Goal: Task Accomplishment & Management: Complete application form

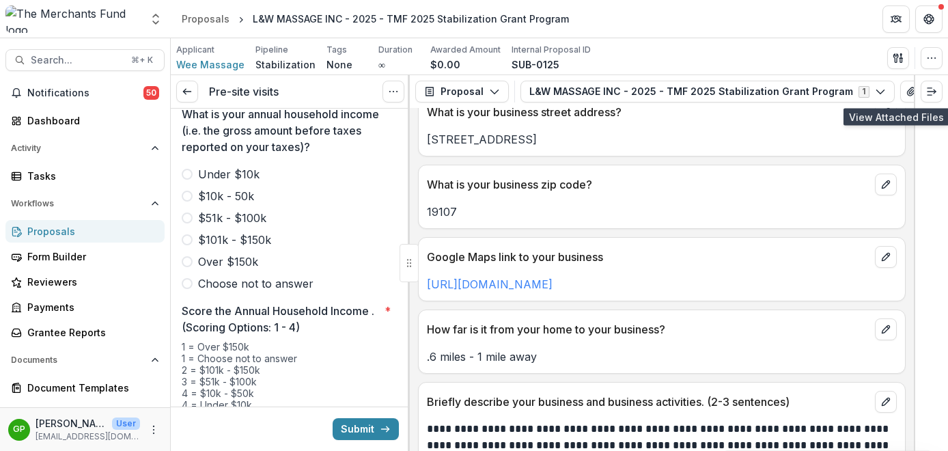
scroll to position [1019, 0]
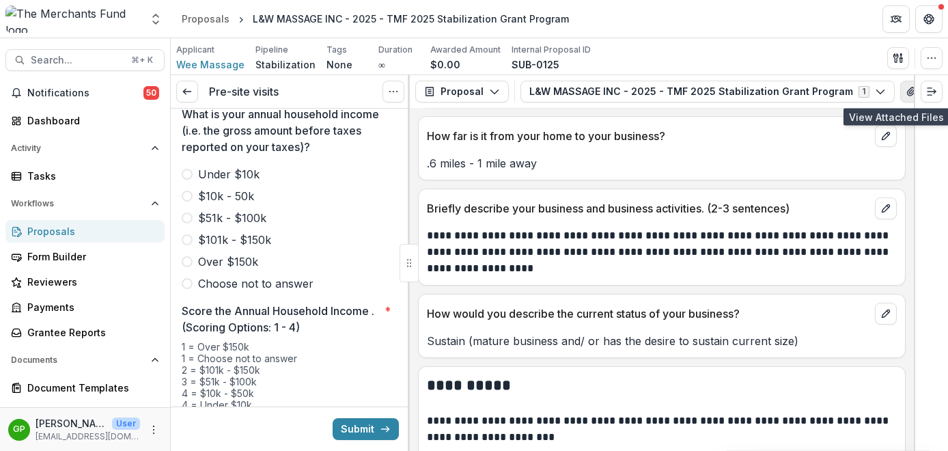
click at [906, 90] on icon "View Attached Files" at bounding box center [911, 91] width 11 height 11
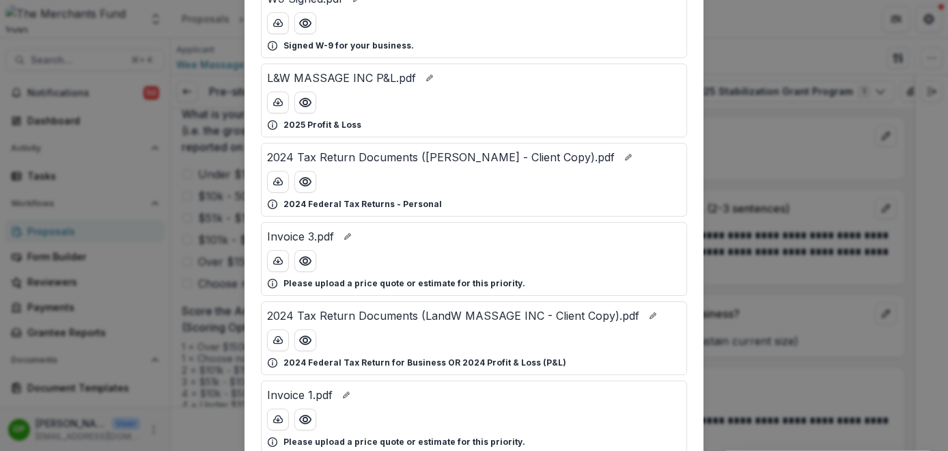
scroll to position [233, 0]
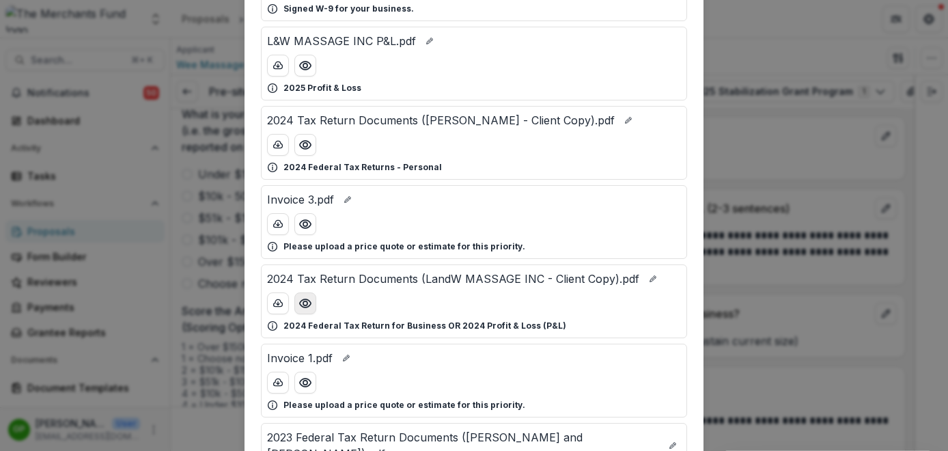
click at [303, 306] on icon "Preview 2024 Tax Return Documents (LandW MASSAGE INC - Client Copy).pdf" at bounding box center [306, 304] width 14 height 14
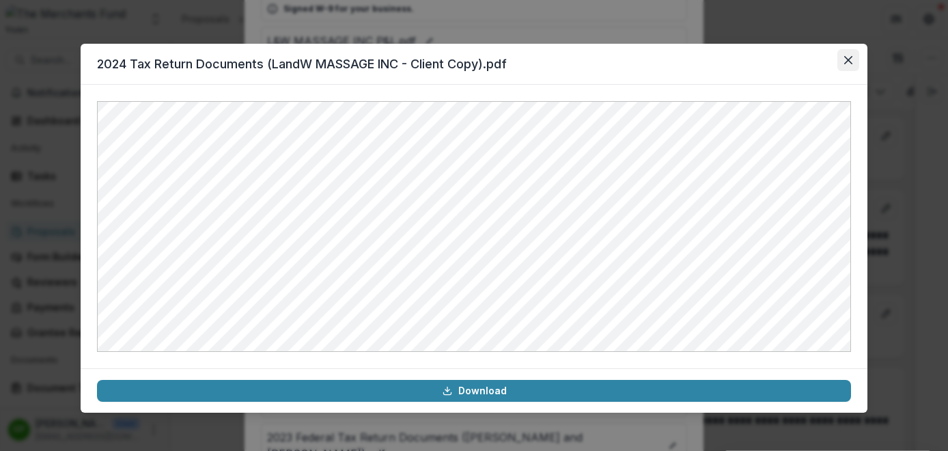
click at [845, 62] on icon "Close" at bounding box center [848, 60] width 8 height 8
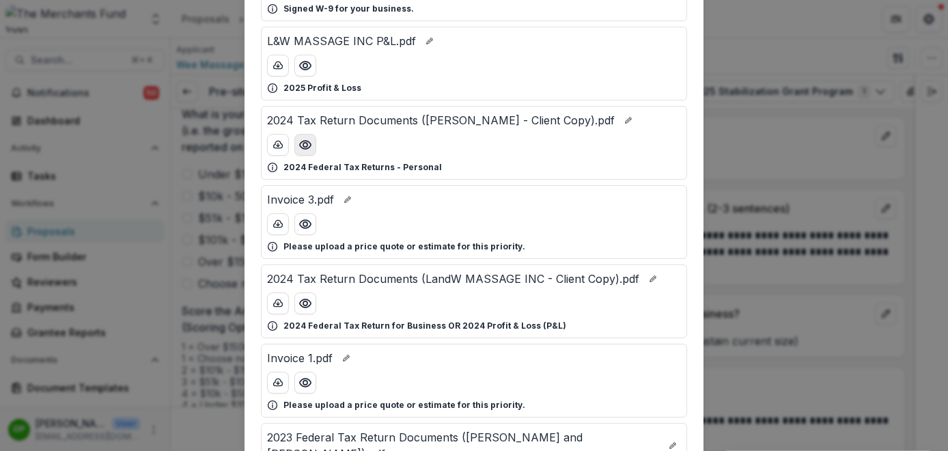
click at [299, 145] on icon "Preview 2024 Tax Return Documents (Wu Sai Wen - Client Copy).pdf" at bounding box center [306, 145] width 14 height 14
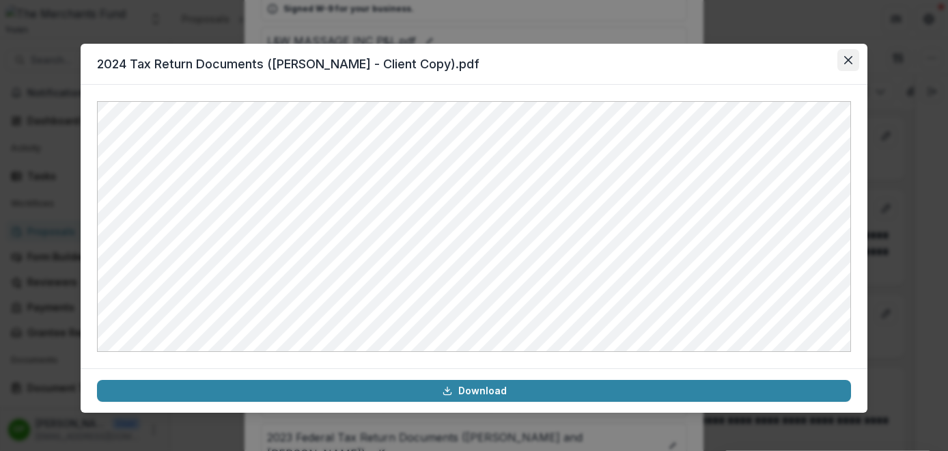
click at [853, 61] on button "Close" at bounding box center [849, 60] width 22 height 22
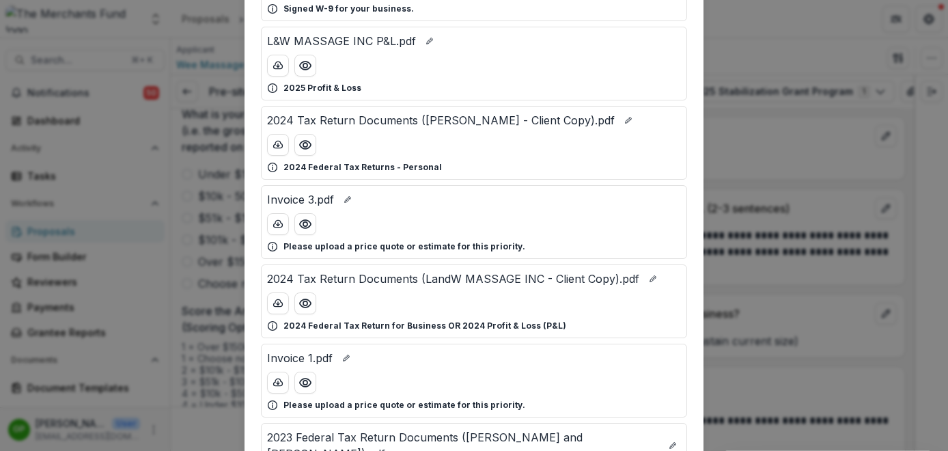
click at [804, 135] on div "Attached Files 2023 Tax Return Documents (LandW MASSAGE INC - Client Copy).pdf …" at bounding box center [474, 225] width 948 height 451
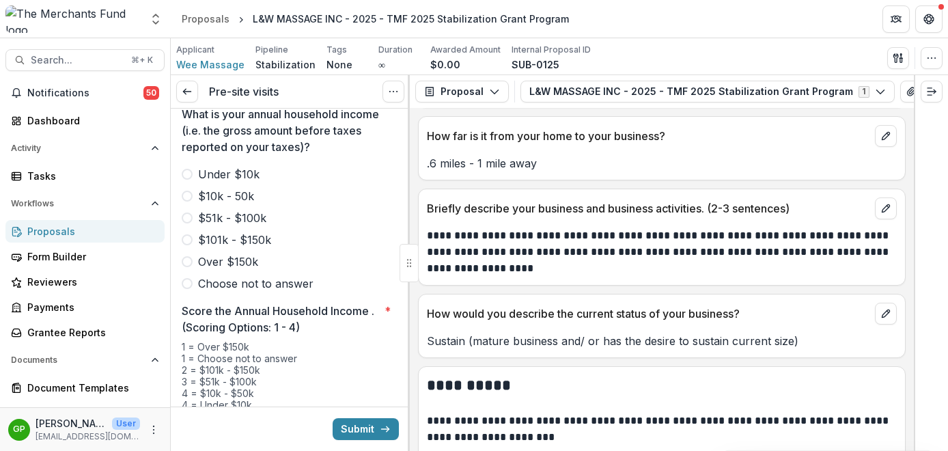
click at [189, 191] on span at bounding box center [187, 196] width 11 height 11
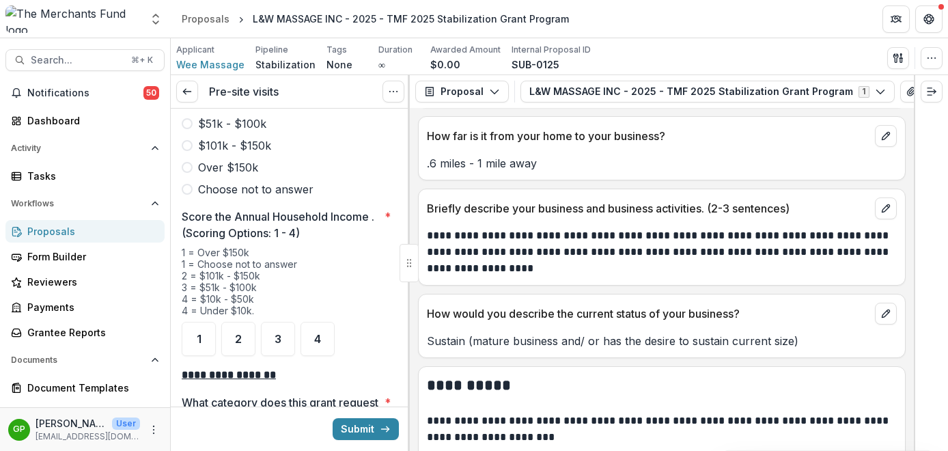
scroll to position [2020, 0]
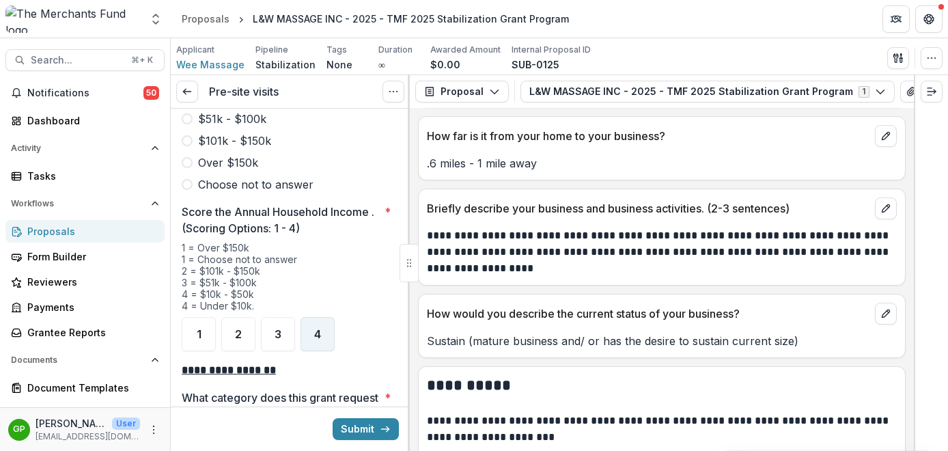
click at [306, 322] on div "4" at bounding box center [318, 334] width 34 height 34
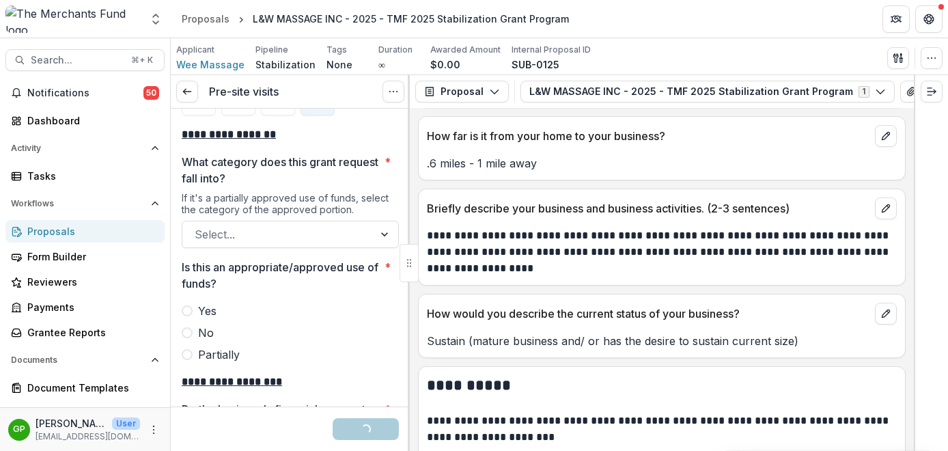
scroll to position [2271, 0]
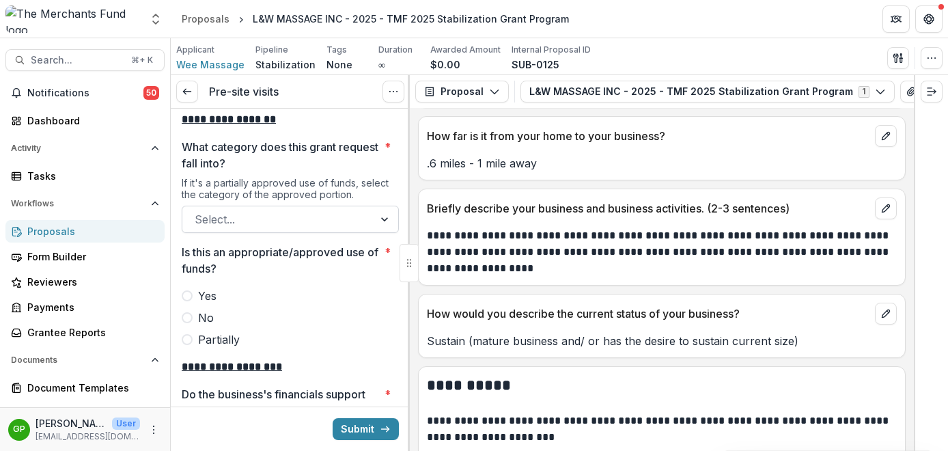
click at [303, 214] on div "Select..." at bounding box center [290, 219] width 217 height 27
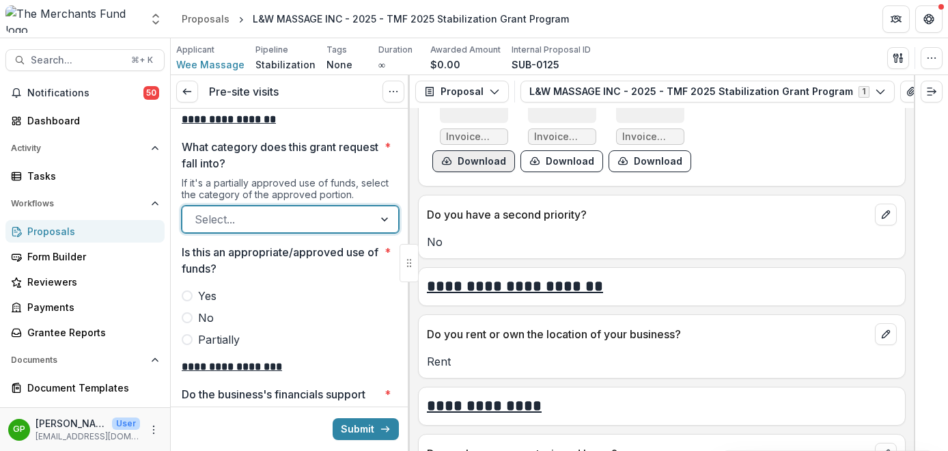
scroll to position [3372, 0]
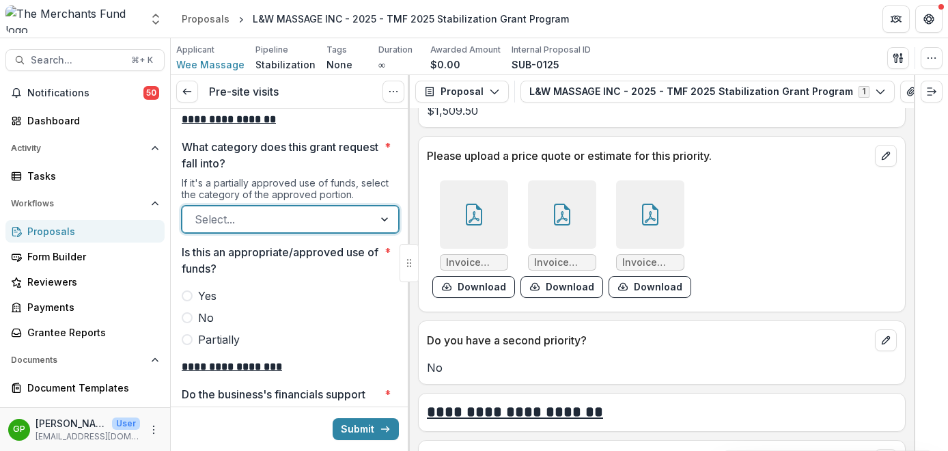
click at [471, 214] on icon at bounding box center [474, 215] width 22 height 22
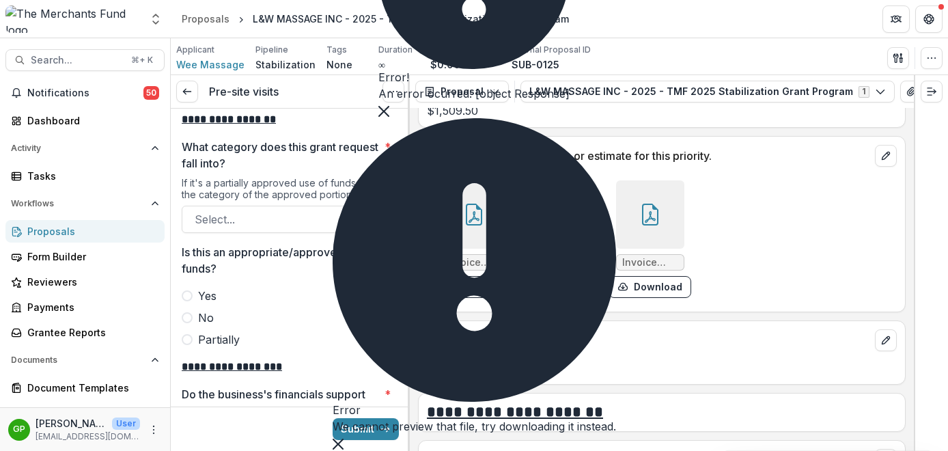
click at [491, 219] on div at bounding box center [474, 214] width 68 height 68
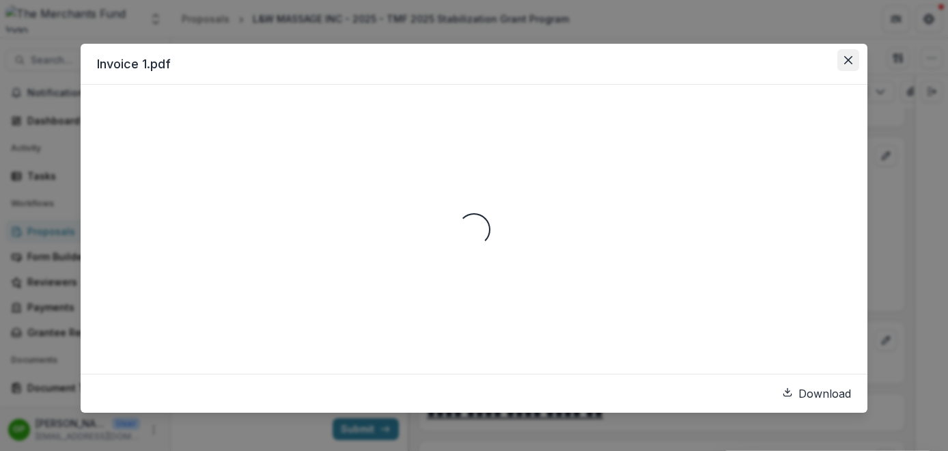
click at [847, 62] on icon "Close" at bounding box center [848, 60] width 8 height 8
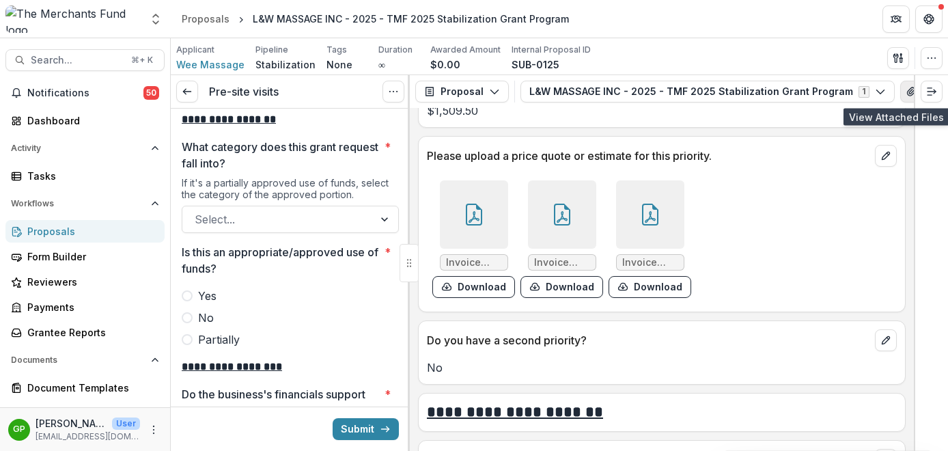
click at [906, 90] on icon "View Attached Files" at bounding box center [911, 91] width 11 height 11
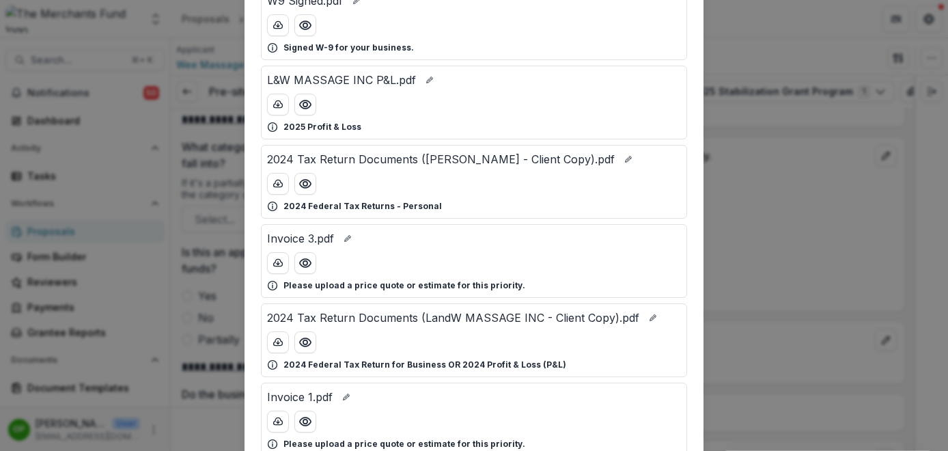
scroll to position [236, 0]
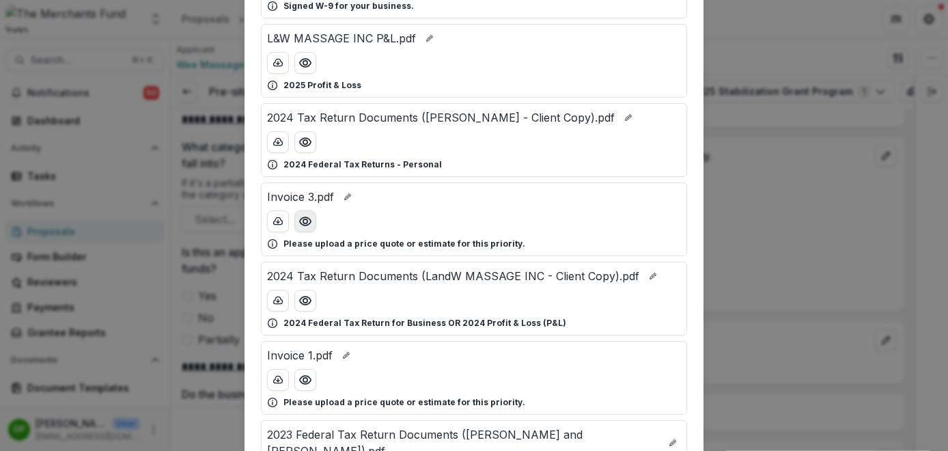
click at [308, 223] on icon "Preview Invoice 3.pdf" at bounding box center [306, 222] width 14 height 14
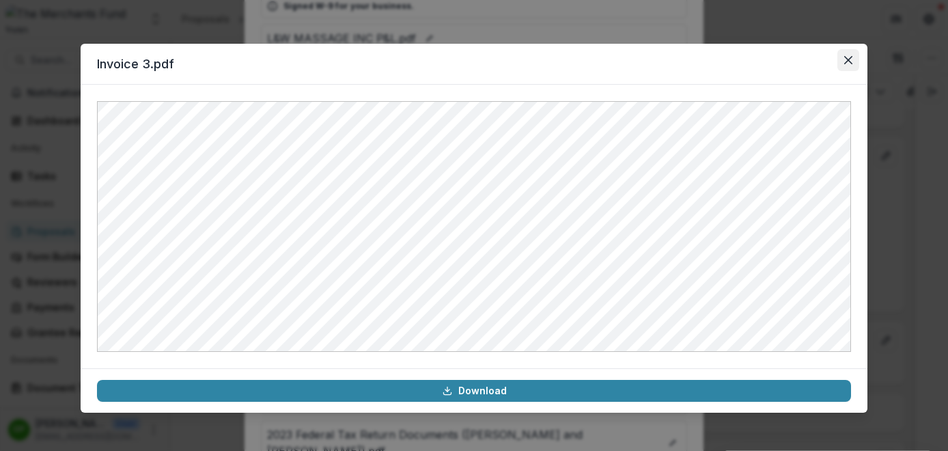
click at [849, 58] on icon "Close" at bounding box center [848, 60] width 8 height 8
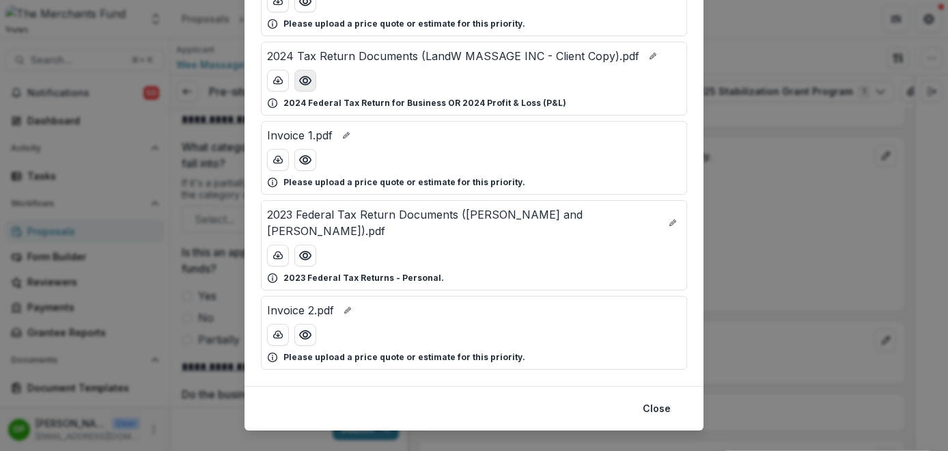
scroll to position [463, 0]
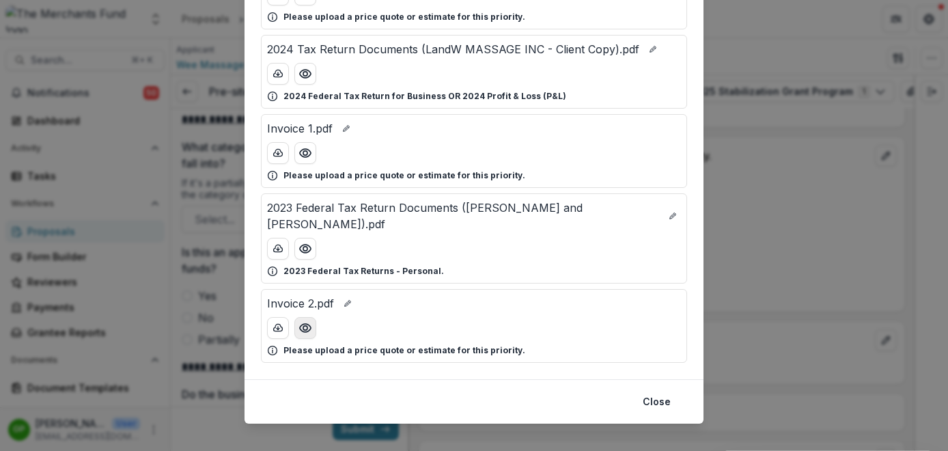
click at [303, 321] on icon "Preview Invoice 2.pdf" at bounding box center [306, 328] width 14 height 14
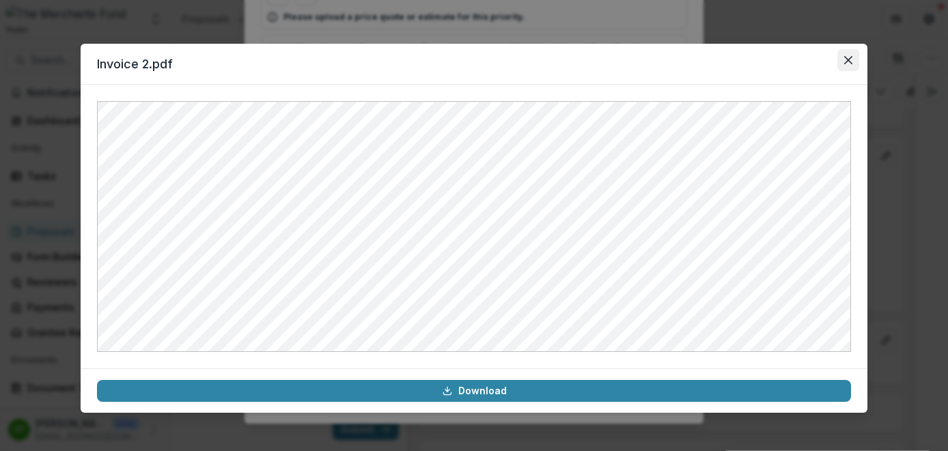
click at [853, 55] on button "Close" at bounding box center [849, 60] width 22 height 22
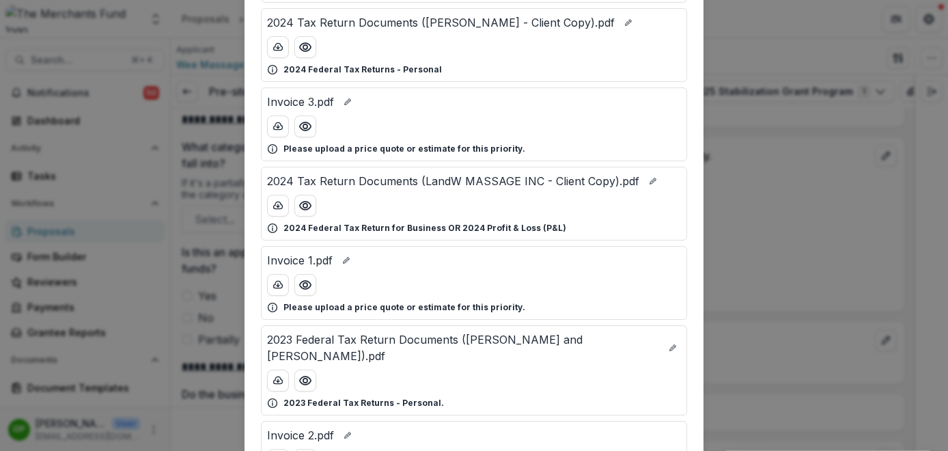
scroll to position [248, 0]
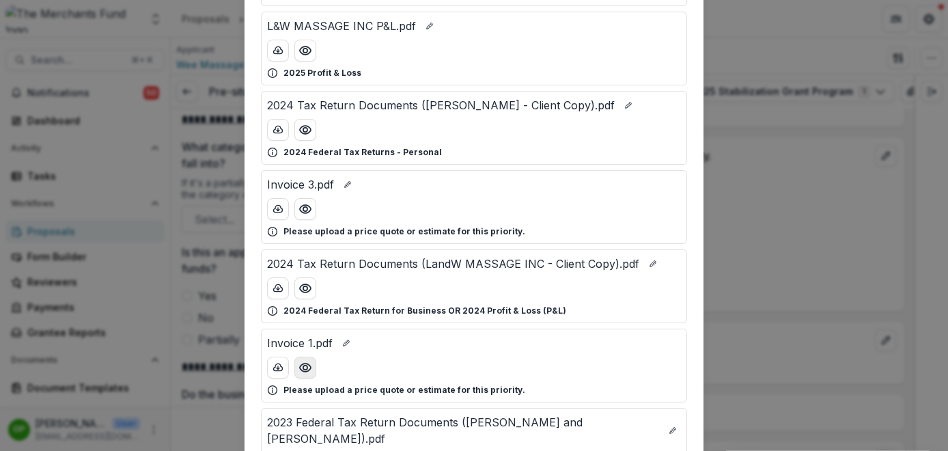
click at [310, 369] on button "Preview Invoice 1.pdf" at bounding box center [305, 368] width 22 height 22
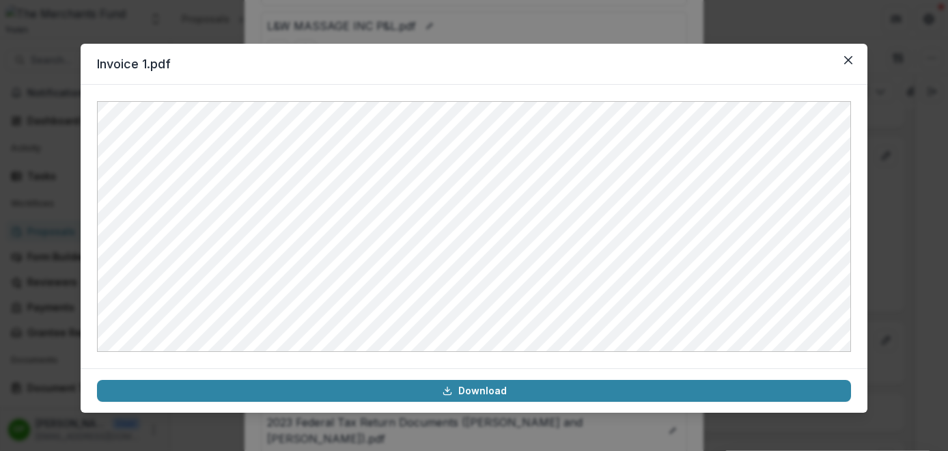
click at [908, 195] on div "Invoice 1.pdf Download" at bounding box center [474, 225] width 948 height 451
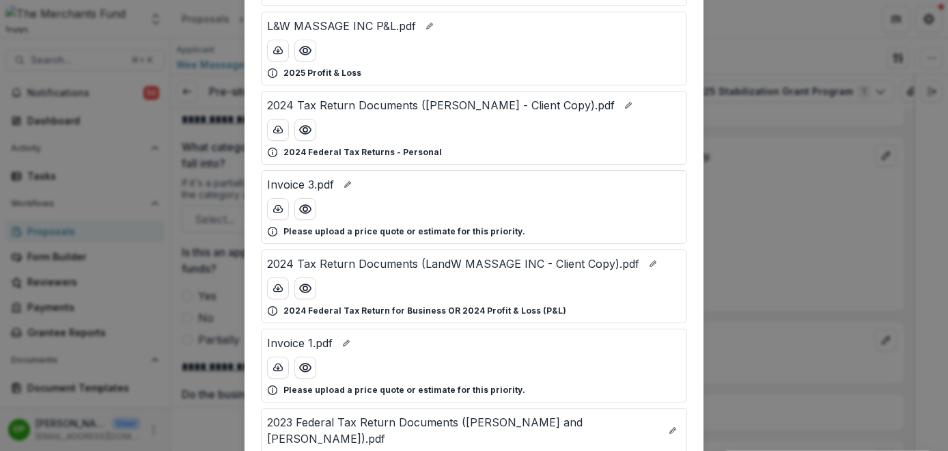
click at [749, 206] on div "Attached Files 2023 Tax Return Documents (LandW MASSAGE INC - Client Copy).pdf …" at bounding box center [474, 225] width 948 height 451
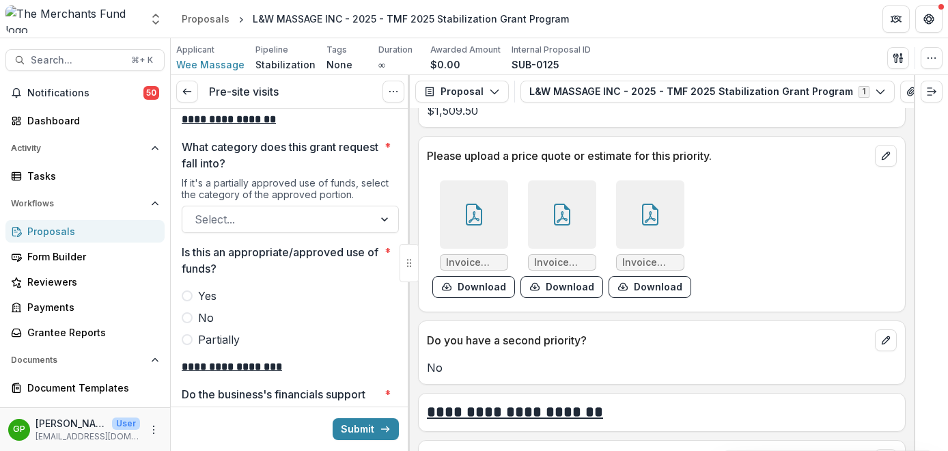
click at [184, 290] on span at bounding box center [187, 295] width 11 height 11
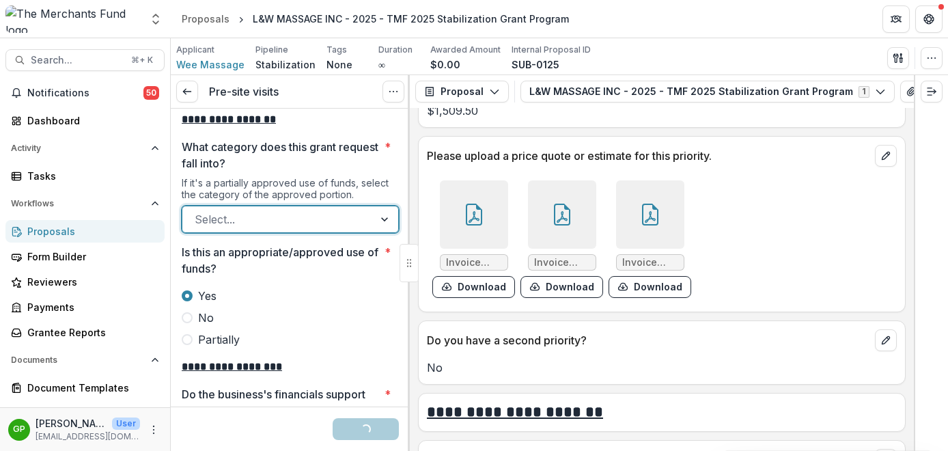
click at [271, 210] on div at bounding box center [278, 219] width 167 height 19
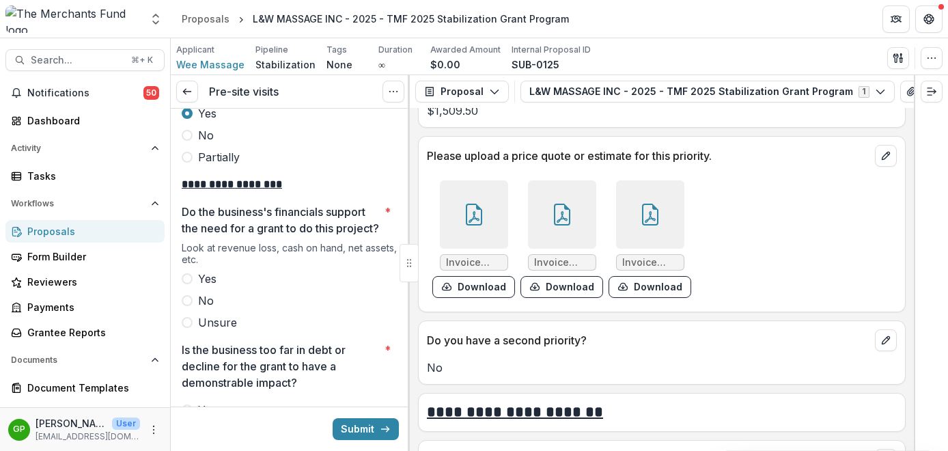
scroll to position [2469, 0]
click at [183, 282] on span at bounding box center [187, 278] width 11 height 11
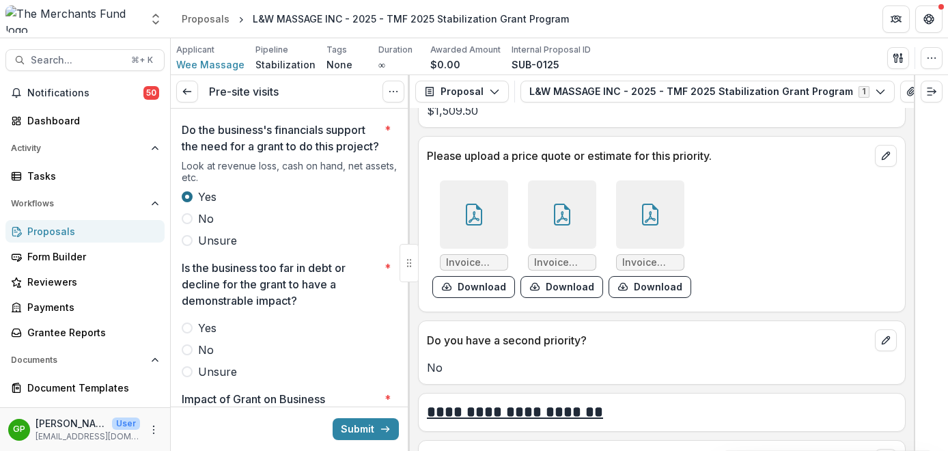
scroll to position [2615, 0]
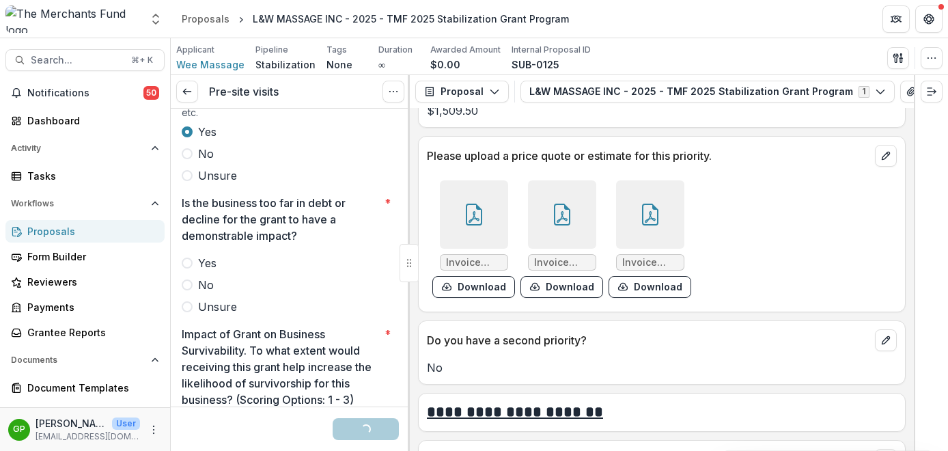
click at [189, 292] on label "No" at bounding box center [290, 285] width 217 height 16
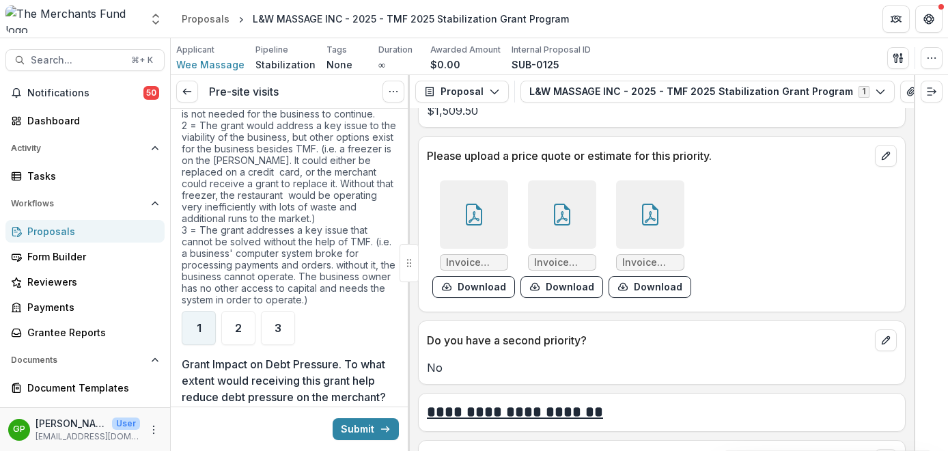
click at [201, 322] on span "1" at bounding box center [199, 327] width 5 height 11
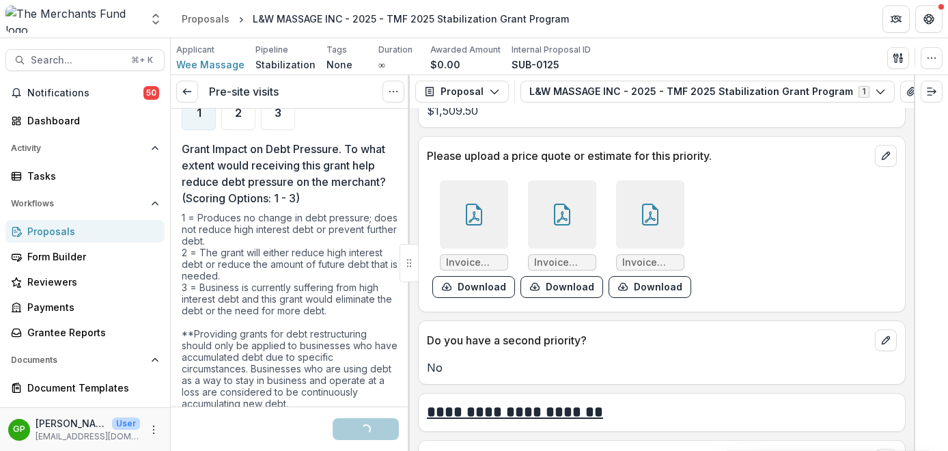
scroll to position [3230, 0]
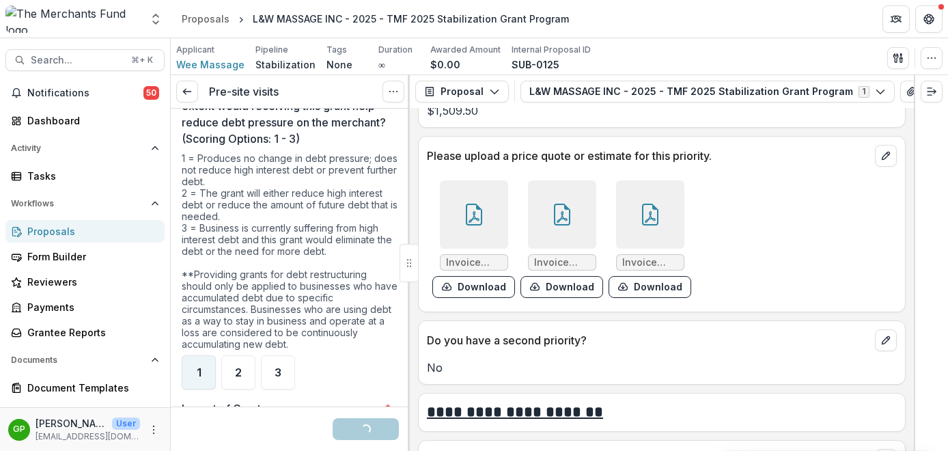
click at [197, 368] on span "1" at bounding box center [199, 372] width 5 height 11
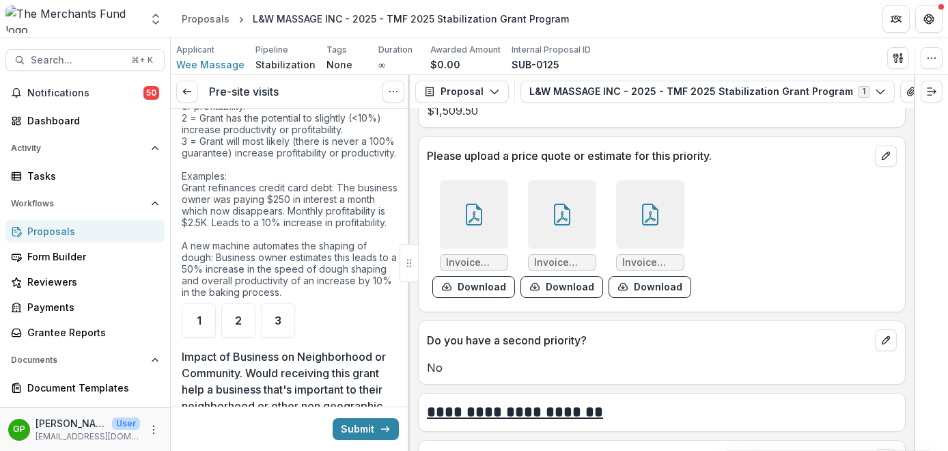
scroll to position [3656, 0]
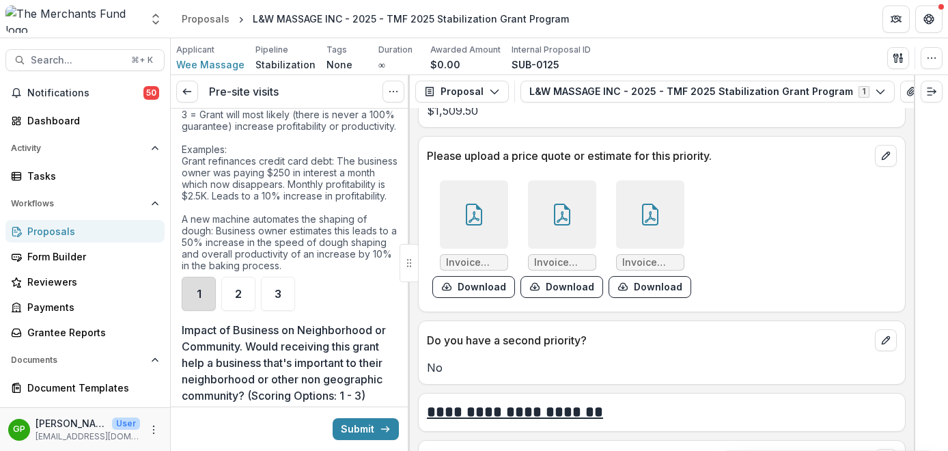
click at [204, 311] on div "1" at bounding box center [199, 294] width 34 height 34
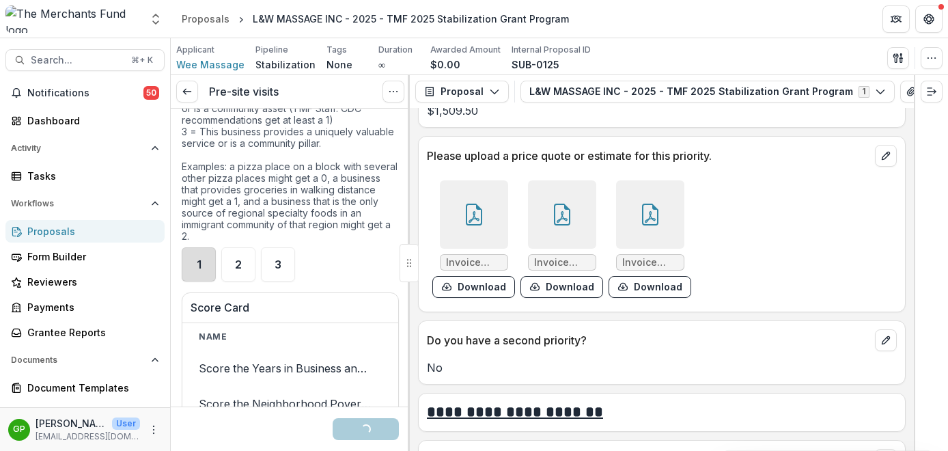
click at [197, 281] on div "1" at bounding box center [199, 264] width 34 height 34
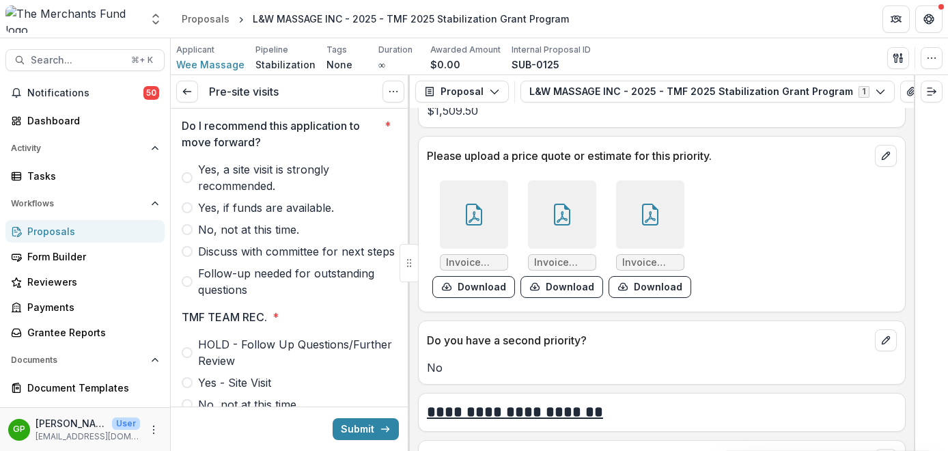
scroll to position [4578, 0]
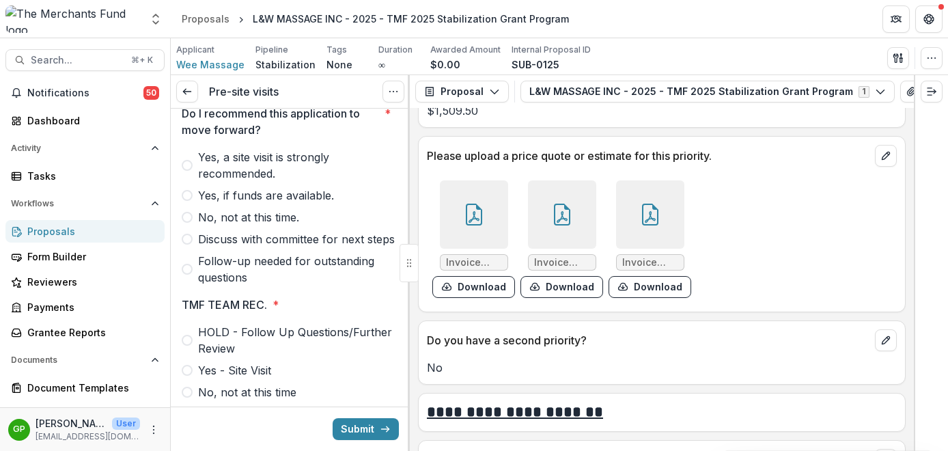
click at [187, 223] on span at bounding box center [187, 217] width 11 height 11
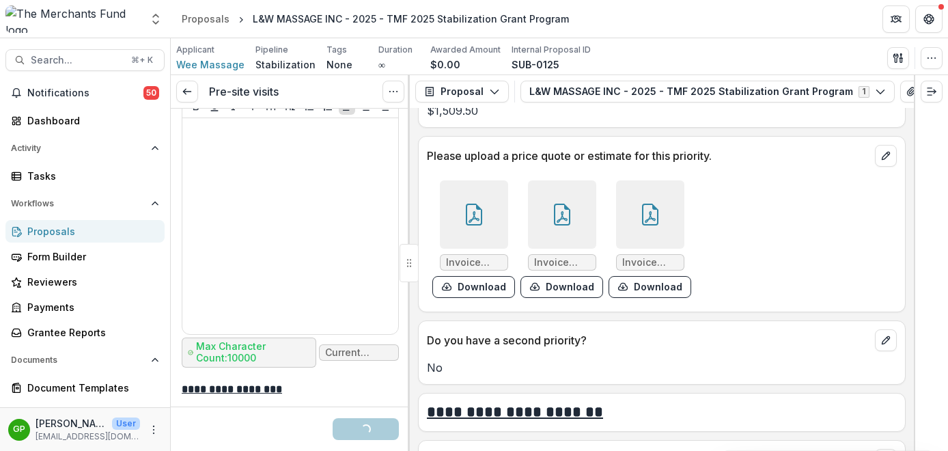
scroll to position [4955, 0]
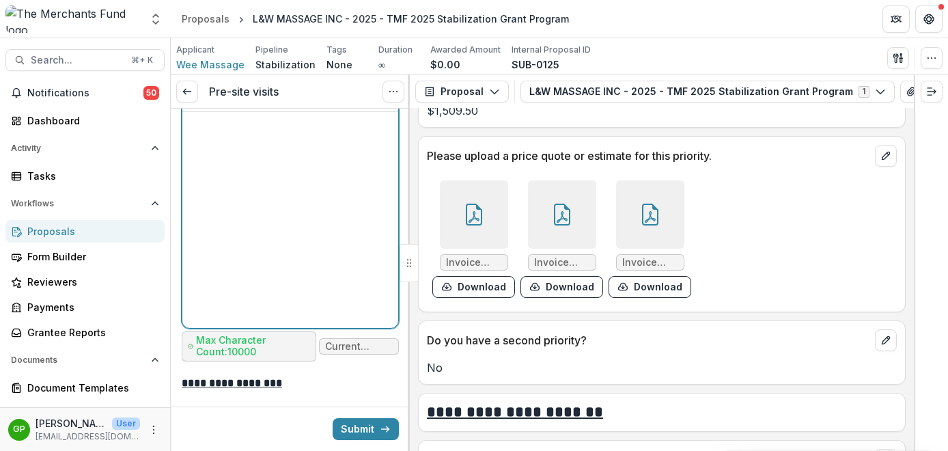
click at [275, 219] on div at bounding box center [290, 220] width 205 height 205
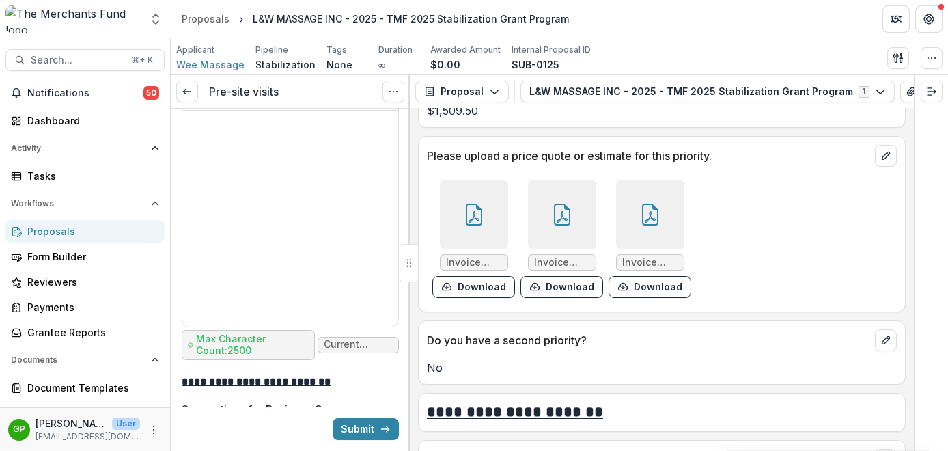
scroll to position [5304, 0]
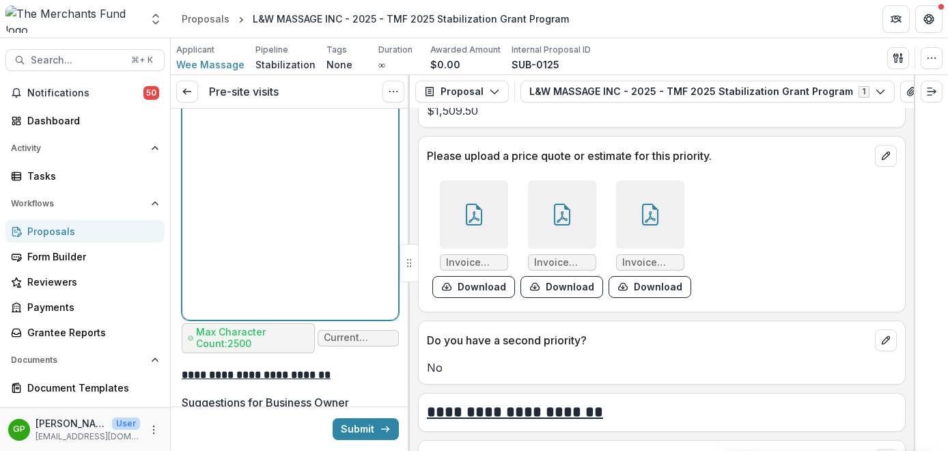
click at [273, 220] on div at bounding box center [290, 211] width 205 height 205
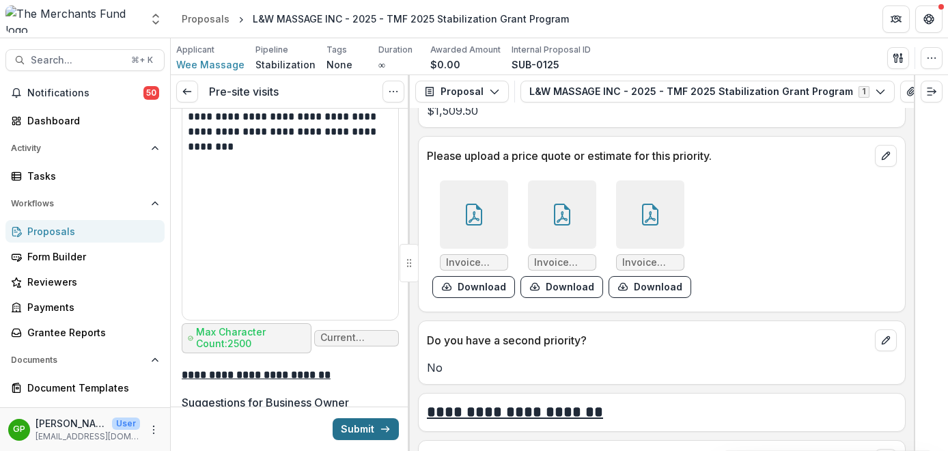
click at [354, 428] on button "Submit" at bounding box center [366, 429] width 66 height 22
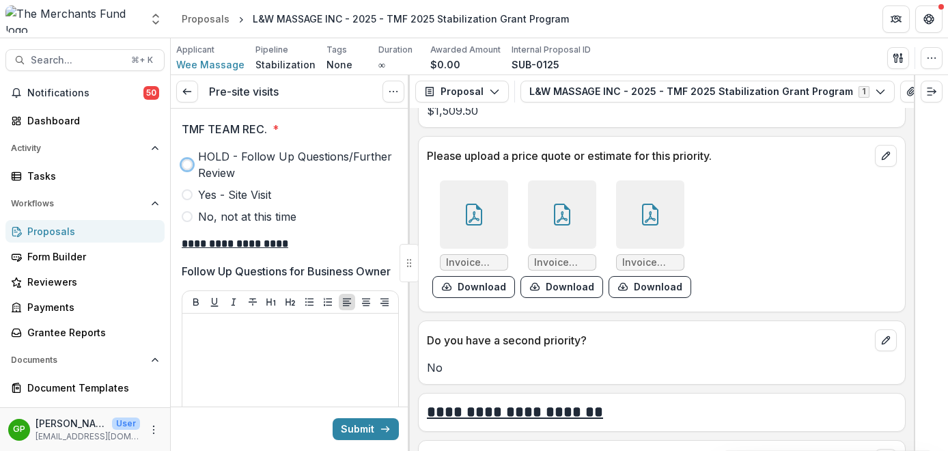
scroll to position [4744, 0]
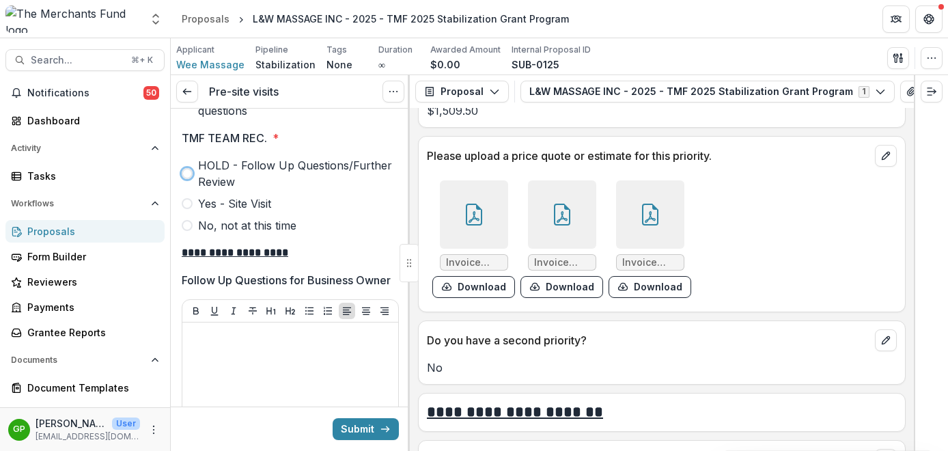
click at [182, 234] on label "No, not at this time" at bounding box center [290, 225] width 217 height 16
click at [366, 429] on button "Submit" at bounding box center [366, 429] width 66 height 22
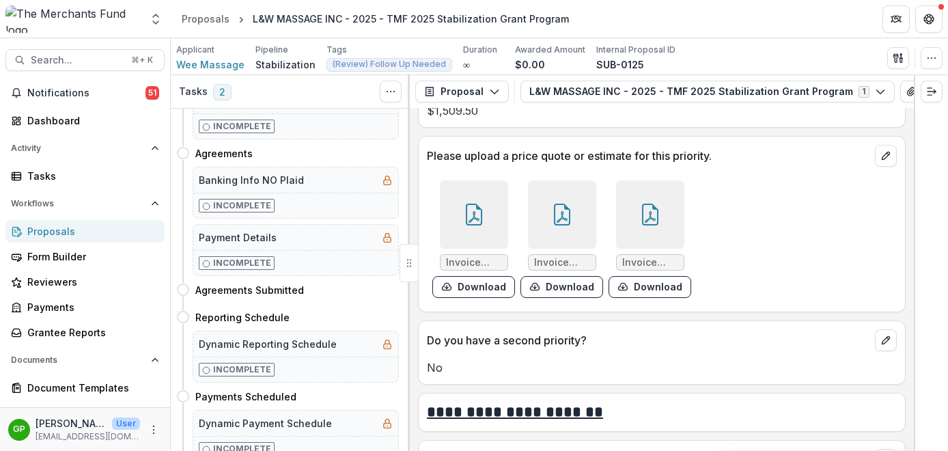
scroll to position [784, 0]
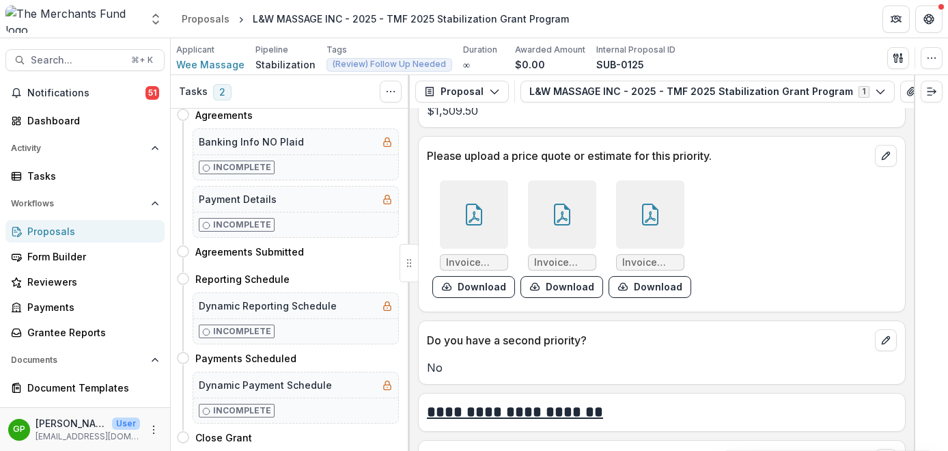
click at [62, 229] on div "Proposals" at bounding box center [90, 231] width 126 height 14
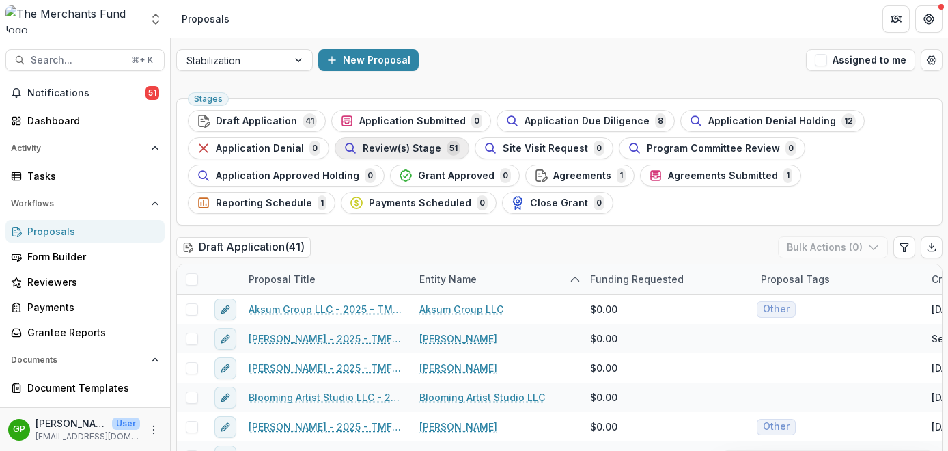
click at [410, 139] on button "Review(s) Stage 51" at bounding box center [402, 148] width 135 height 22
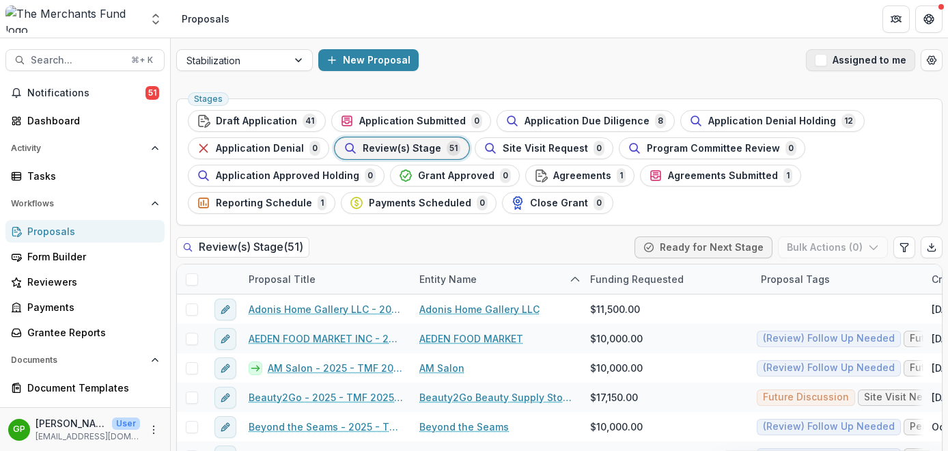
click at [822, 57] on span "button" at bounding box center [821, 60] width 12 height 12
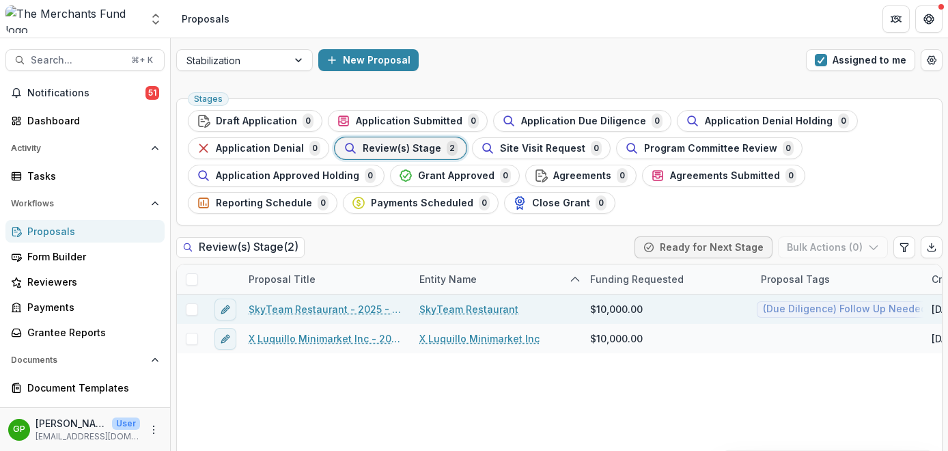
click at [340, 313] on link "SkyTeam Restaurant - 2025 - TMF 2025 Stabilization Grant Program" at bounding box center [326, 309] width 154 height 14
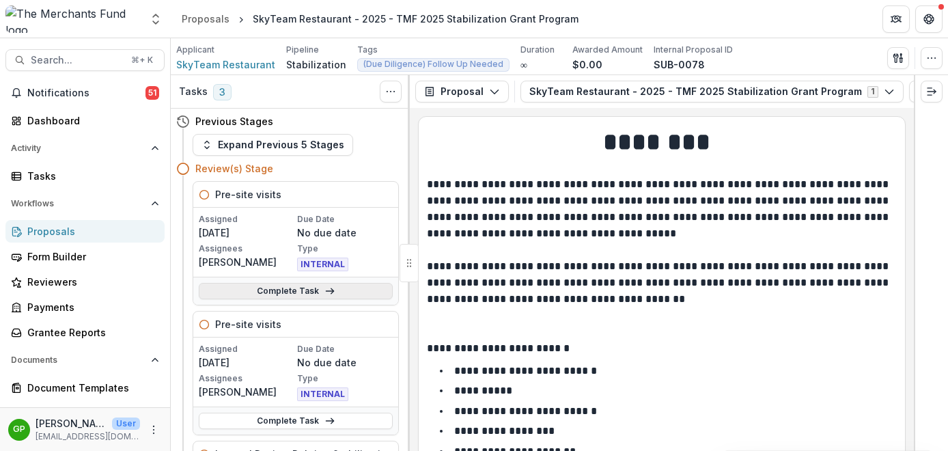
click at [275, 288] on link "Complete Task" at bounding box center [296, 291] width 194 height 16
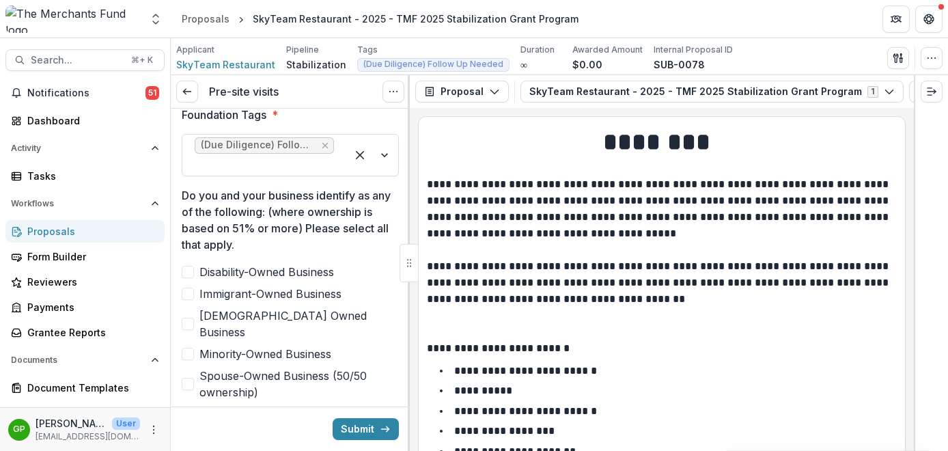
scroll to position [640, 0]
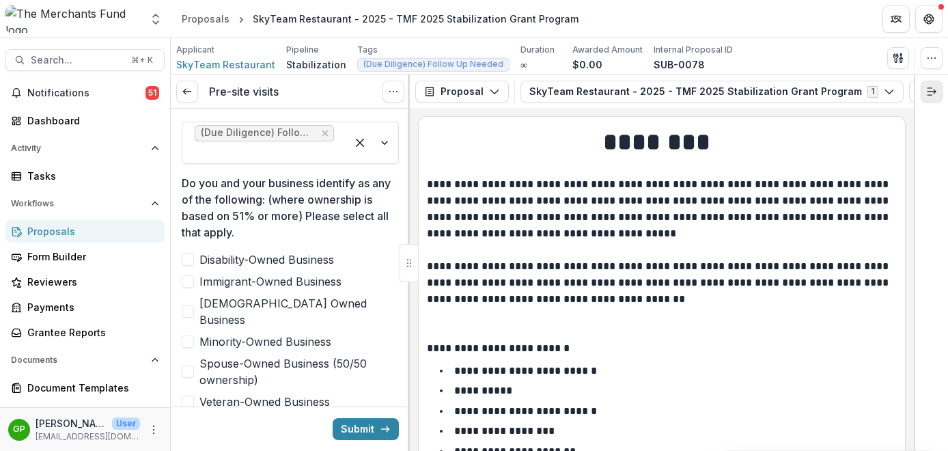
click at [938, 98] on button "Expand right" at bounding box center [932, 92] width 22 height 22
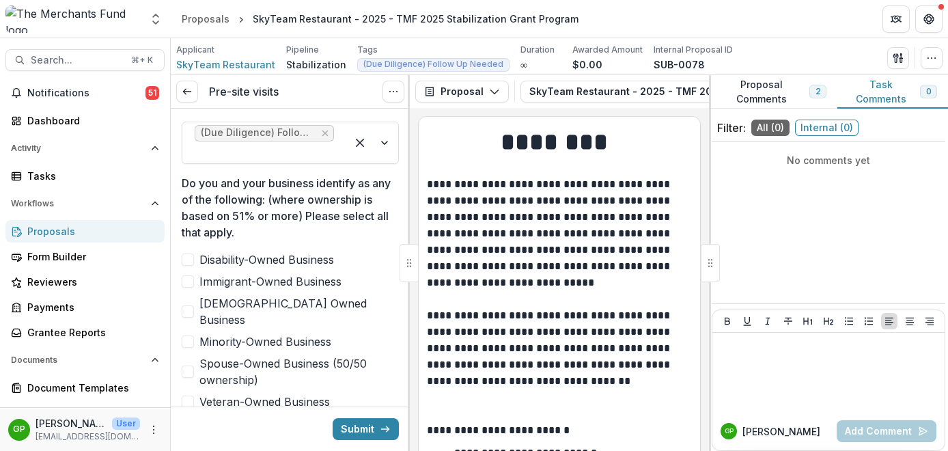
click at [789, 92] on button "Proposal Comments 2" at bounding box center [773, 91] width 128 height 33
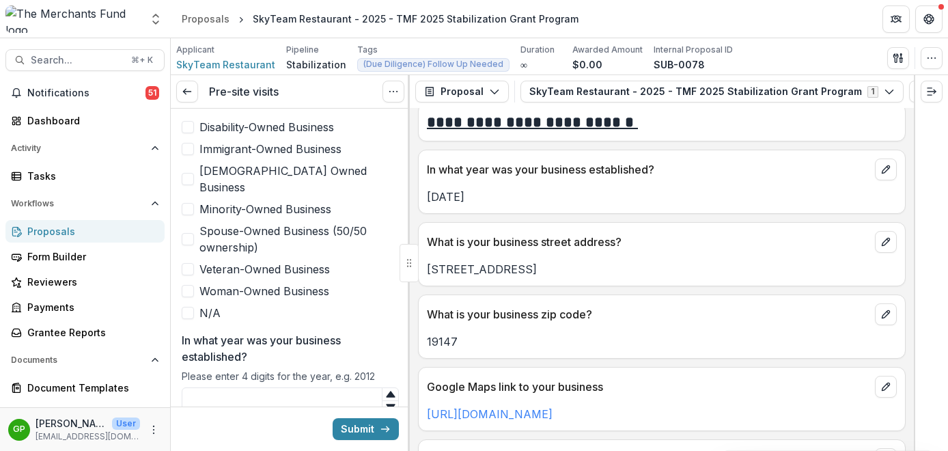
scroll to position [697, 0]
click at [524, 414] on link "[URL][DOMAIN_NAME]" at bounding box center [490, 413] width 126 height 14
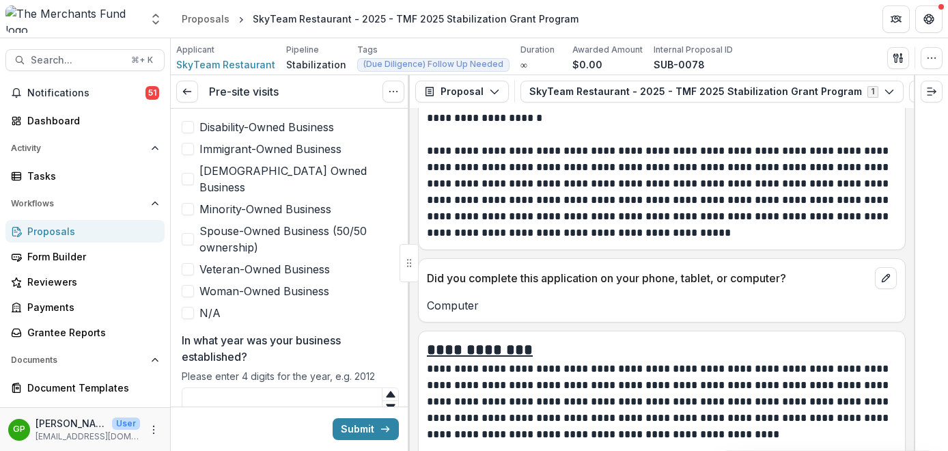
scroll to position [9119, 0]
click at [191, 203] on span at bounding box center [188, 209] width 12 height 12
click at [189, 285] on span at bounding box center [188, 291] width 12 height 12
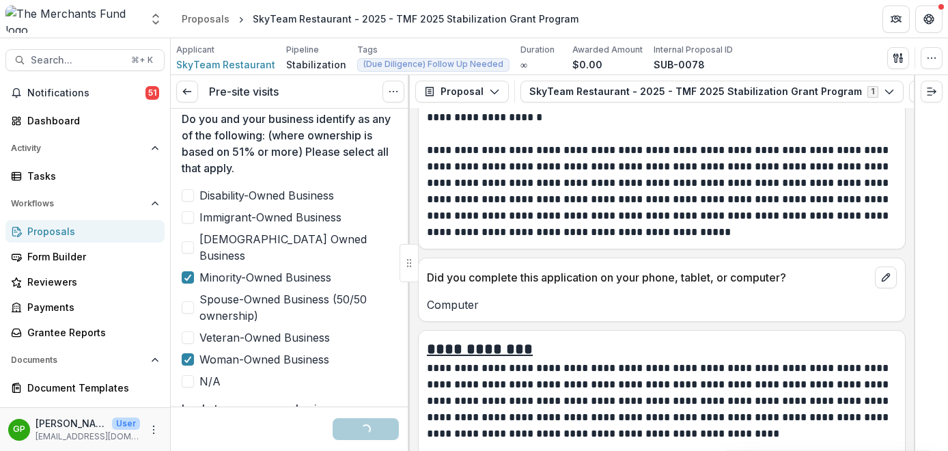
scroll to position [703, 0]
click at [191, 208] on div "Disability-Owned Business Immigrant-Owned Business [DEMOGRAPHIC_DATA] Owned Bus…" at bounding box center [290, 290] width 217 height 202
click at [189, 222] on span at bounding box center [188, 218] width 12 height 12
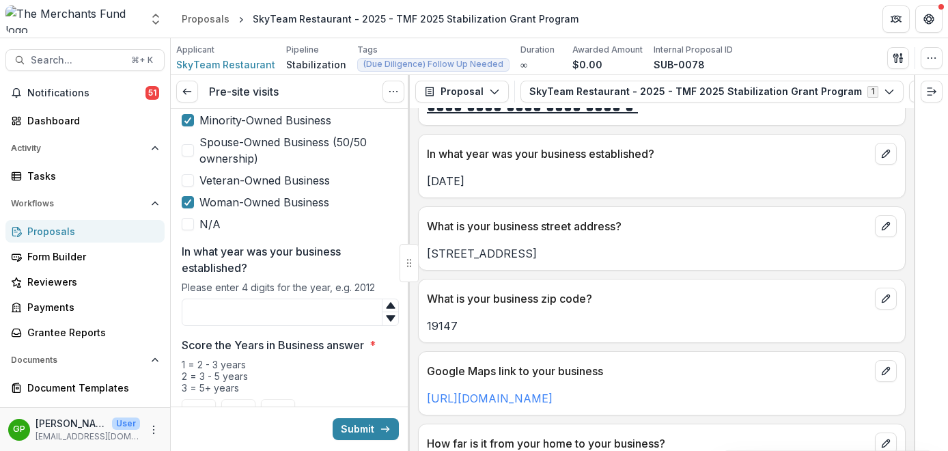
scroll to position [712, 0]
click at [220, 300] on input "In what year was your business established?" at bounding box center [290, 312] width 217 height 27
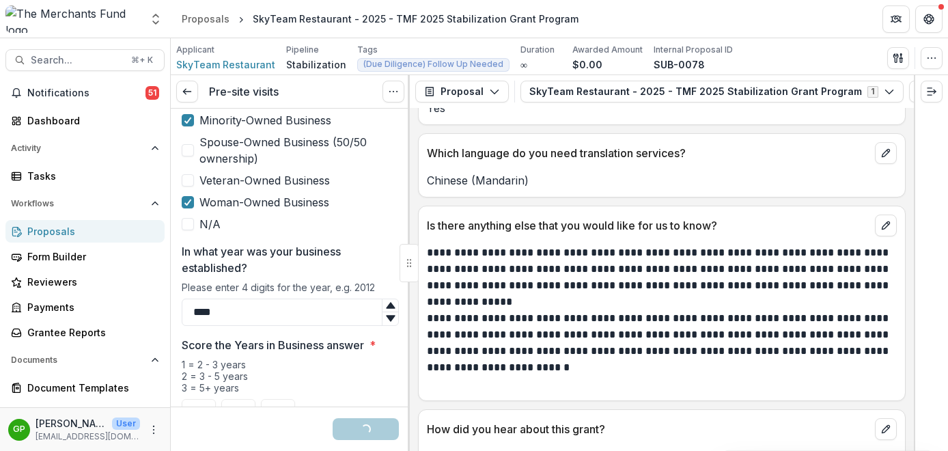
scroll to position [866, 0]
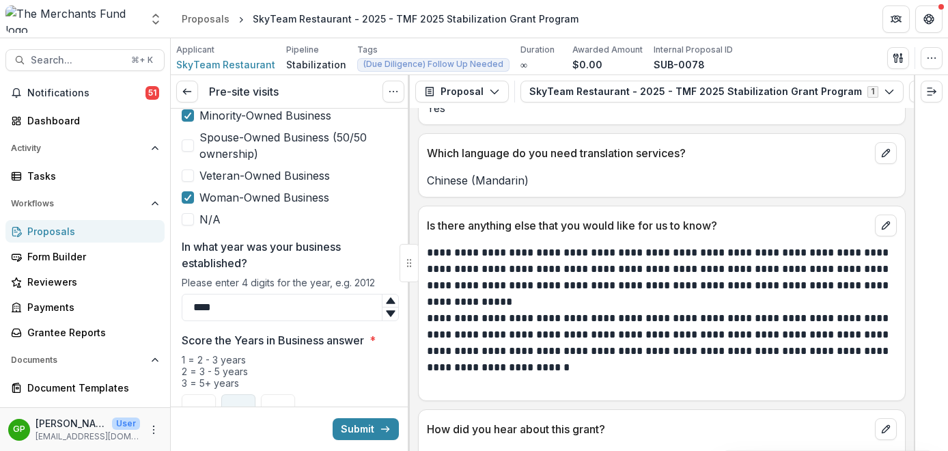
click at [239, 406] on span "2" at bounding box center [238, 411] width 7 height 11
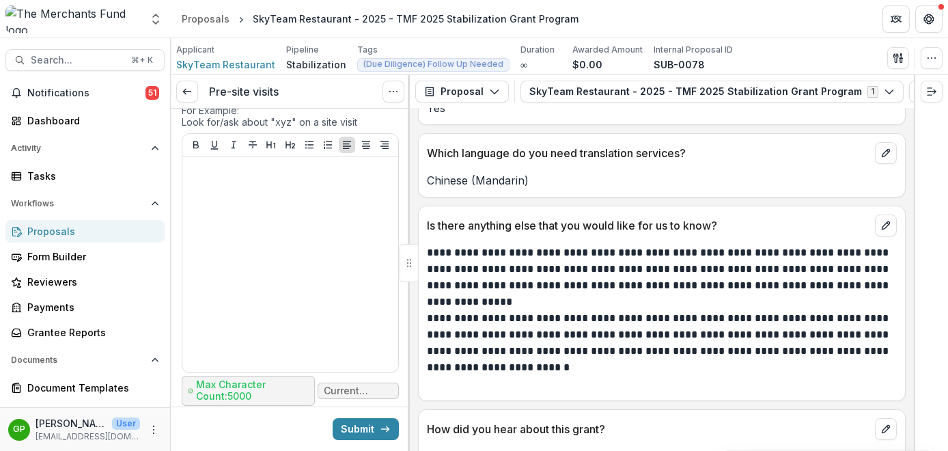
scroll to position [5902, 0]
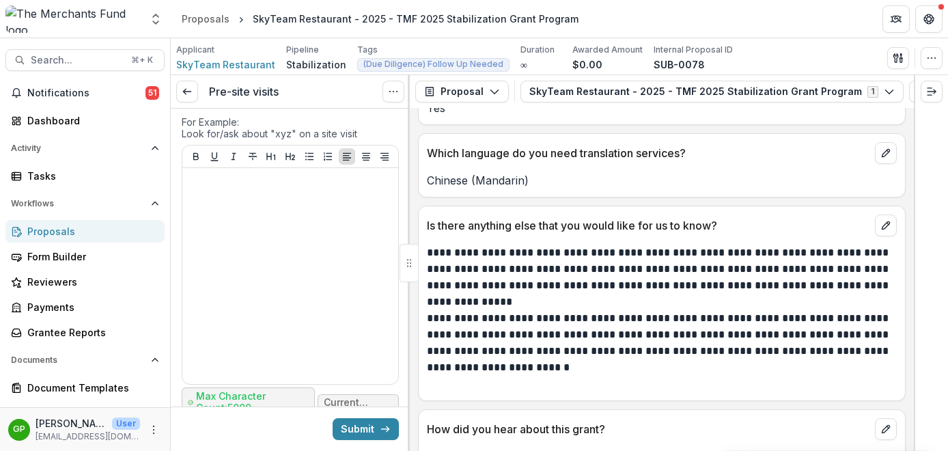
type input "****"
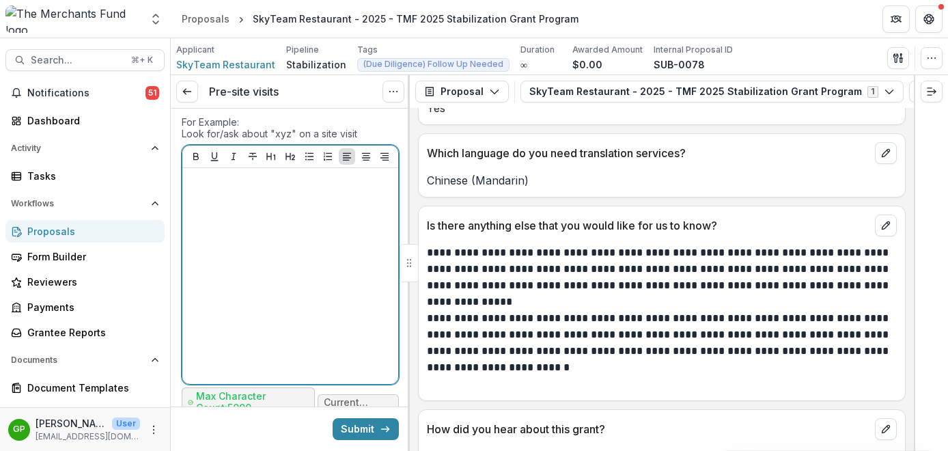
click at [321, 264] on div at bounding box center [290, 276] width 205 height 205
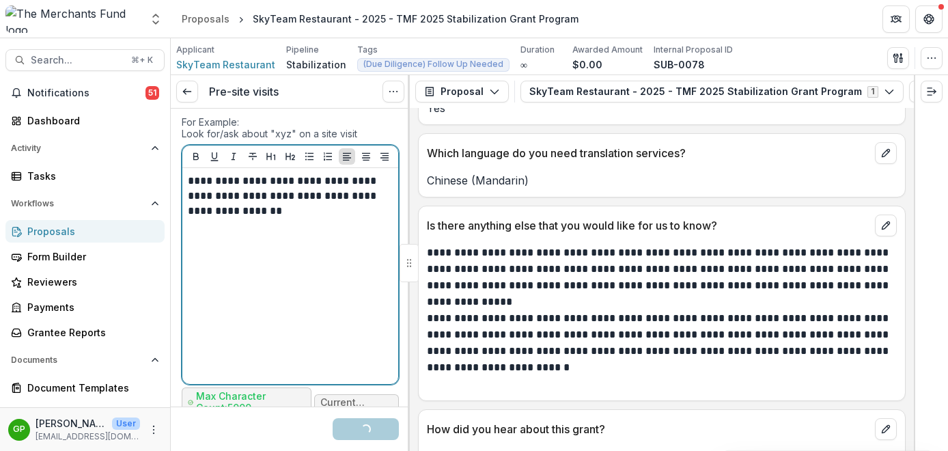
click at [311, 219] on p "**********" at bounding box center [288, 196] width 201 height 45
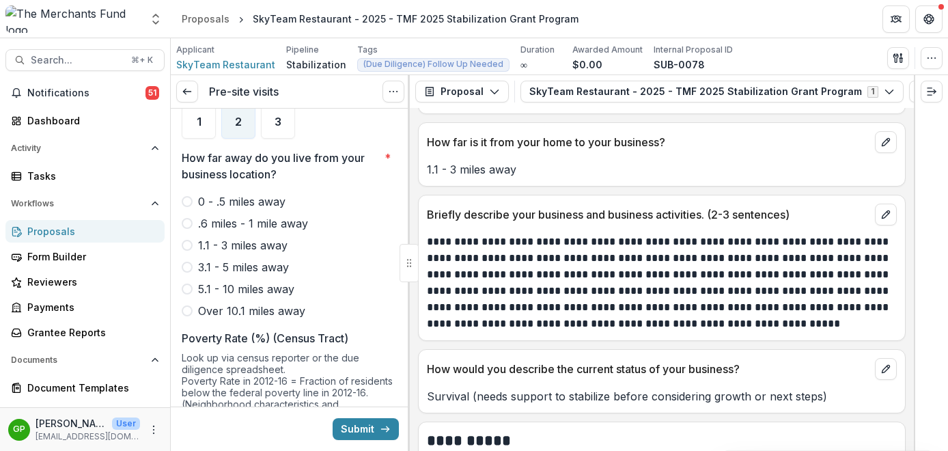
scroll to position [1012, 0]
click at [184, 305] on span at bounding box center [187, 310] width 11 height 11
click at [936, 94] on icon "Expand right" at bounding box center [931, 91] width 11 height 11
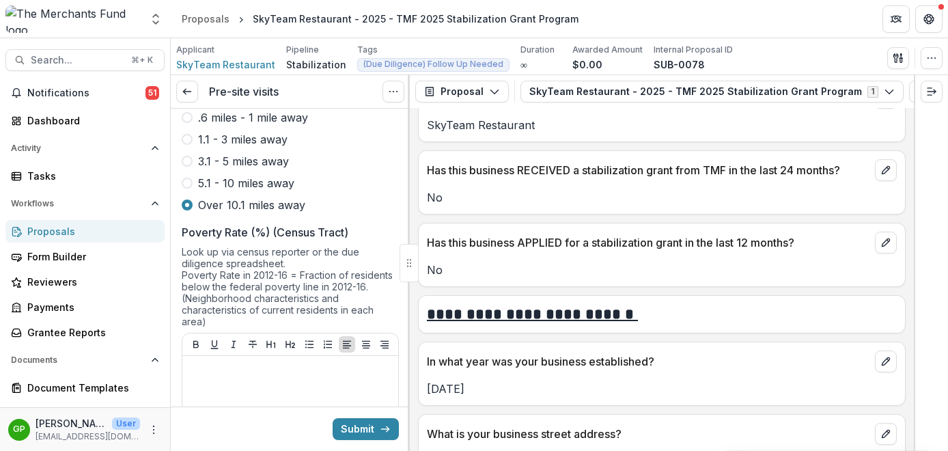
scroll to position [607, 0]
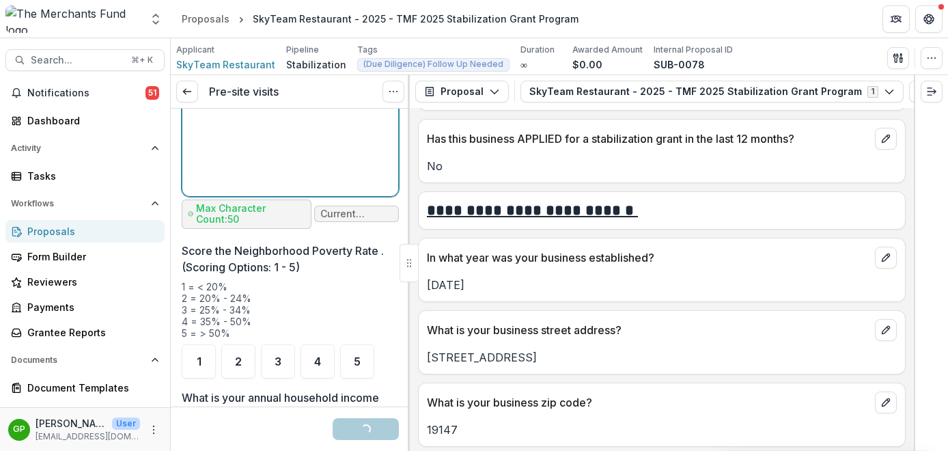
scroll to position [1647, 0]
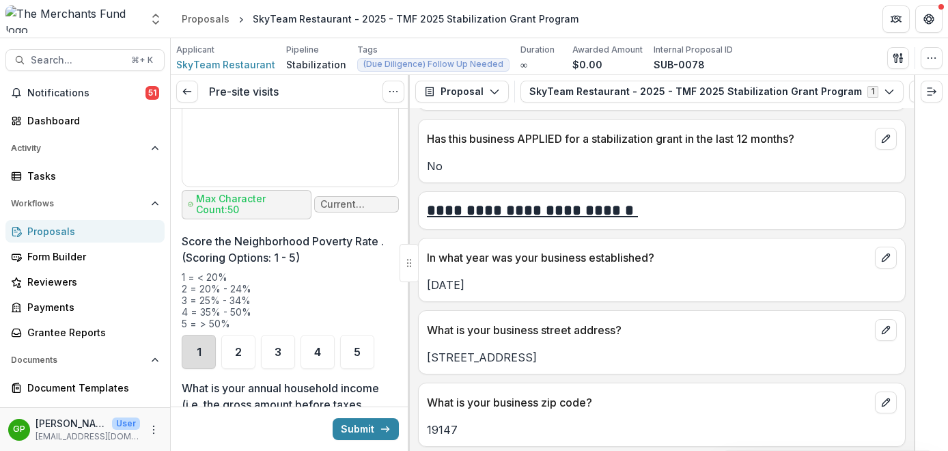
click at [209, 341] on div "1" at bounding box center [199, 352] width 34 height 34
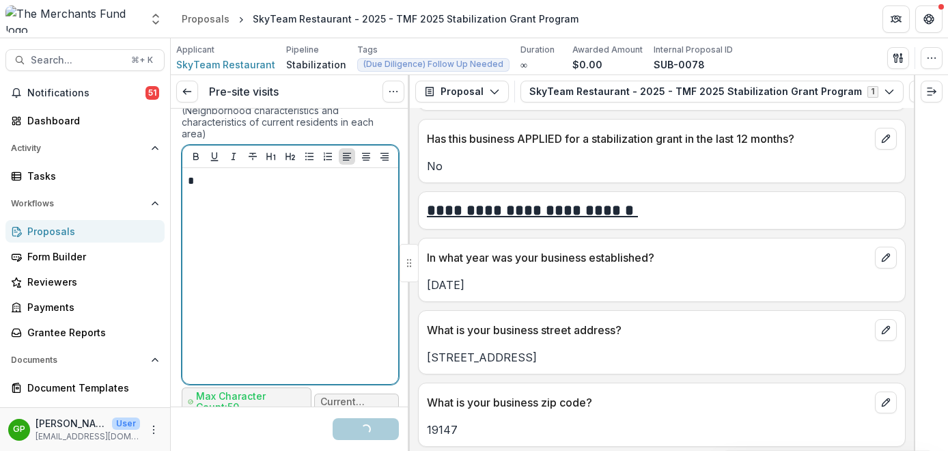
click at [241, 177] on div "*" at bounding box center [290, 276] width 205 height 205
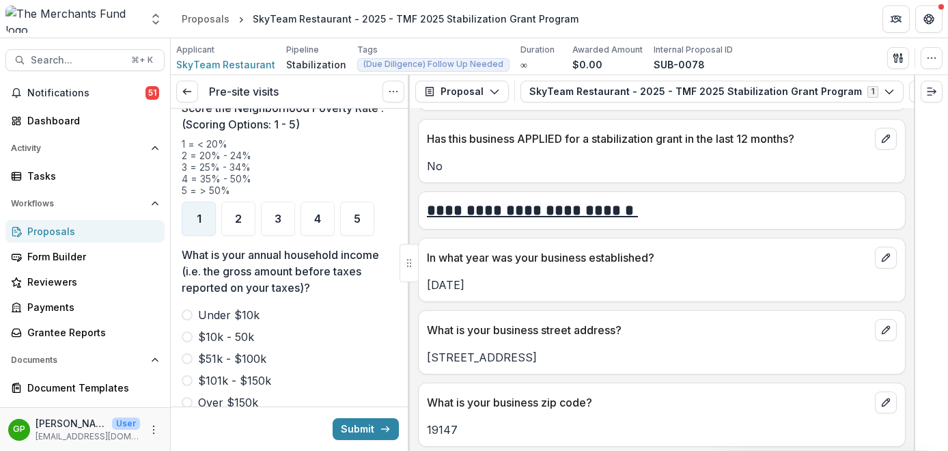
scroll to position [1795, 0]
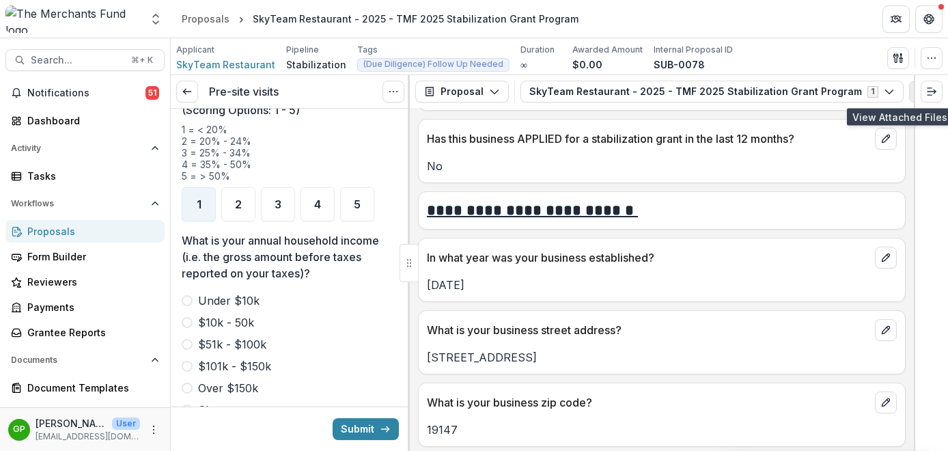
click at [909, 98] on button "View Attached Files" at bounding box center [920, 92] width 22 height 22
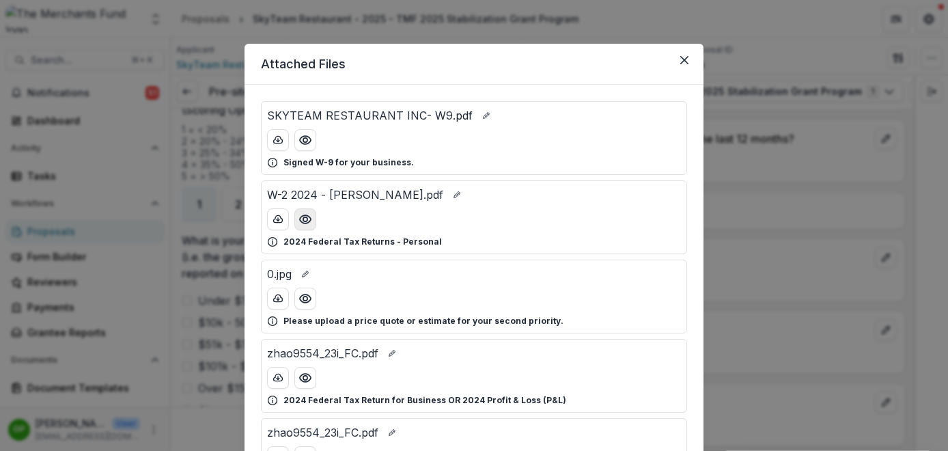
click at [300, 218] on icon "Preview W-2 2024 - MIN YA ZHAO.pdf" at bounding box center [306, 219] width 14 height 14
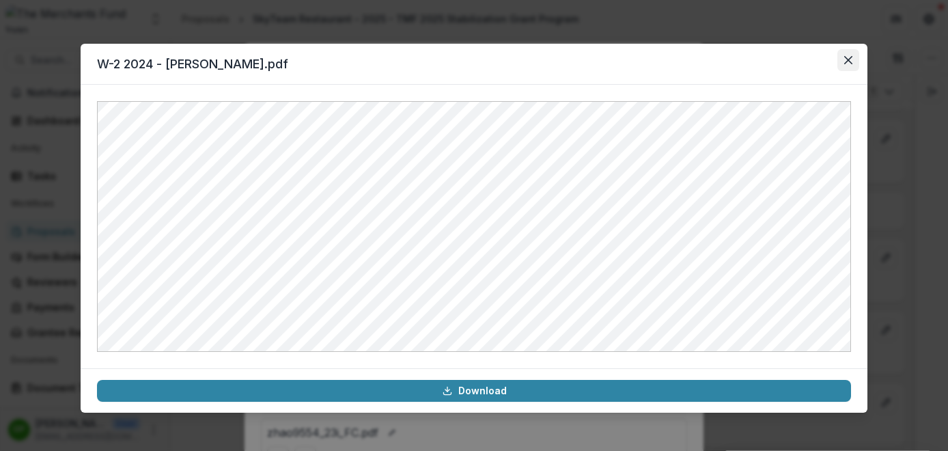
click at [854, 57] on button "Close" at bounding box center [849, 60] width 22 height 22
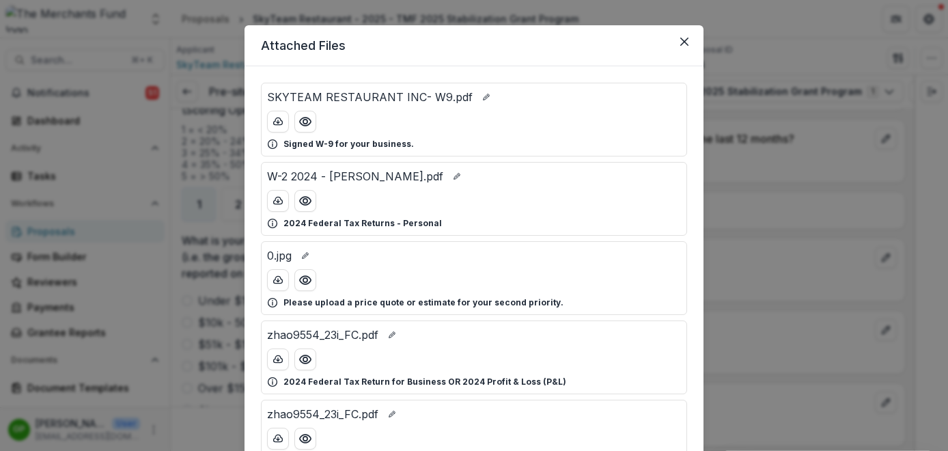
scroll to position [18, 0]
click at [304, 205] on icon "Preview W-2 2024 - MIN YA ZHAO.pdf" at bounding box center [305, 201] width 11 height 8
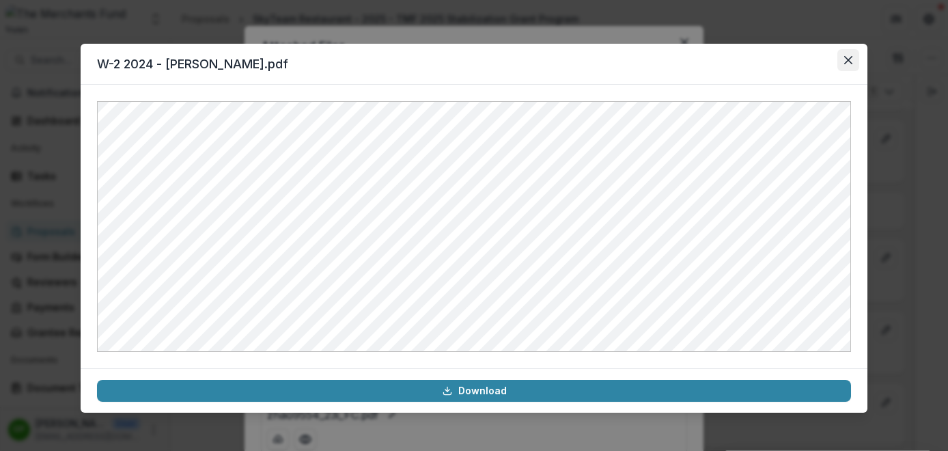
click at [840, 57] on button "Close" at bounding box center [849, 60] width 22 height 22
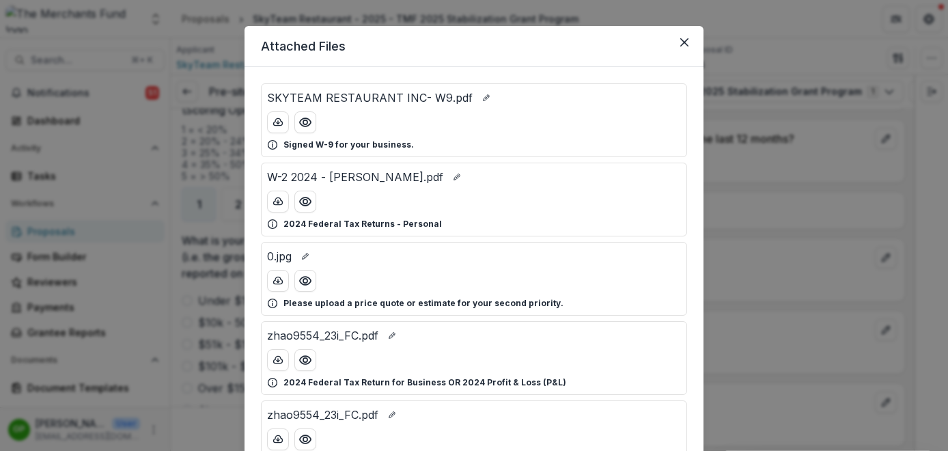
click at [919, 90] on div "Attached Files SKYTEAM RESTAURANT INC- W9.pdf Signed W-9 for your business. W-2…" at bounding box center [474, 225] width 948 height 451
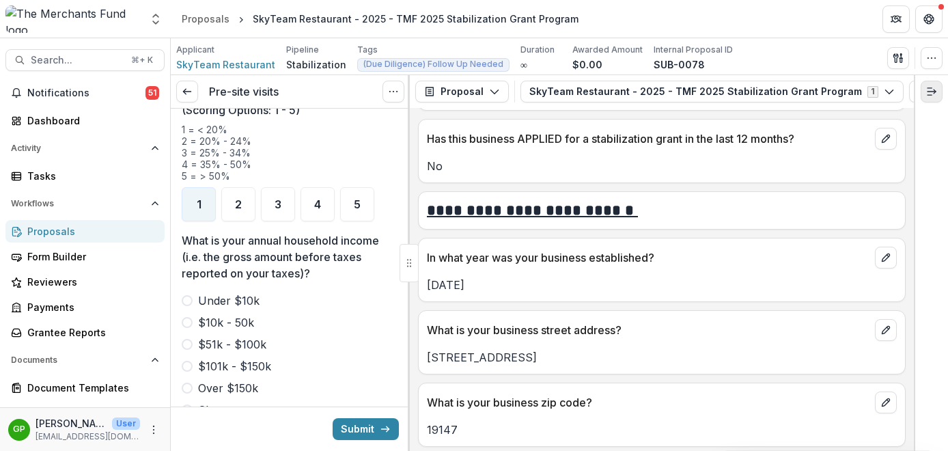
click at [941, 91] on button "Expand right" at bounding box center [932, 92] width 22 height 22
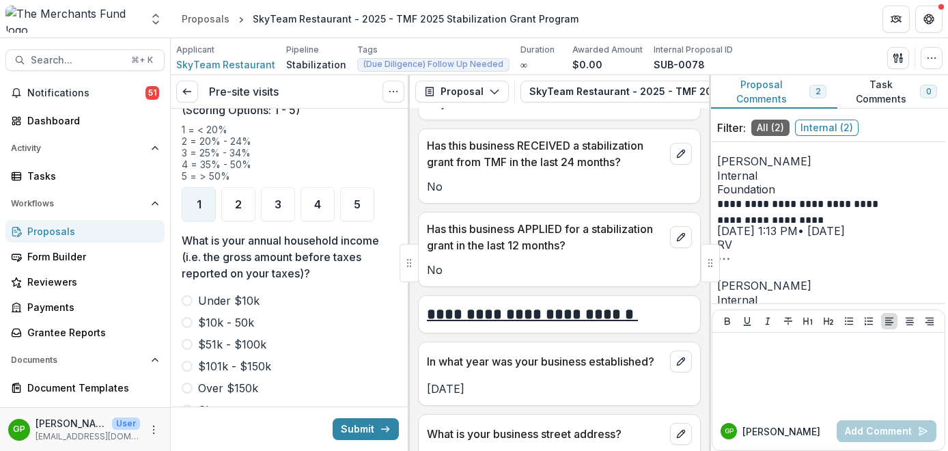
scroll to position [689, 0]
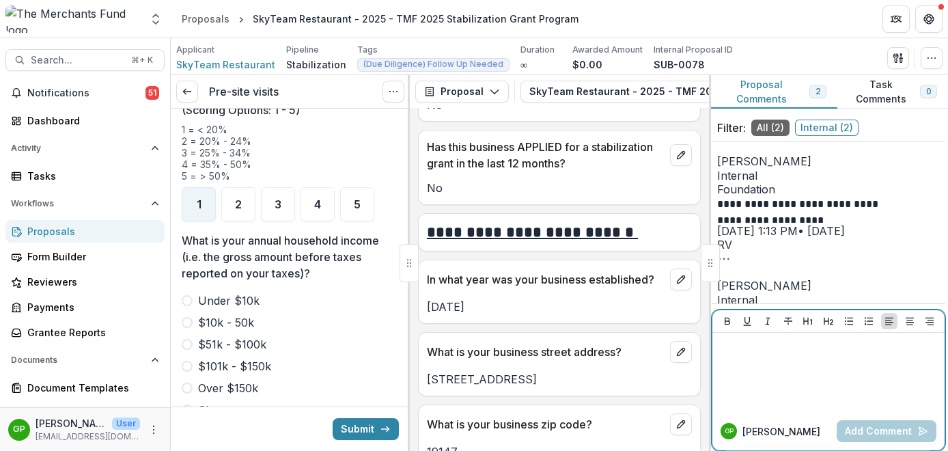
click at [788, 360] on div at bounding box center [828, 372] width 221 height 68
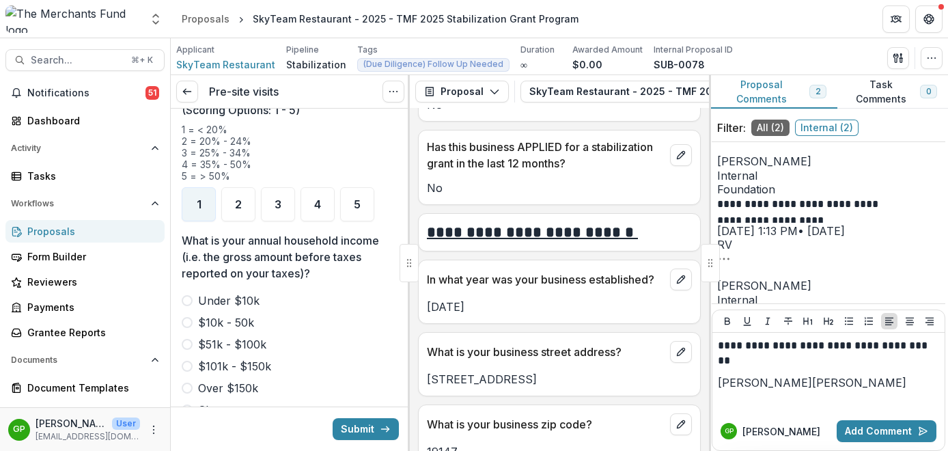
click at [778, 389] on button "[PERSON_NAME]" at bounding box center [765, 382] width 94 height 16
click at [825, 390] on button "[PERSON_NAME]" at bounding box center [825, 382] width 94 height 16
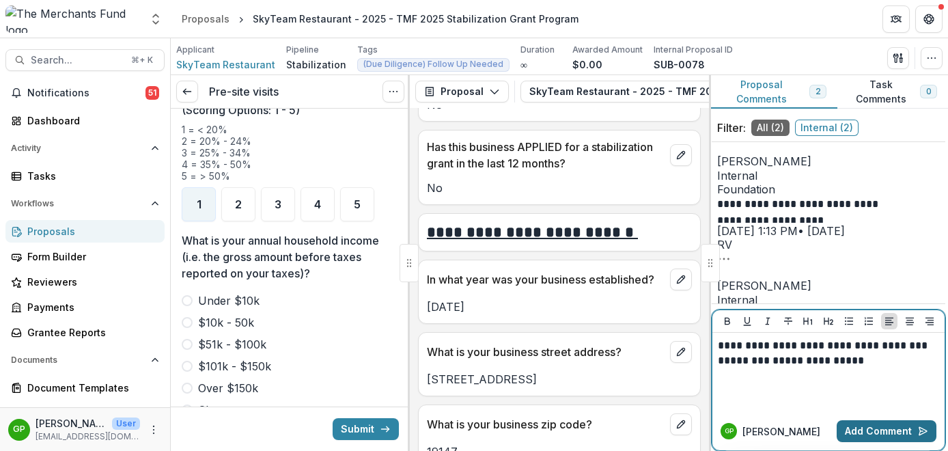
click at [883, 432] on button "Add Comment" at bounding box center [887, 431] width 100 height 22
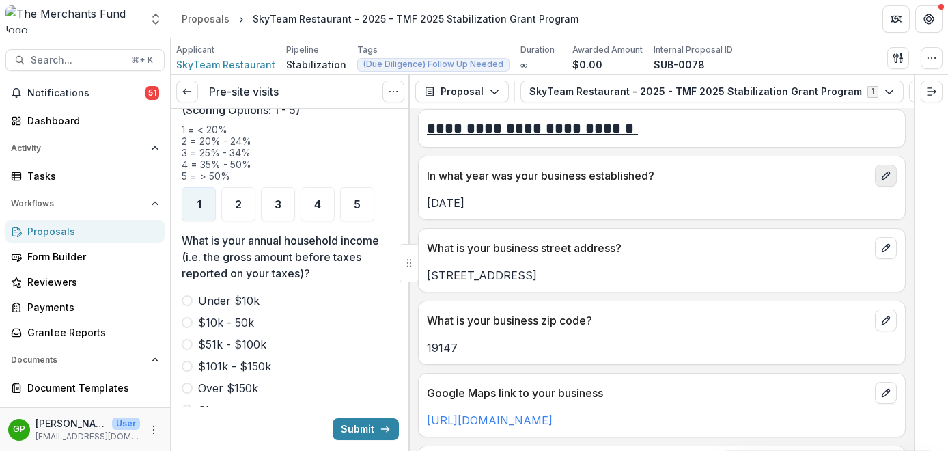
scroll to position [607, 0]
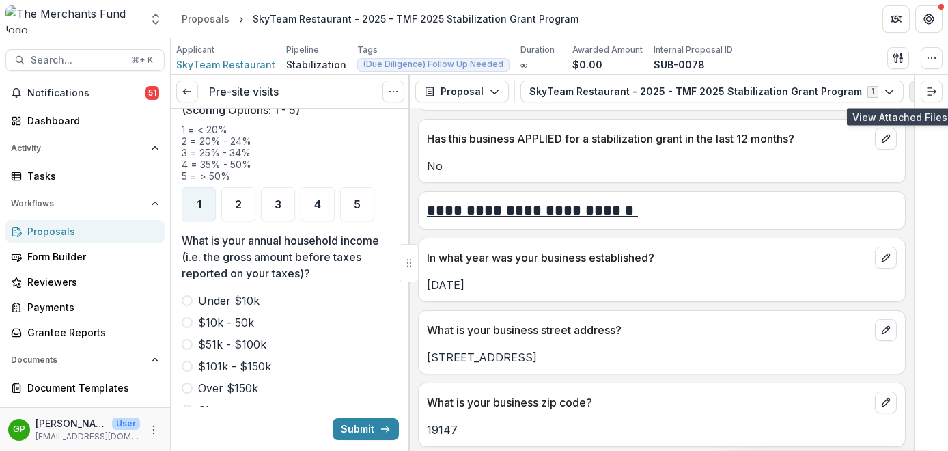
click at [915, 92] on icon "View Attached Files" at bounding box center [920, 91] width 11 height 11
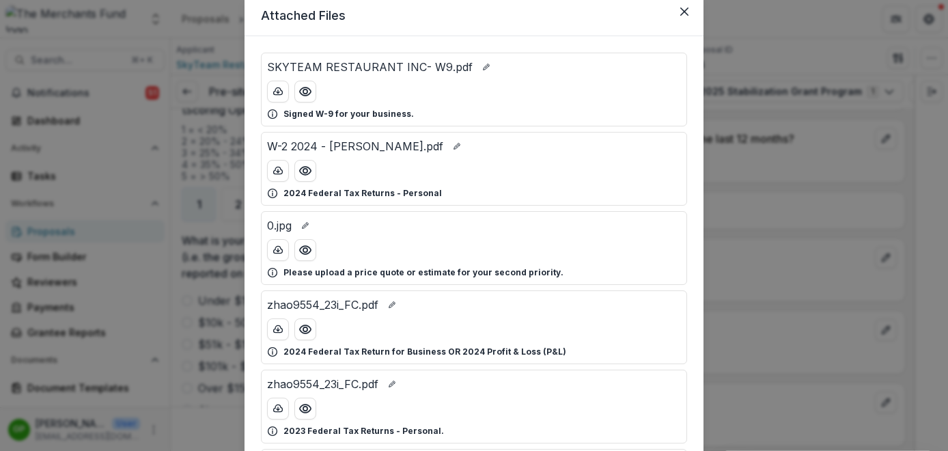
scroll to position [51, 0]
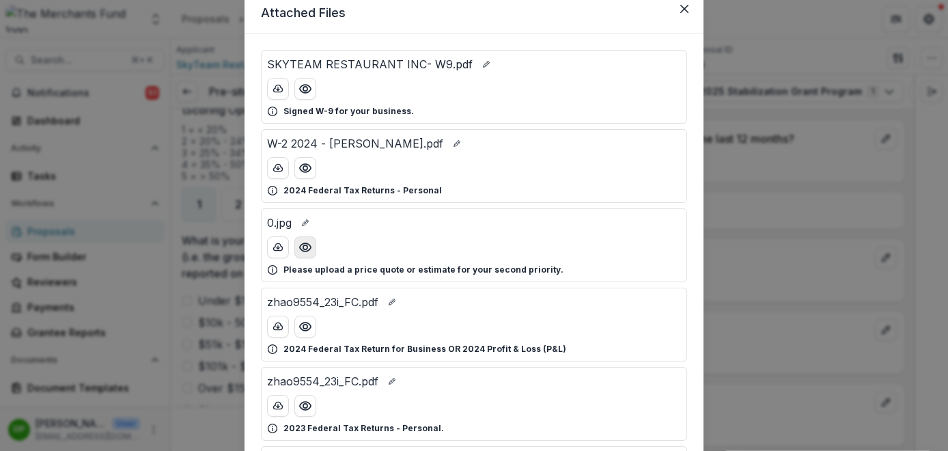
click at [299, 255] on button "Preview 0.jpg" at bounding box center [305, 247] width 22 height 22
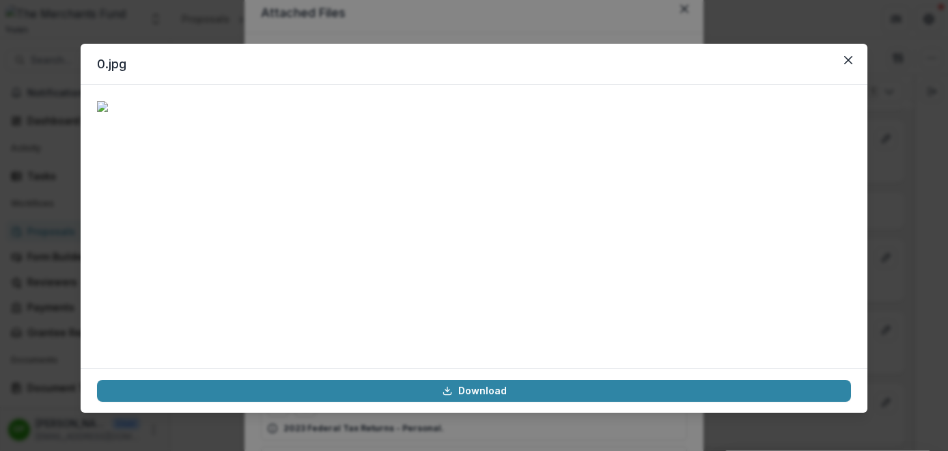
scroll to position [155, 0]
click at [847, 65] on button "Close" at bounding box center [849, 60] width 22 height 22
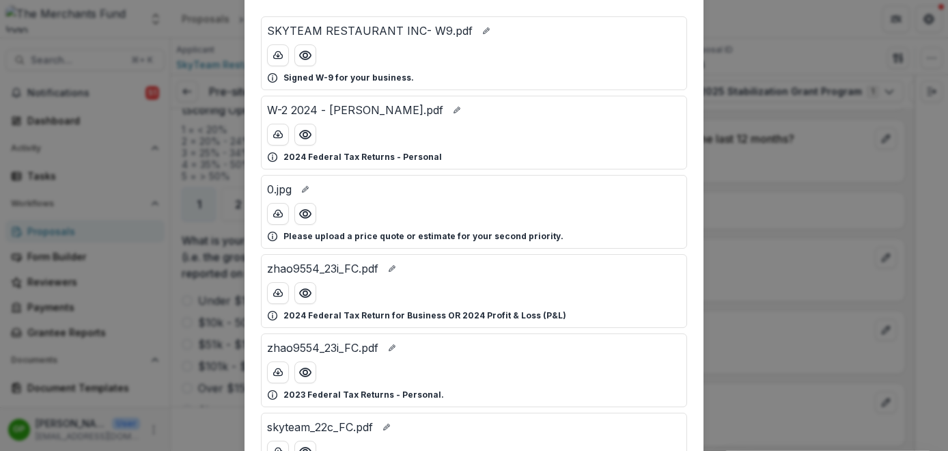
scroll to position [87, 0]
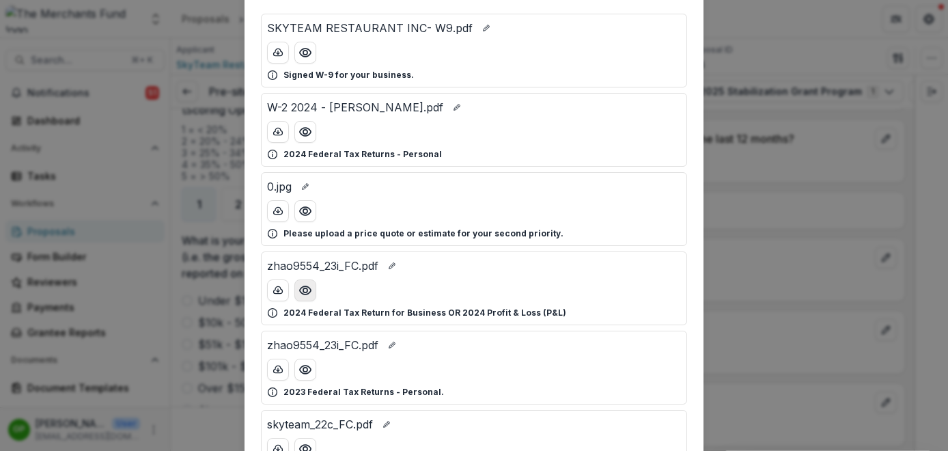
click at [308, 292] on icon "Preview zhao9554_23i_FC.pdf" at bounding box center [305, 290] width 11 height 8
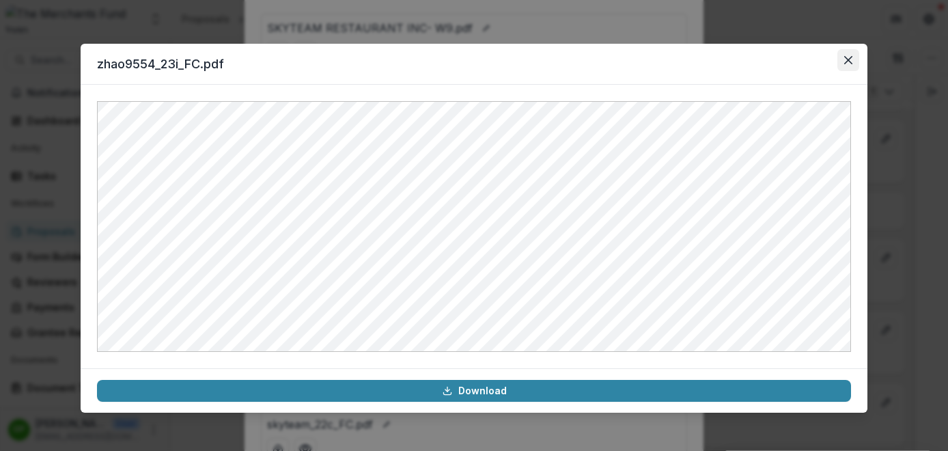
click at [849, 59] on icon "Close" at bounding box center [848, 60] width 8 height 8
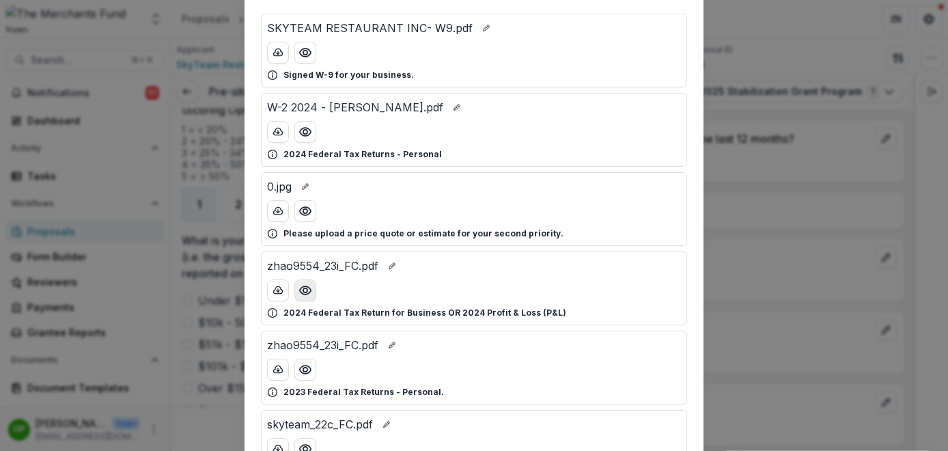
click at [303, 287] on icon "Preview zhao9554_23i_FC.pdf" at bounding box center [306, 291] width 14 height 14
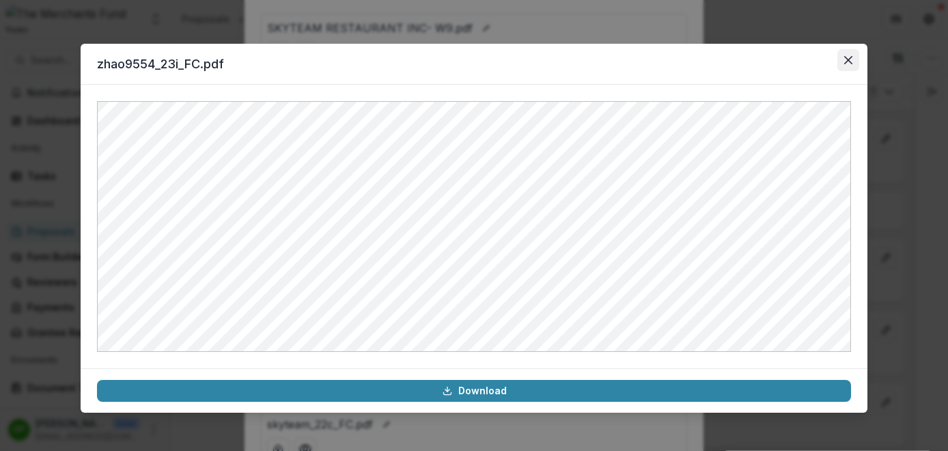
click at [844, 59] on icon "Close" at bounding box center [848, 60] width 8 height 8
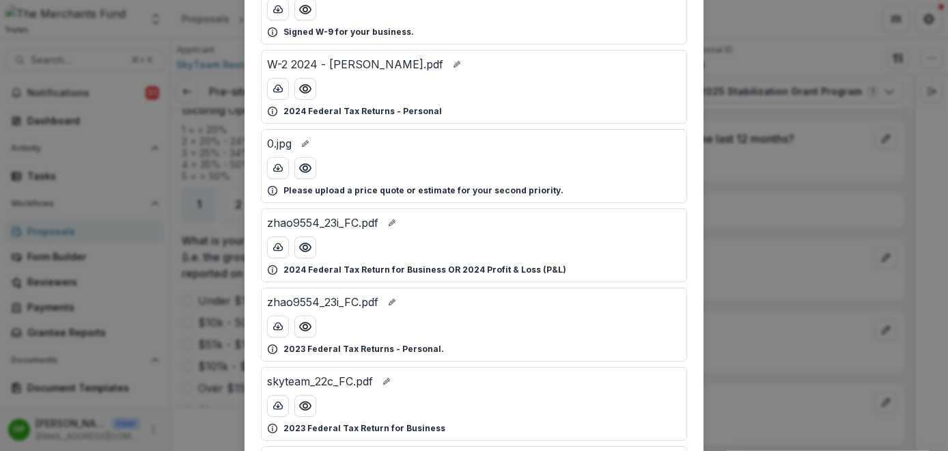
scroll to position [135, 0]
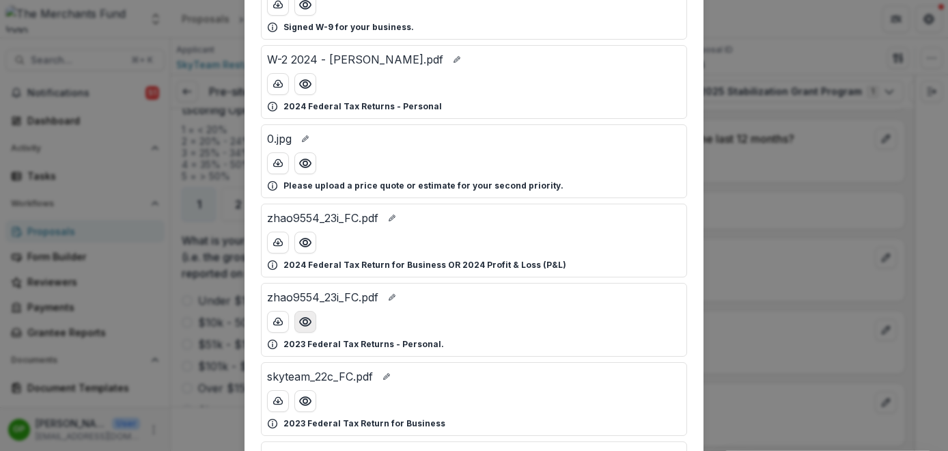
click at [301, 320] on icon "Preview zhao9554_23i_FC.pdf" at bounding box center [306, 322] width 14 height 14
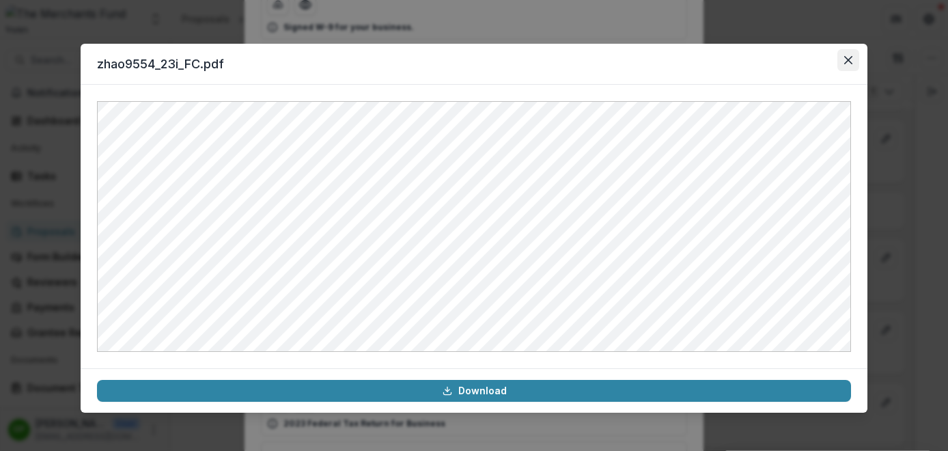
click at [838, 66] on button "Close" at bounding box center [849, 60] width 22 height 22
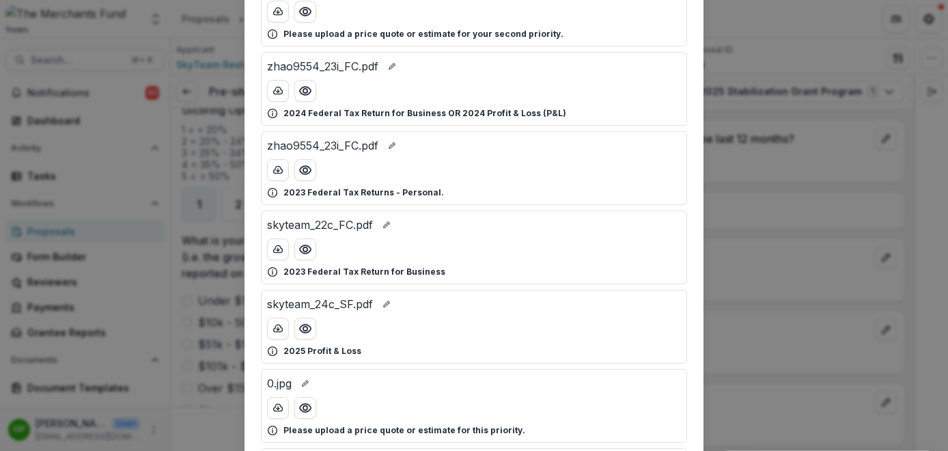
scroll to position [297, 0]
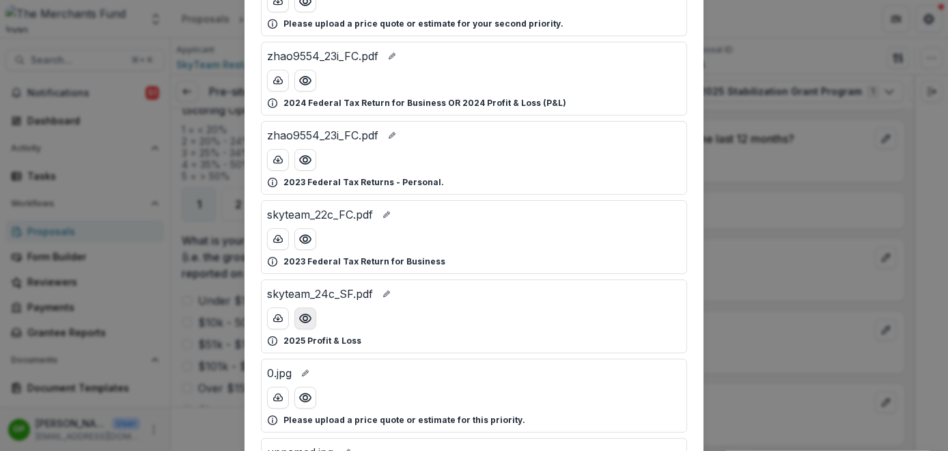
click at [303, 321] on icon "Preview skyteam_24c_SF.pdf" at bounding box center [306, 319] width 14 height 14
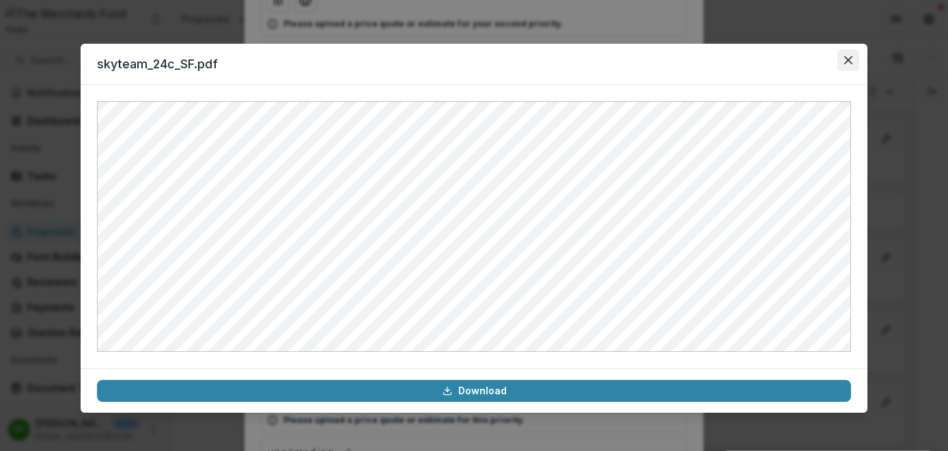
click at [844, 58] on button "Close" at bounding box center [849, 60] width 22 height 22
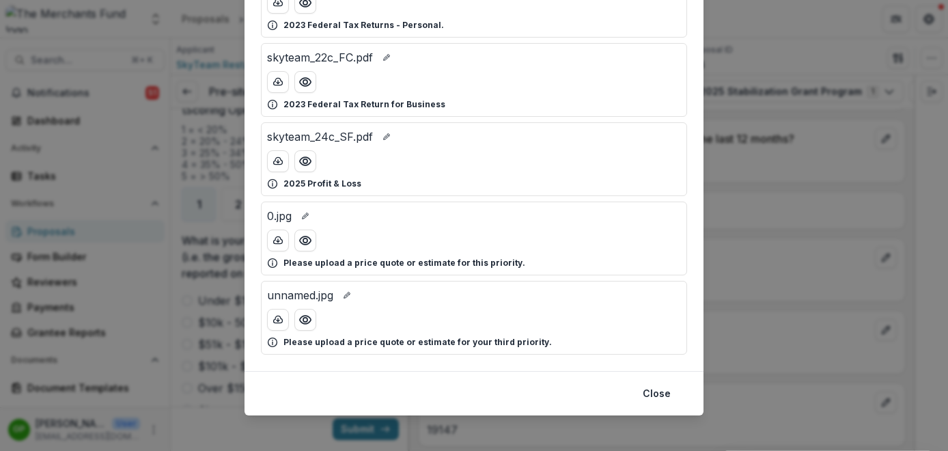
scroll to position [463, 0]
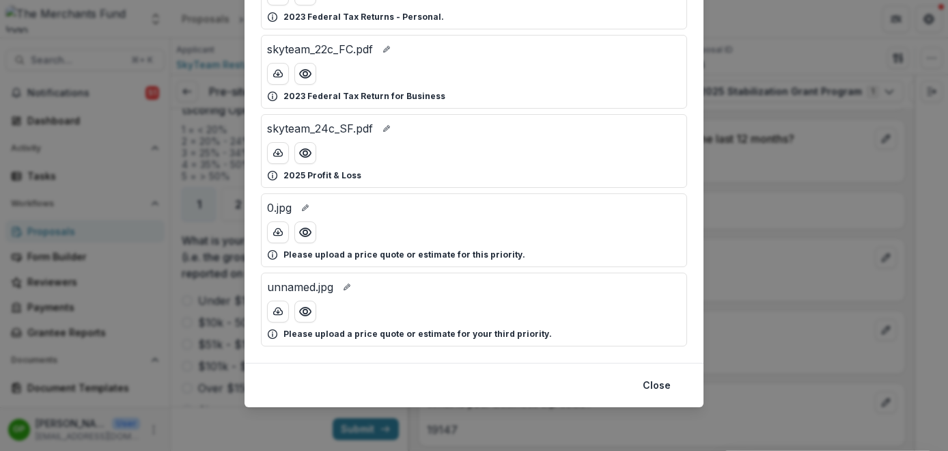
click at [780, 236] on div "Attached Files SKYTEAM RESTAURANT INC- W9.pdf Signed W-9 for your business. W-2…" at bounding box center [474, 225] width 948 height 451
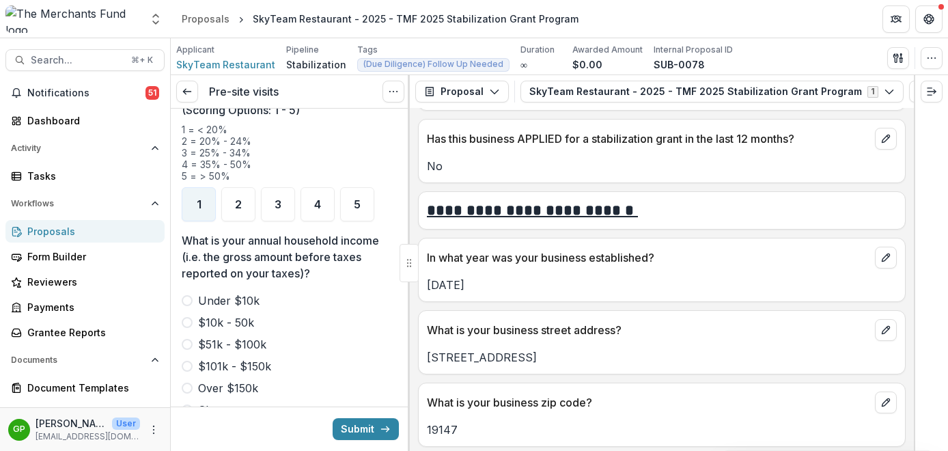
click at [182, 339] on span at bounding box center [187, 344] width 11 height 11
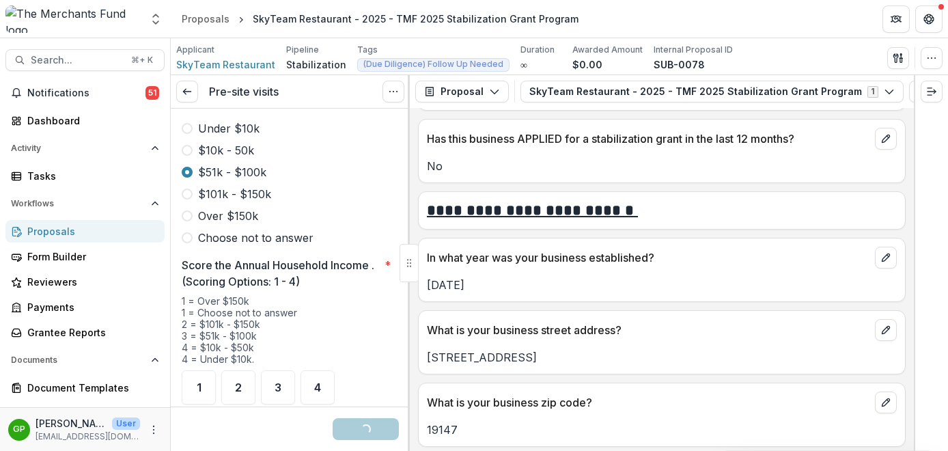
scroll to position [1996, 0]
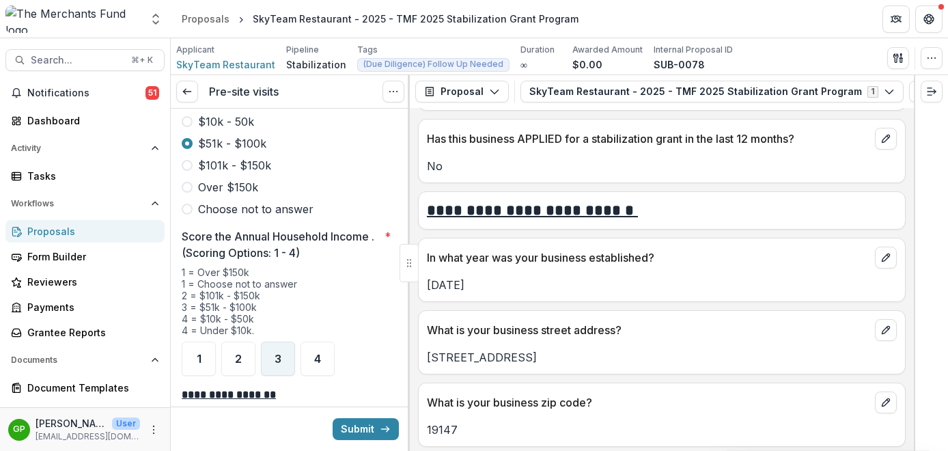
click at [286, 357] on div "3" at bounding box center [278, 359] width 34 height 34
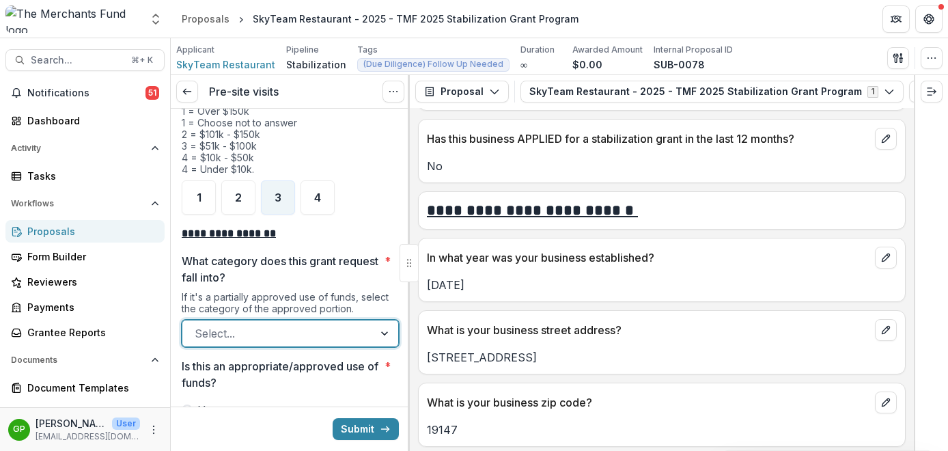
click at [320, 324] on div at bounding box center [278, 333] width 167 height 19
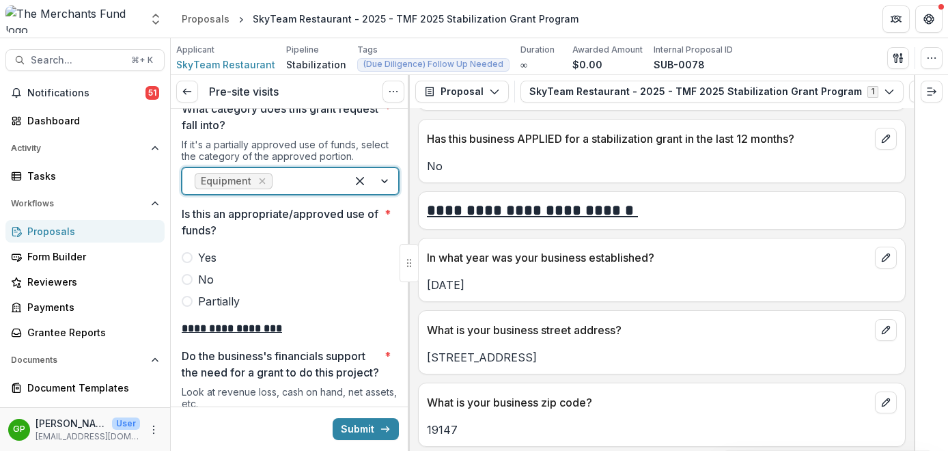
click at [184, 252] on span at bounding box center [187, 257] width 11 height 11
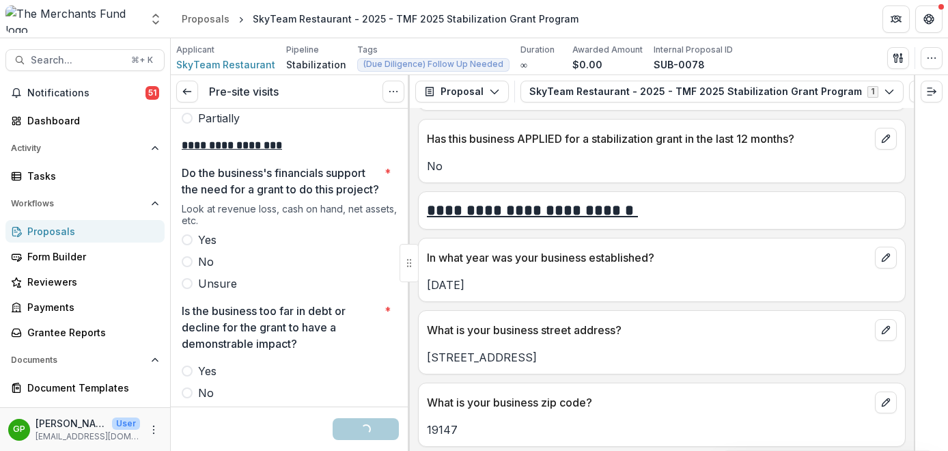
scroll to position [2497, 0]
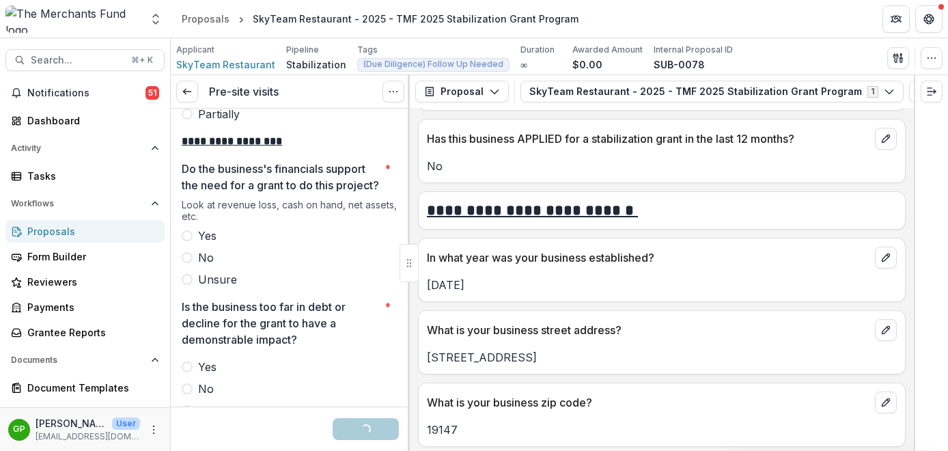
click at [185, 238] on span at bounding box center [187, 235] width 11 height 11
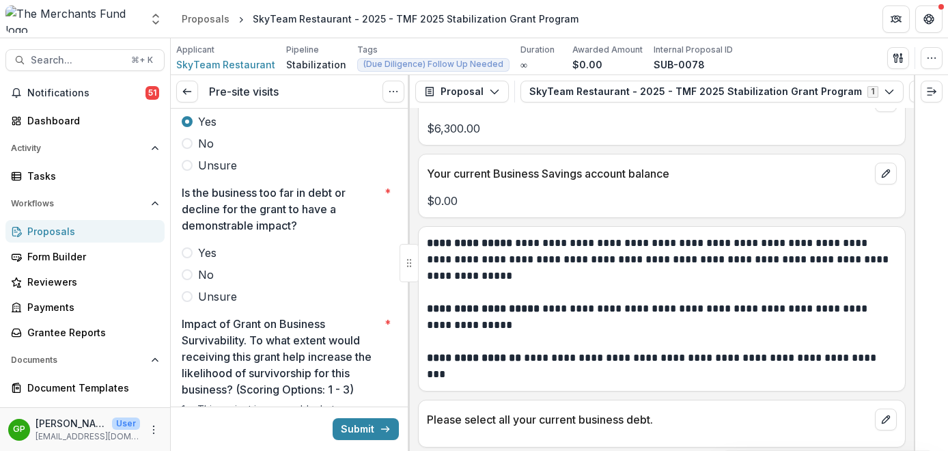
scroll to position [2615, 0]
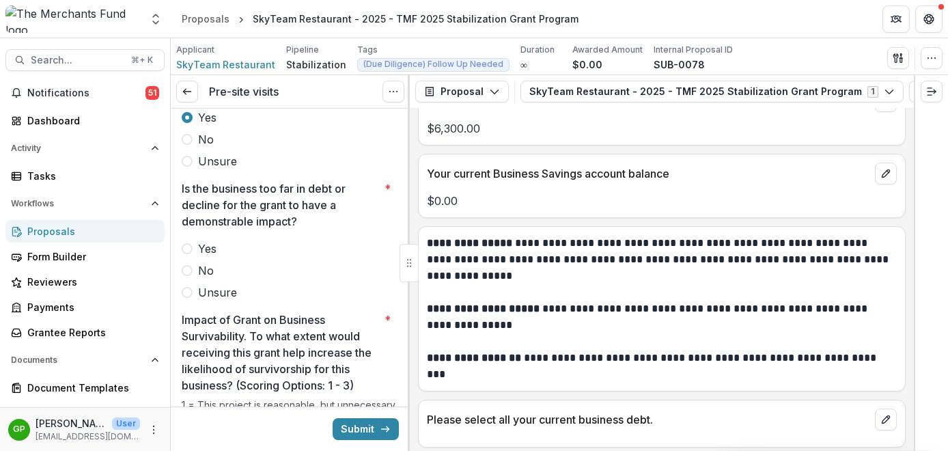
click at [189, 270] on span at bounding box center [187, 270] width 11 height 11
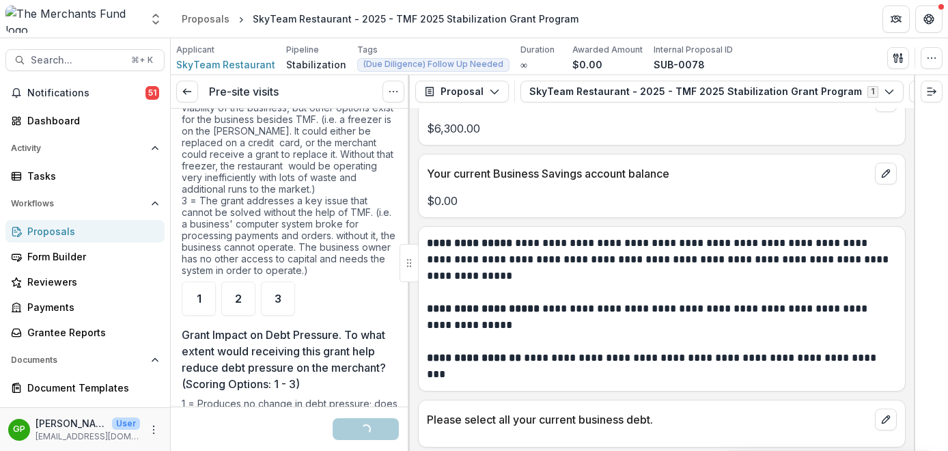
scroll to position [3039, 0]
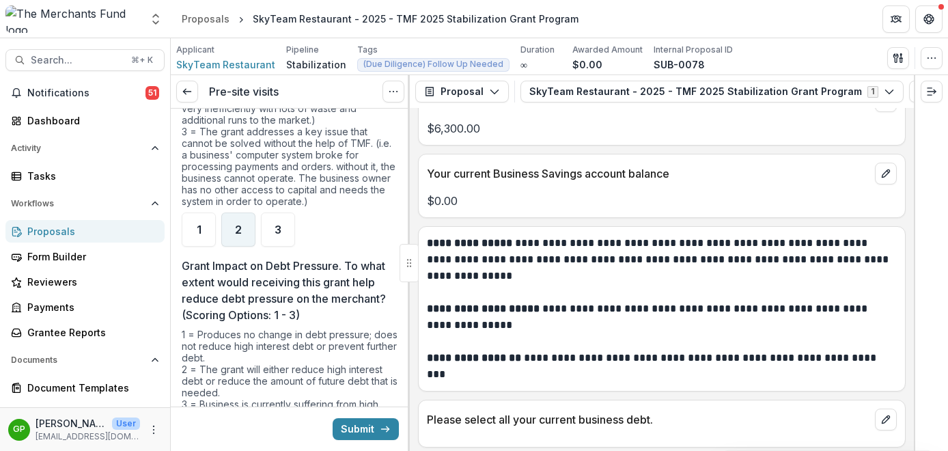
click at [226, 226] on div "2" at bounding box center [238, 229] width 34 height 34
click at [200, 235] on span "1" at bounding box center [199, 229] width 5 height 11
click at [230, 225] on div "2" at bounding box center [238, 229] width 34 height 34
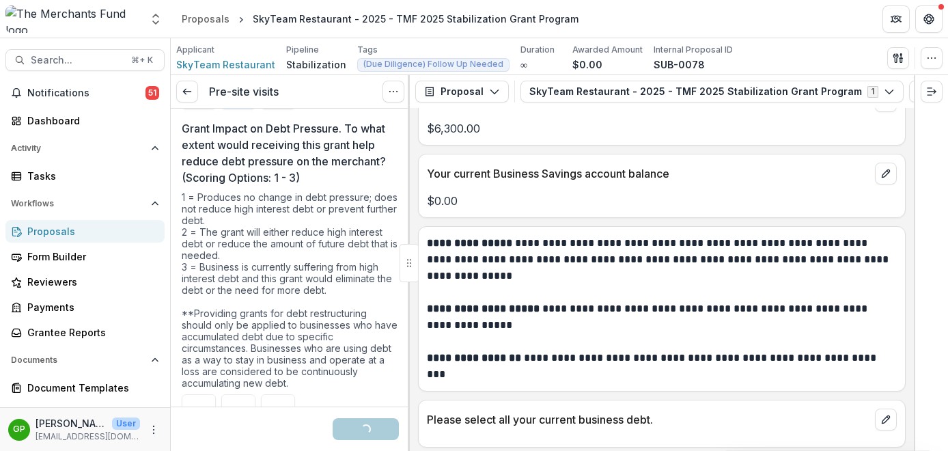
scroll to position [3298, 0]
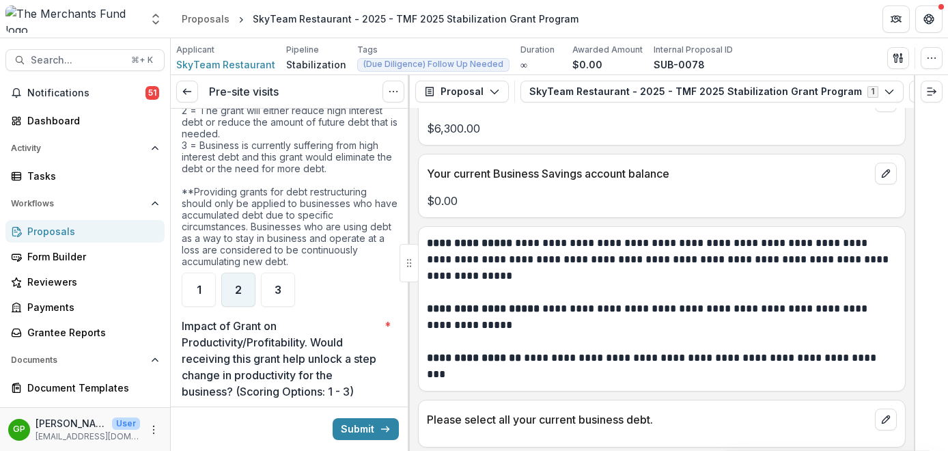
click at [226, 288] on div "2" at bounding box center [238, 290] width 34 height 34
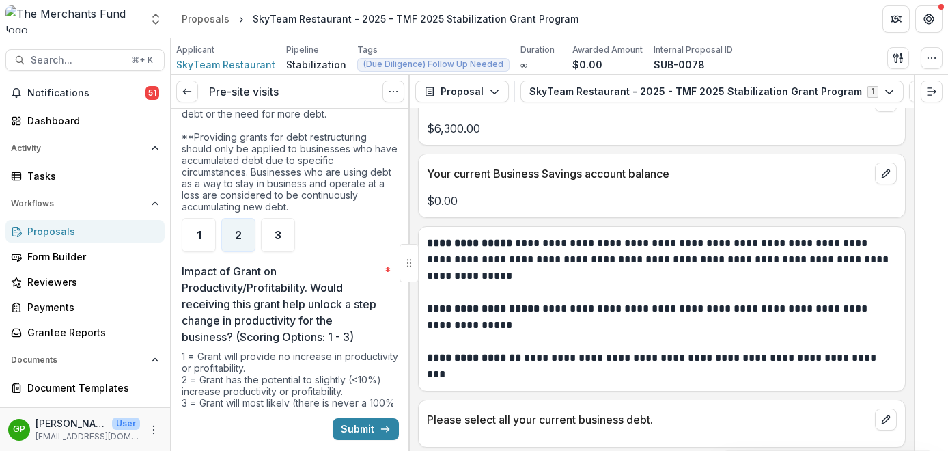
scroll to position [3259, 0]
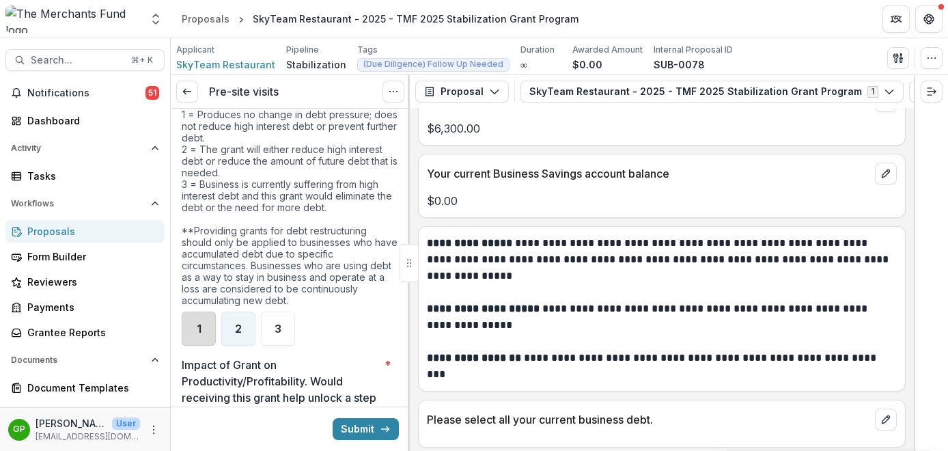
click at [206, 341] on div "1" at bounding box center [199, 329] width 34 height 34
click at [236, 339] on div "2" at bounding box center [238, 329] width 34 height 34
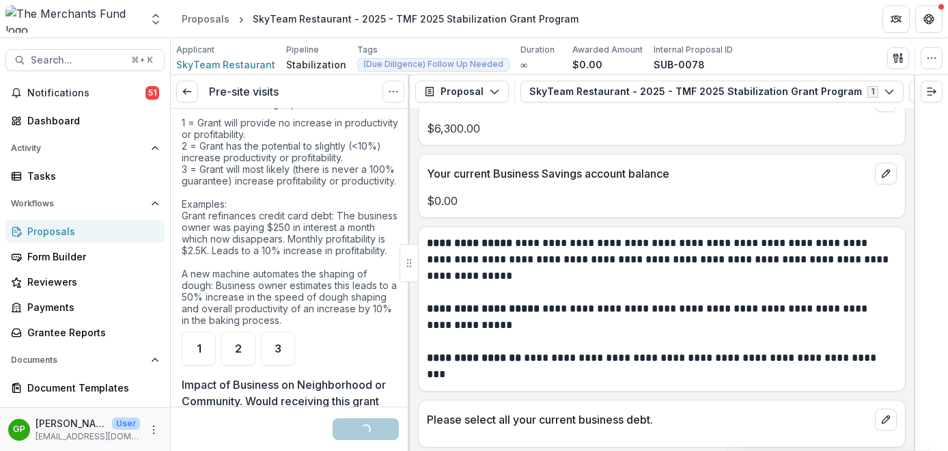
scroll to position [3603, 0]
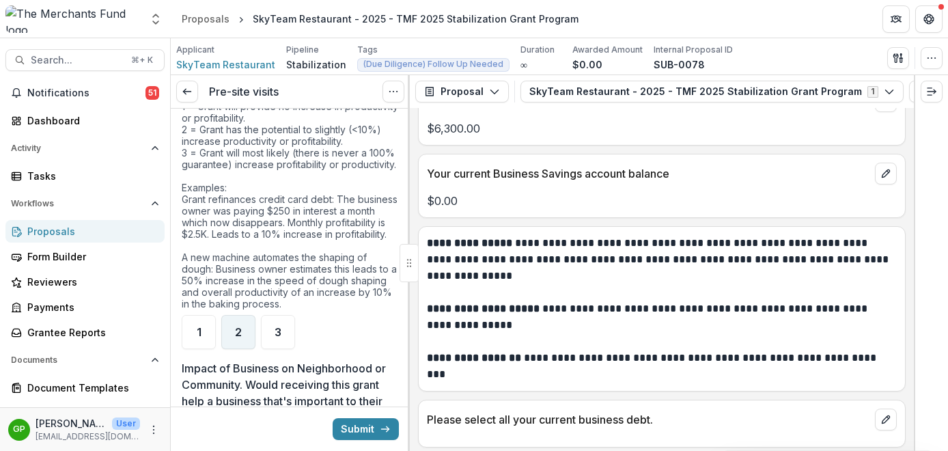
click at [238, 338] on span "2" at bounding box center [238, 332] width 7 height 11
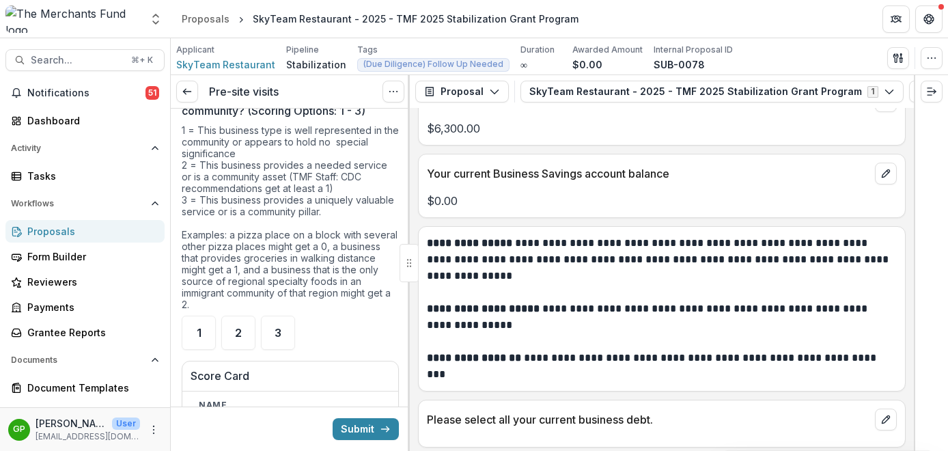
scroll to position [3938, 0]
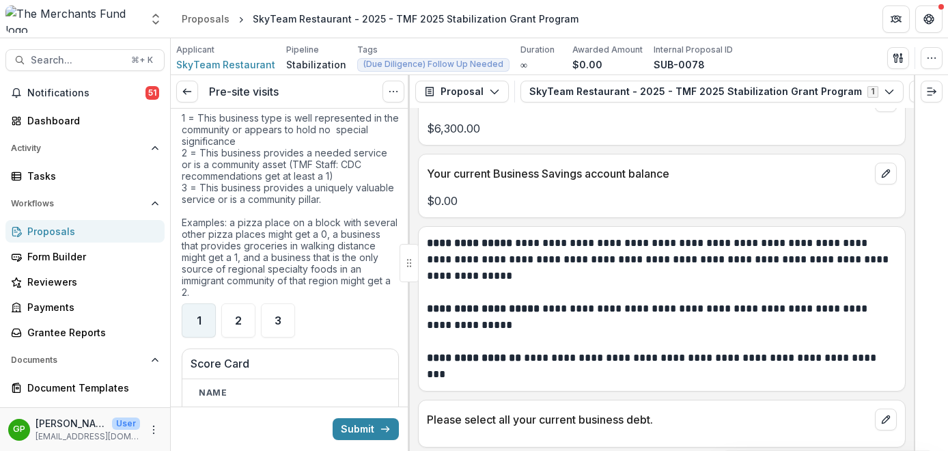
click at [206, 338] on div "1" at bounding box center [199, 320] width 34 height 34
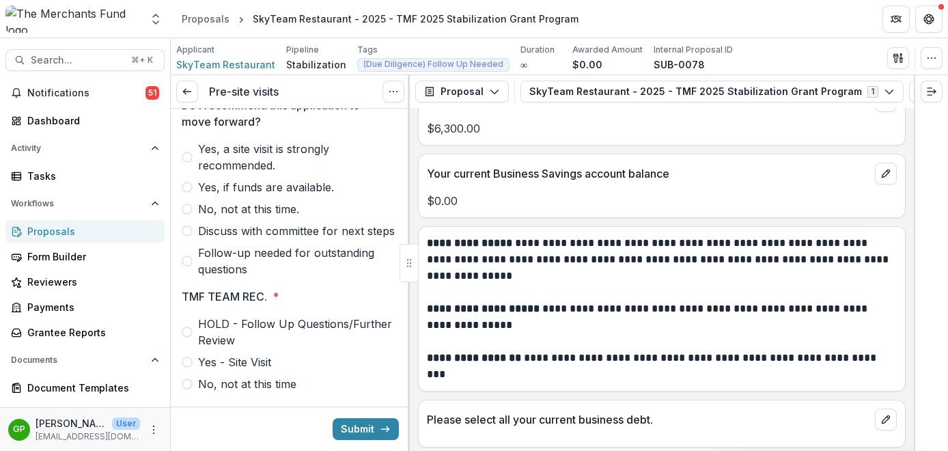
scroll to position [4578, 0]
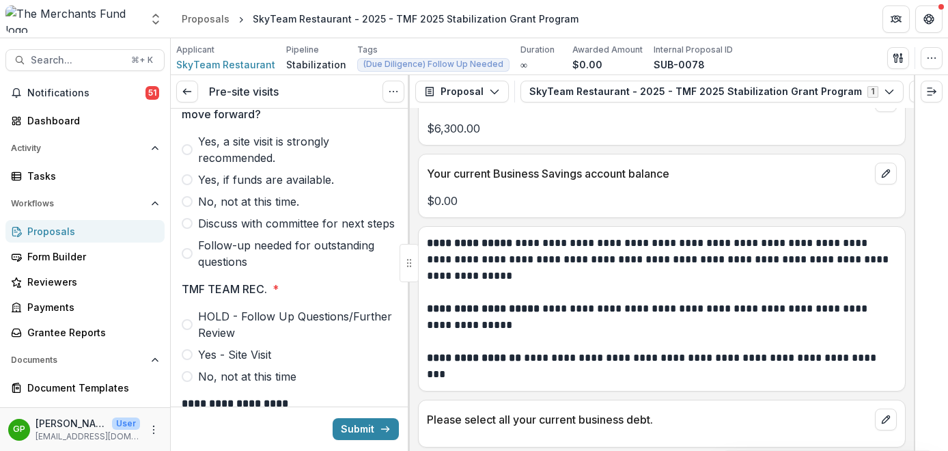
click at [190, 210] on label "No, not at this time." at bounding box center [290, 201] width 217 height 16
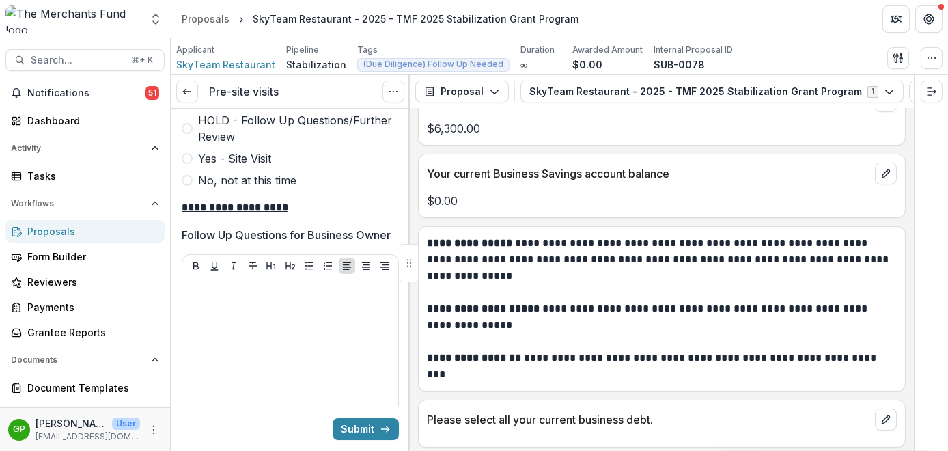
scroll to position [4754, 0]
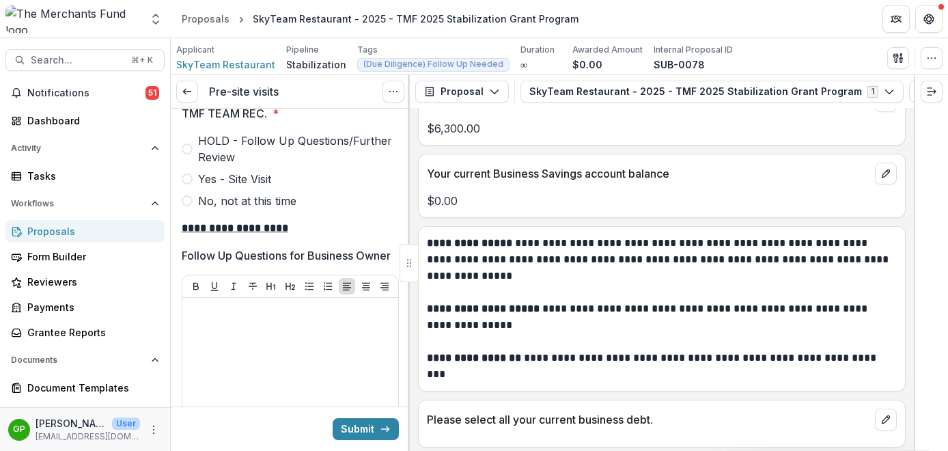
click at [195, 209] on label "No, not at this time" at bounding box center [290, 201] width 217 height 16
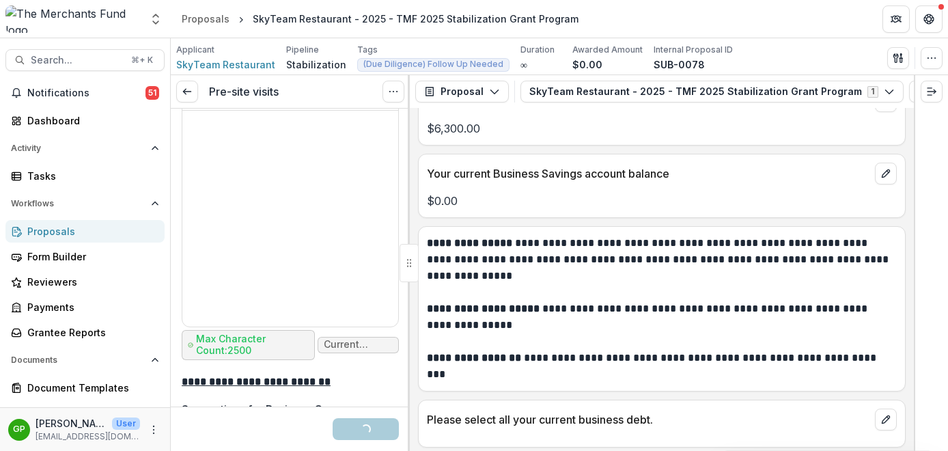
scroll to position [5290, 0]
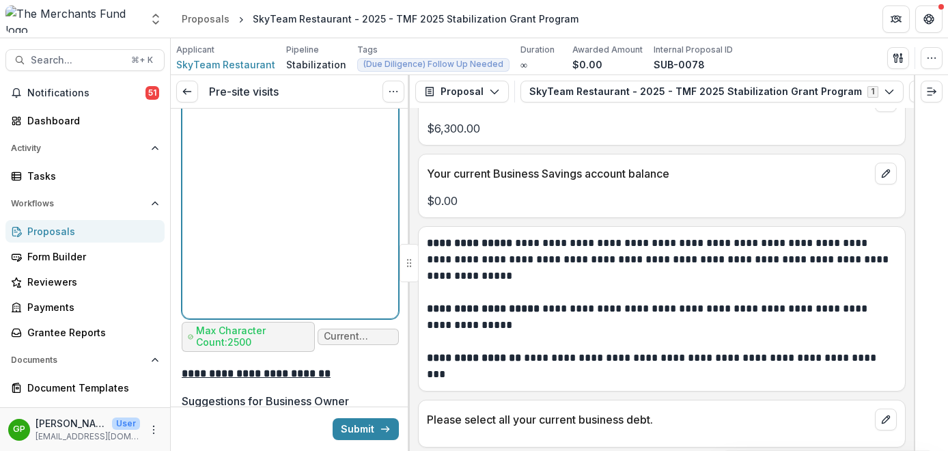
click at [253, 219] on div at bounding box center [290, 210] width 205 height 205
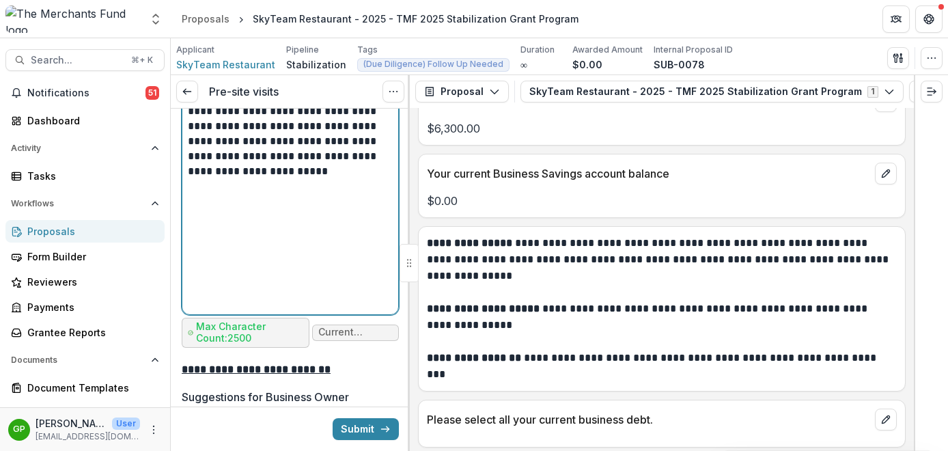
scroll to position [5248, 0]
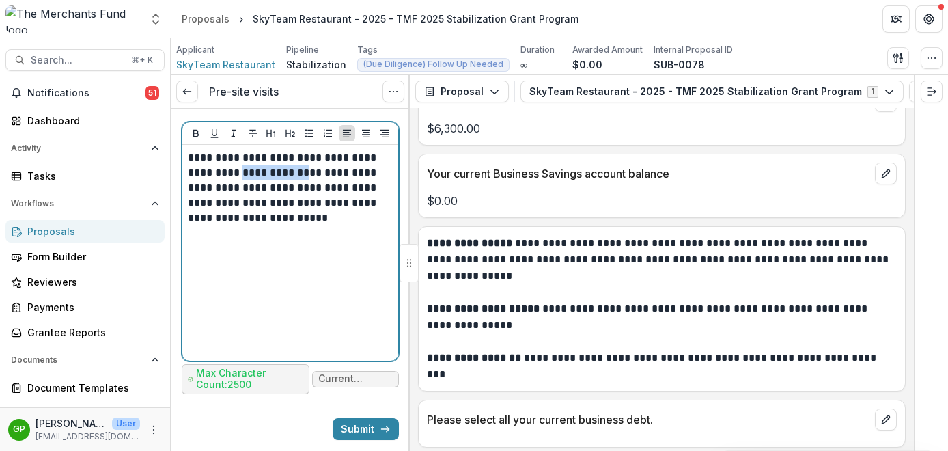
drag, startPoint x: 296, startPoint y: 247, endPoint x: 232, endPoint y: 251, distance: 64.4
click at [232, 225] on p "**********" at bounding box center [288, 187] width 201 height 75
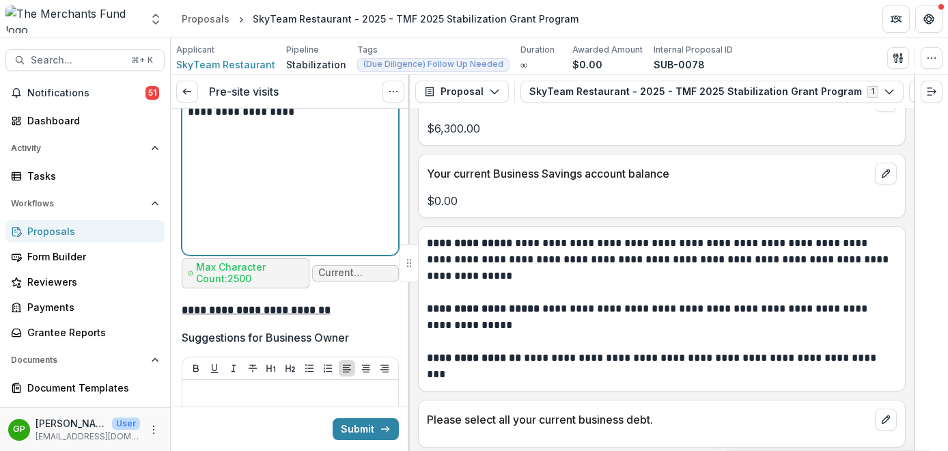
scroll to position [5355, 0]
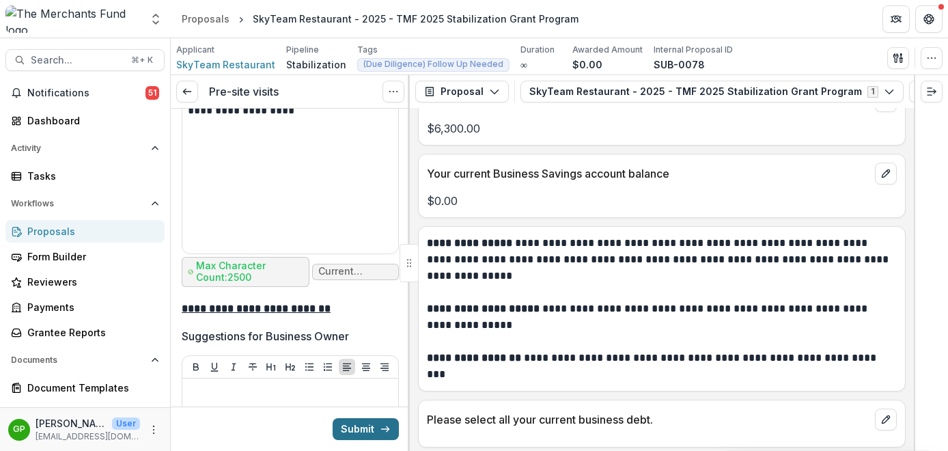
click at [366, 420] on button "Submit" at bounding box center [366, 429] width 66 height 22
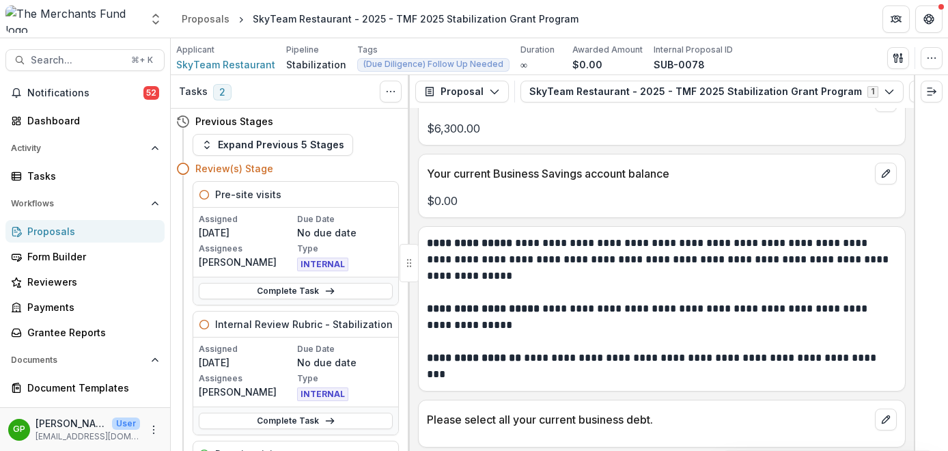
click at [72, 234] on div "Proposals" at bounding box center [90, 231] width 126 height 14
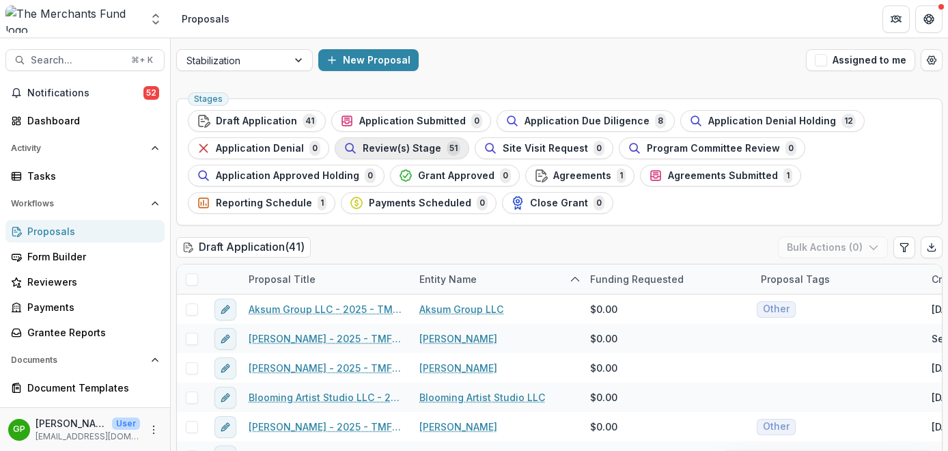
click at [409, 148] on span "Review(s) Stage" at bounding box center [402, 149] width 79 height 12
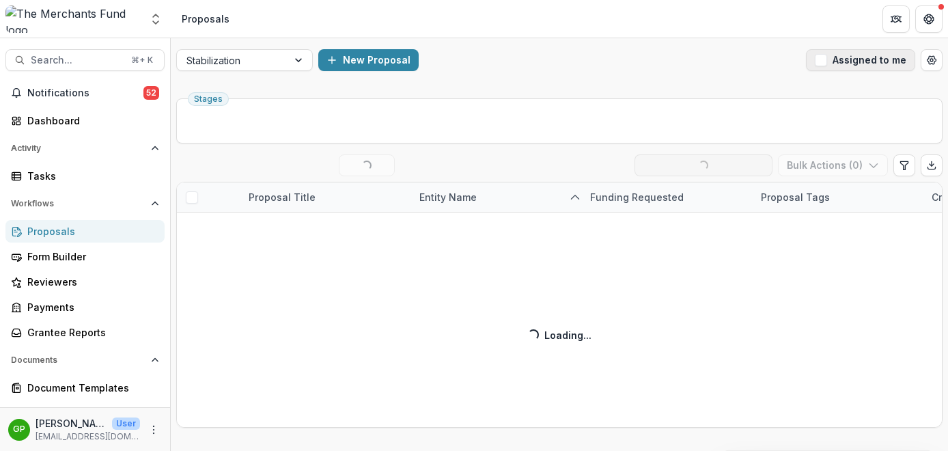
click at [827, 64] on button "Assigned to me" at bounding box center [860, 60] width 109 height 22
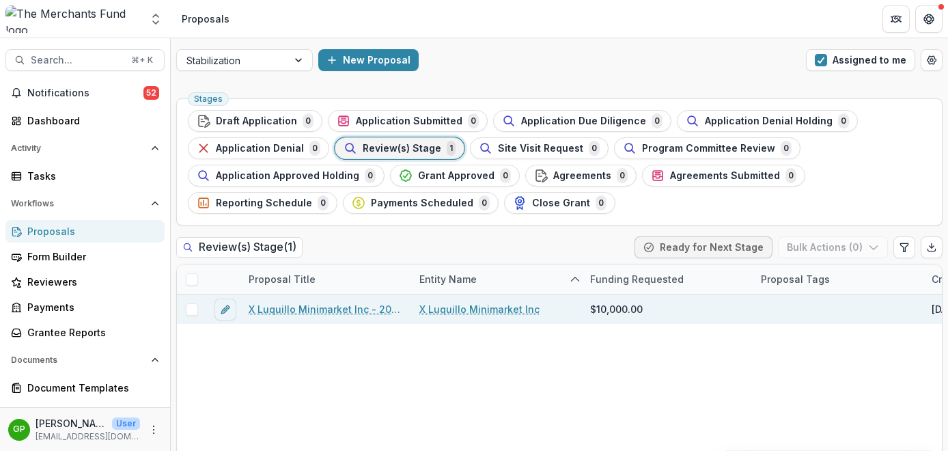
click at [284, 307] on link "X Luquillo Minimarket Inc - 2025 - TMF 2025 Stabilization Grant Program" at bounding box center [326, 309] width 154 height 14
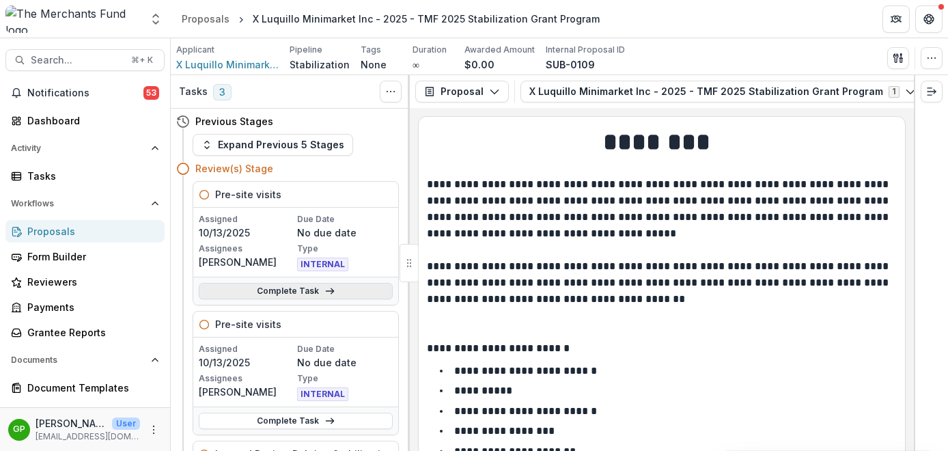
click at [291, 284] on link "Complete Task" at bounding box center [296, 291] width 194 height 16
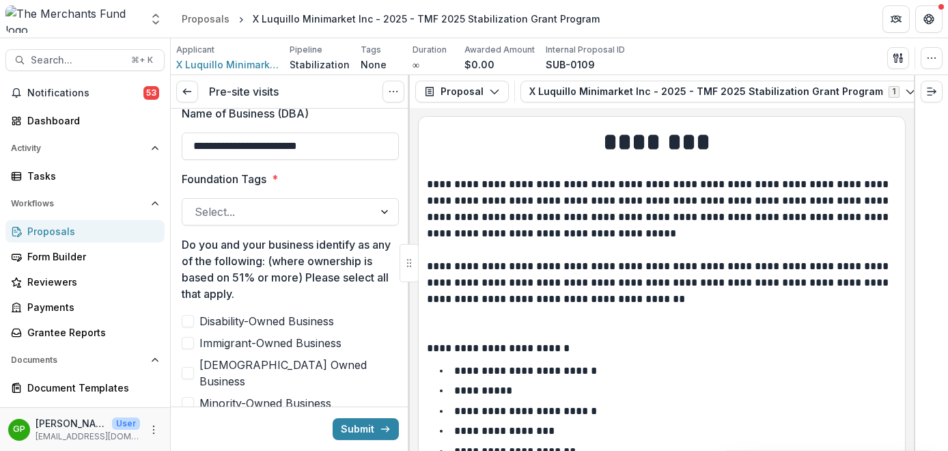
scroll to position [594, 0]
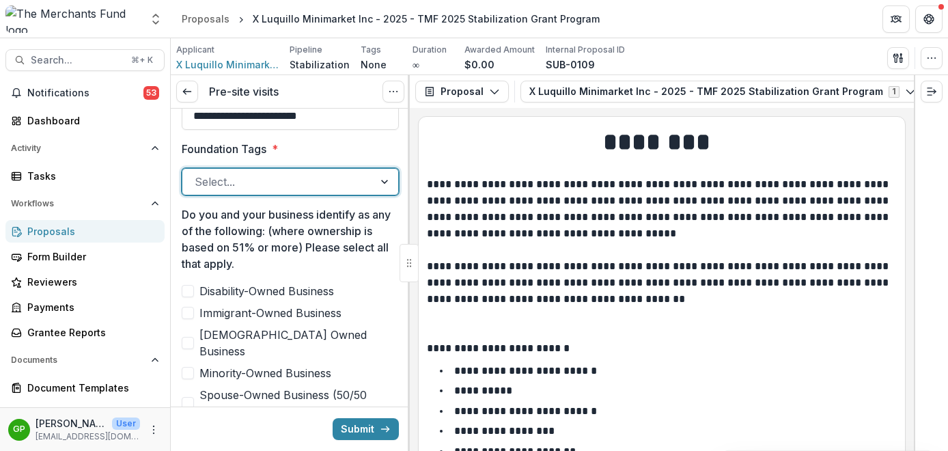
click at [311, 178] on div at bounding box center [278, 181] width 167 height 19
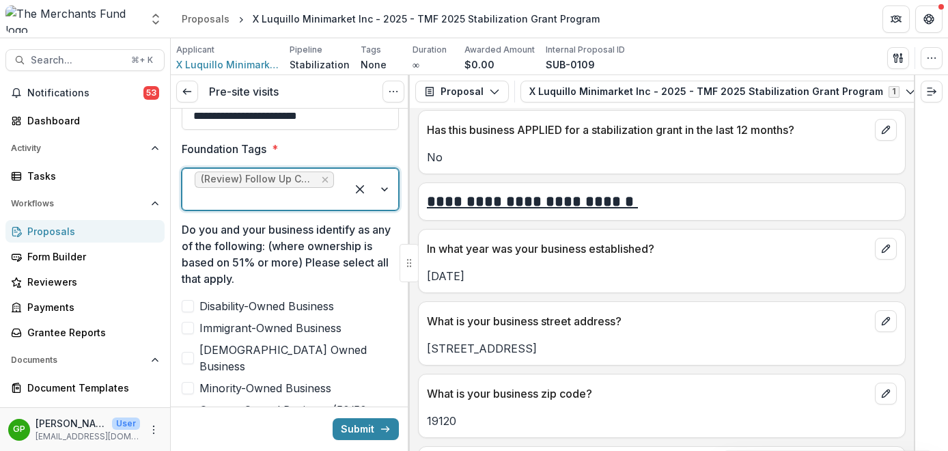
scroll to position [620, 0]
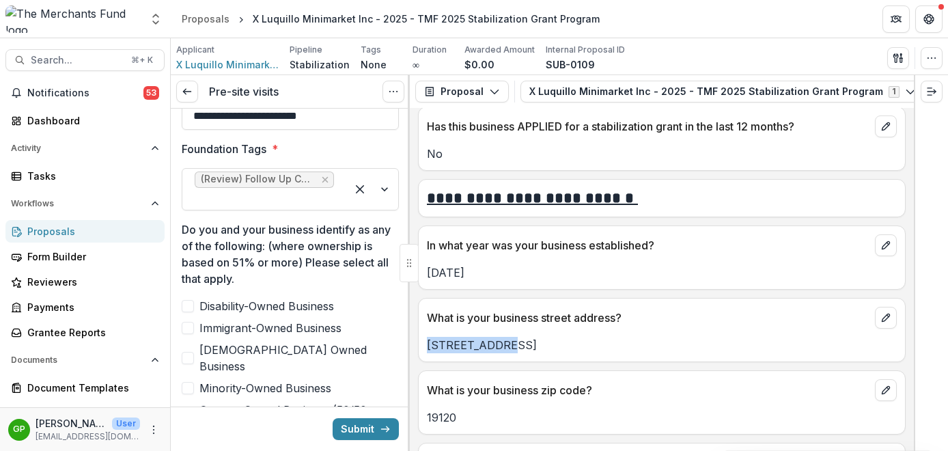
drag, startPoint x: 508, startPoint y: 353, endPoint x: 428, endPoint y: 349, distance: 80.0
click at [428, 349] on p "[STREET_ADDRESS]" at bounding box center [662, 345] width 470 height 16
copy p "[STREET_ADDRESS]"
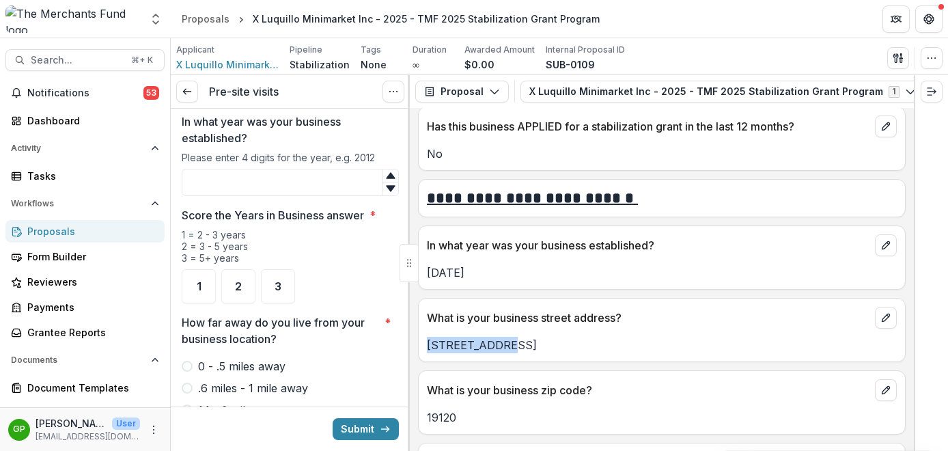
scroll to position [1013, 0]
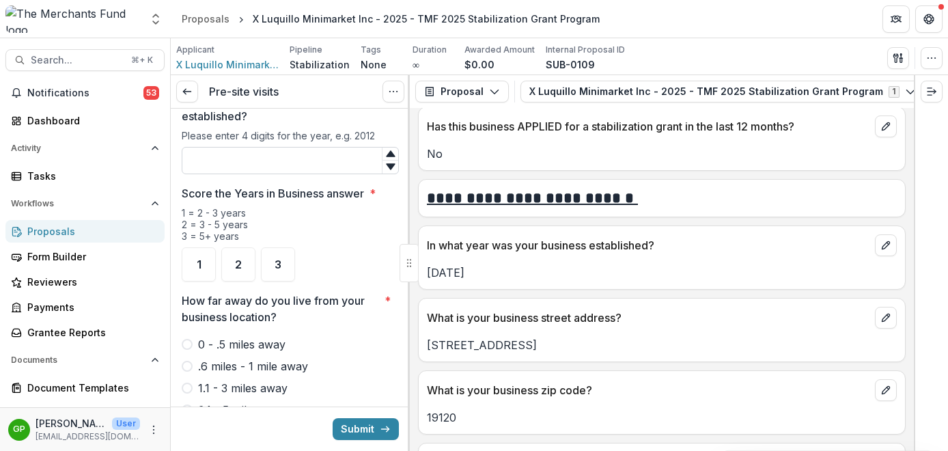
click at [299, 147] on input "In what year was your business established?" at bounding box center [290, 160] width 217 height 27
type input "****"
click at [247, 247] on div "2" at bounding box center [238, 264] width 34 height 34
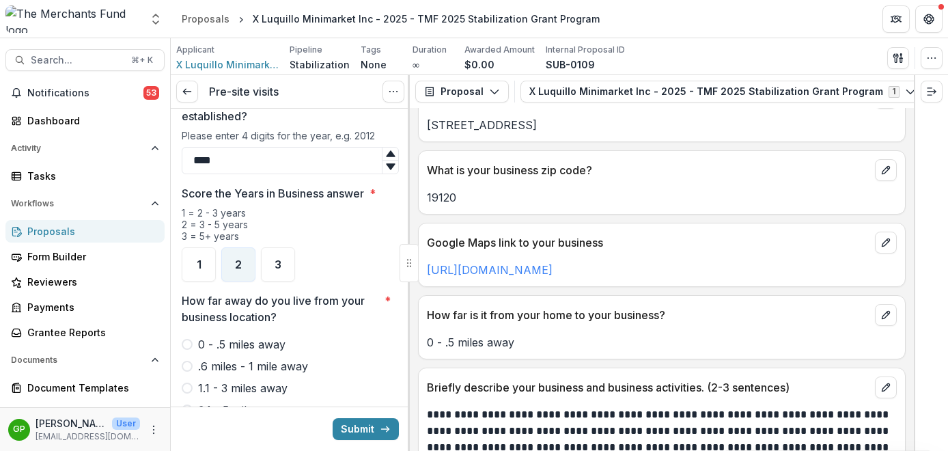
scroll to position [840, 0]
click at [189, 339] on span at bounding box center [187, 344] width 11 height 11
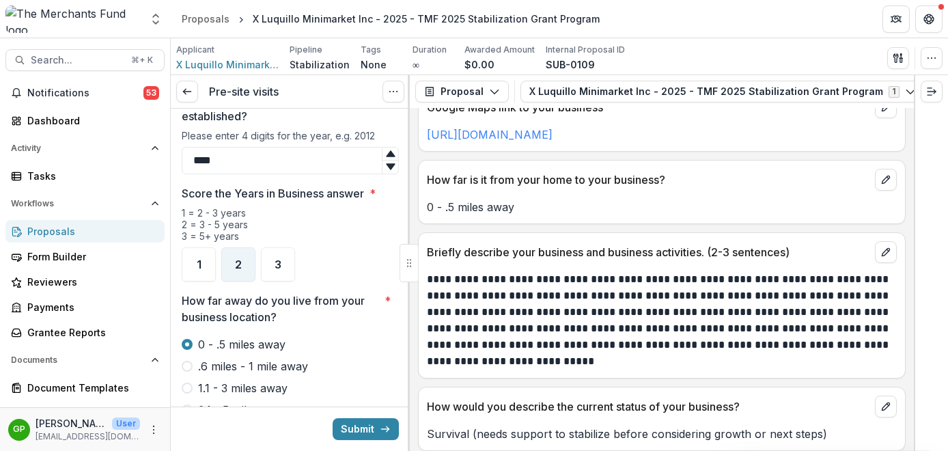
scroll to position [979, 0]
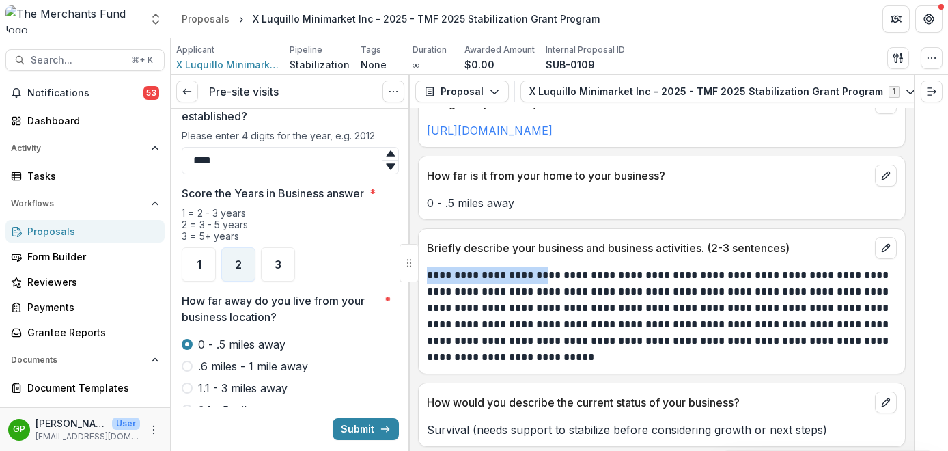
drag, startPoint x: 428, startPoint y: 280, endPoint x: 540, endPoint y: 278, distance: 112.8
click at [540, 278] on p "**********" at bounding box center [660, 316] width 466 height 98
copy p "**********"
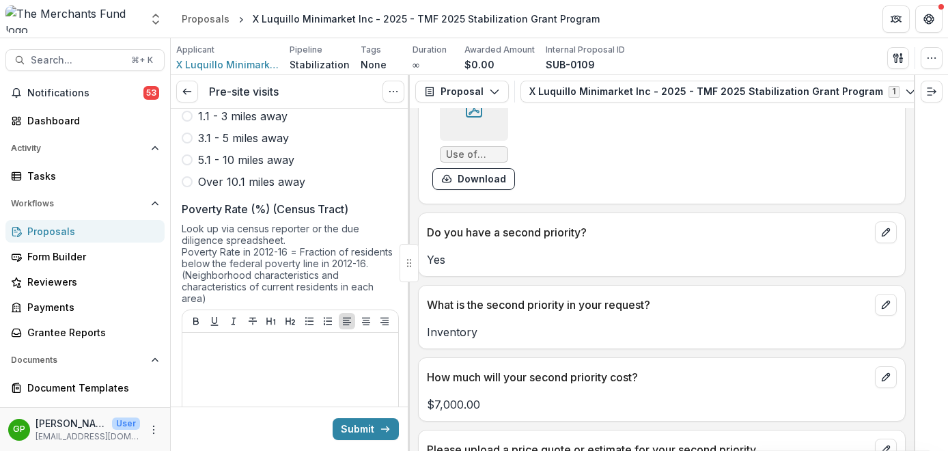
scroll to position [1357, 0]
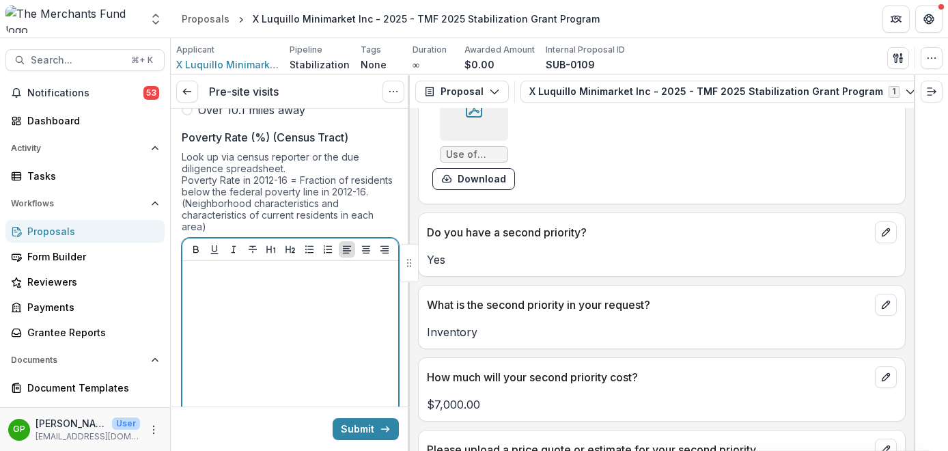
click at [253, 292] on div at bounding box center [290, 368] width 205 height 205
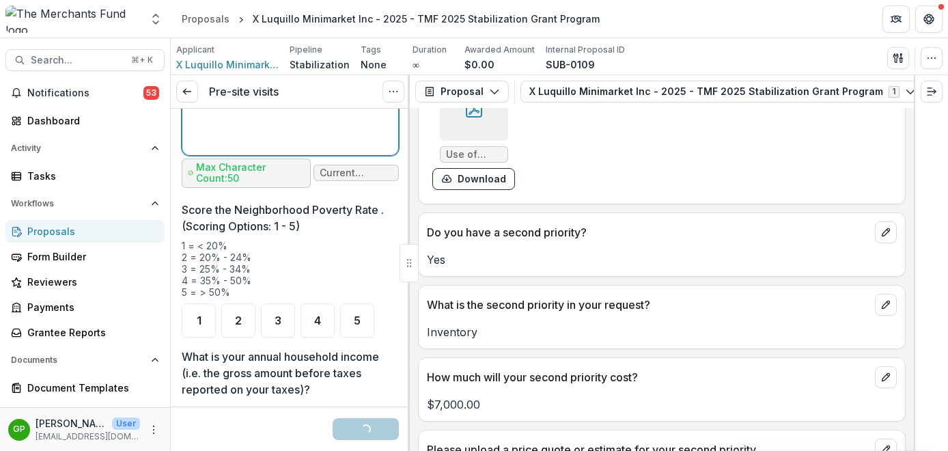
scroll to position [1735, 0]
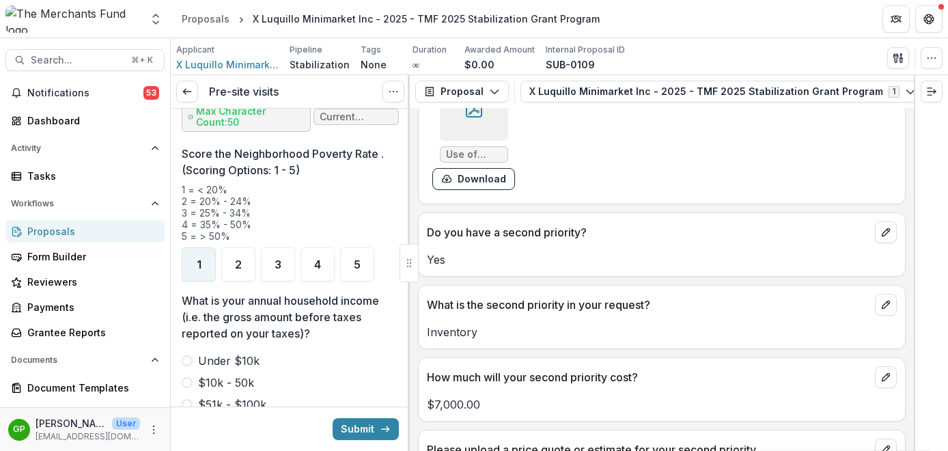
click at [201, 255] on div "1" at bounding box center [199, 264] width 34 height 34
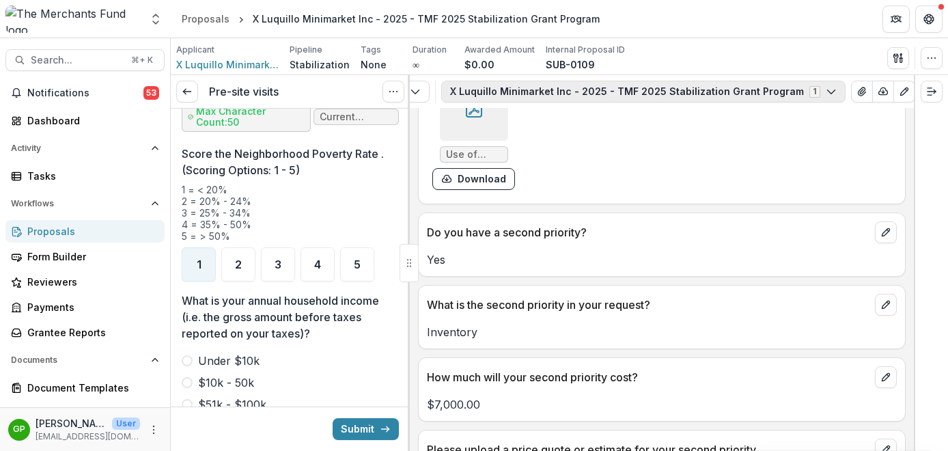
scroll to position [0, 113]
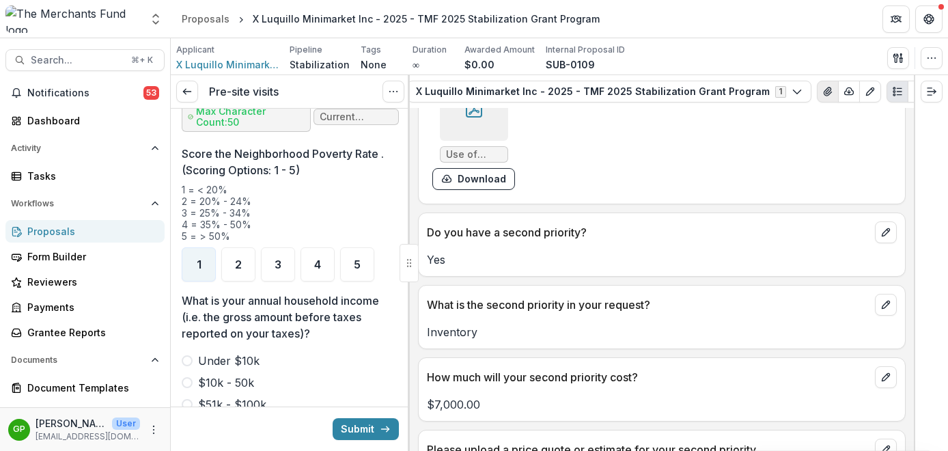
click at [824, 92] on icon "View Attached Files" at bounding box center [828, 91] width 8 height 8
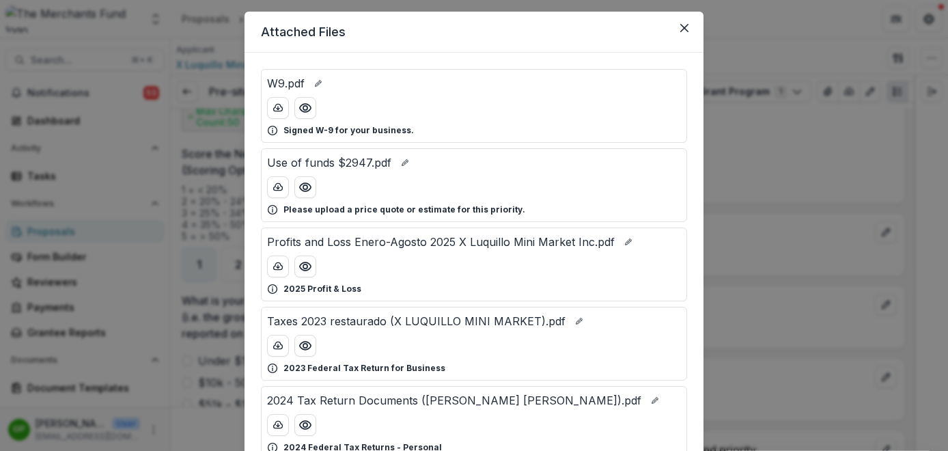
scroll to position [42, 0]
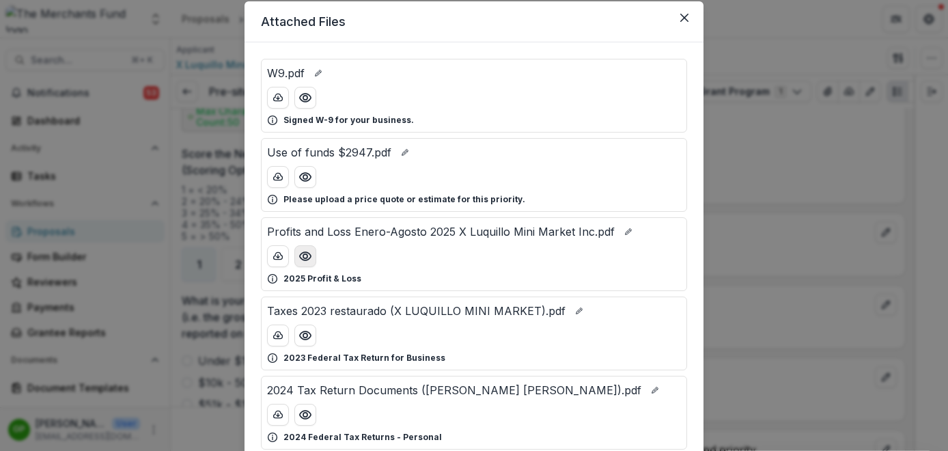
click at [305, 259] on icon "Preview Profits and Loss Enero-Agosto 2025 X Luquillo Mini Market Inc.pdf" at bounding box center [306, 256] width 14 height 14
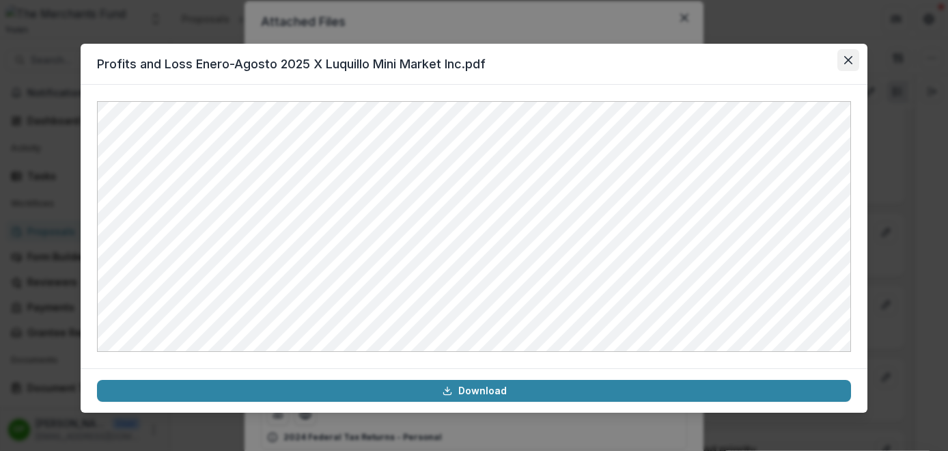
click at [847, 59] on icon "Close" at bounding box center [848, 60] width 8 height 8
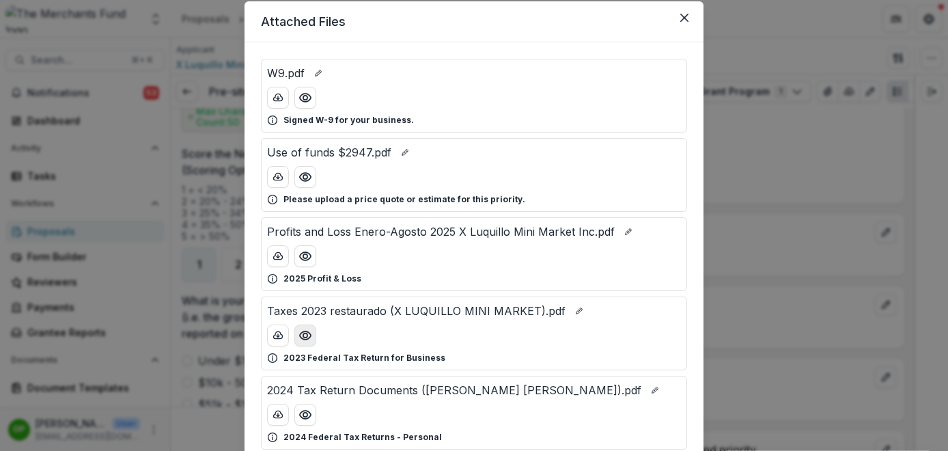
click at [303, 338] on circle "Preview Taxes 2023 restaurado (X LUQUILLO MINI MARKET).pdf" at bounding box center [305, 335] width 4 height 4
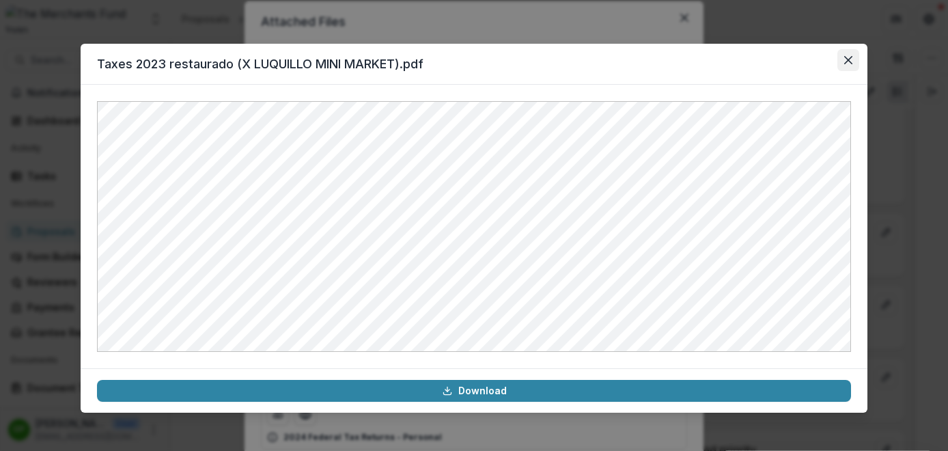
click at [851, 57] on icon "Close" at bounding box center [848, 60] width 8 height 8
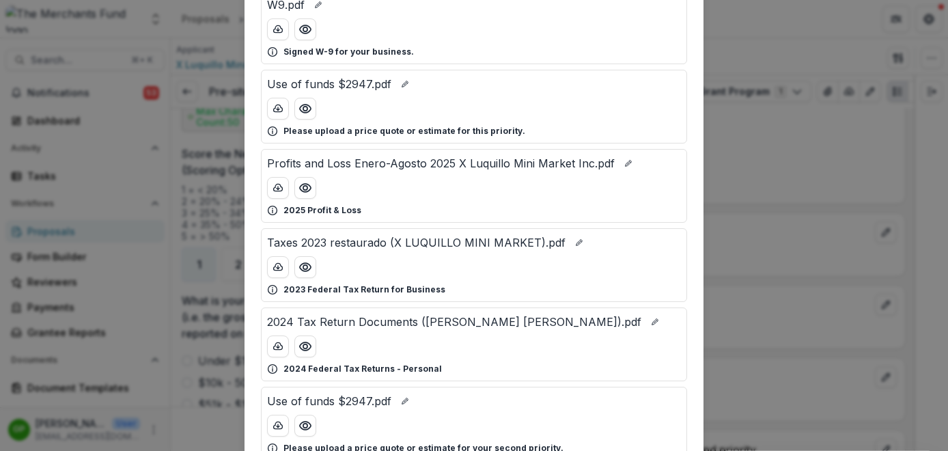
scroll to position [141, 0]
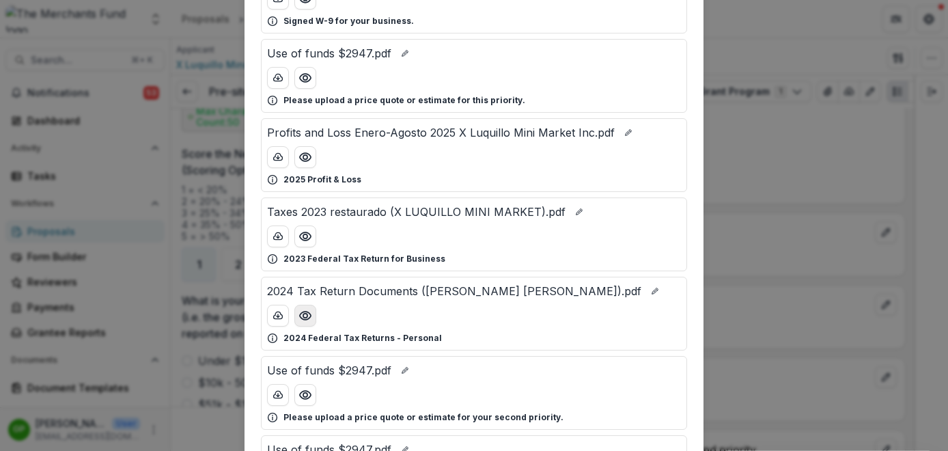
click at [301, 318] on icon "Preview 2024 Tax Return Documents (RYMER RODRIGUEZ ANTONY).pdf" at bounding box center [306, 316] width 14 height 14
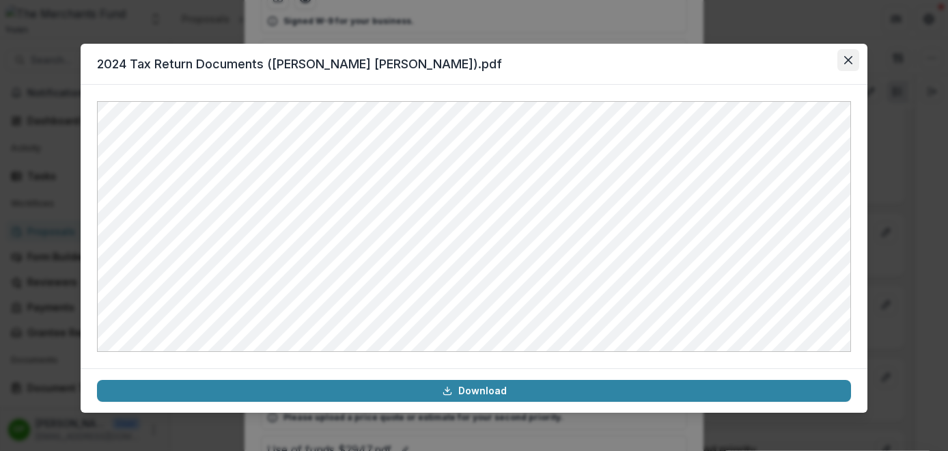
click at [850, 56] on icon "Close" at bounding box center [848, 60] width 8 height 8
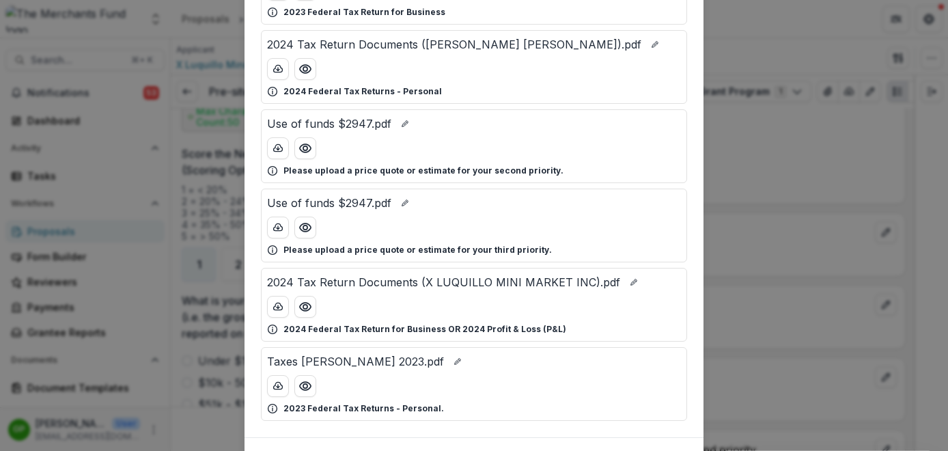
scroll to position [390, 0]
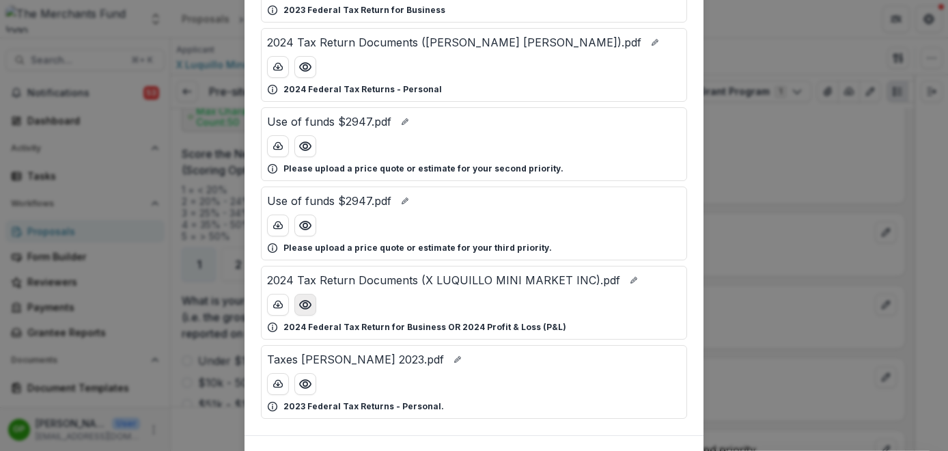
click at [303, 306] on circle "Preview 2024 Tax Return Documents (X LUQUILLO MINI MARKET INC).pdf" at bounding box center [305, 305] width 4 height 4
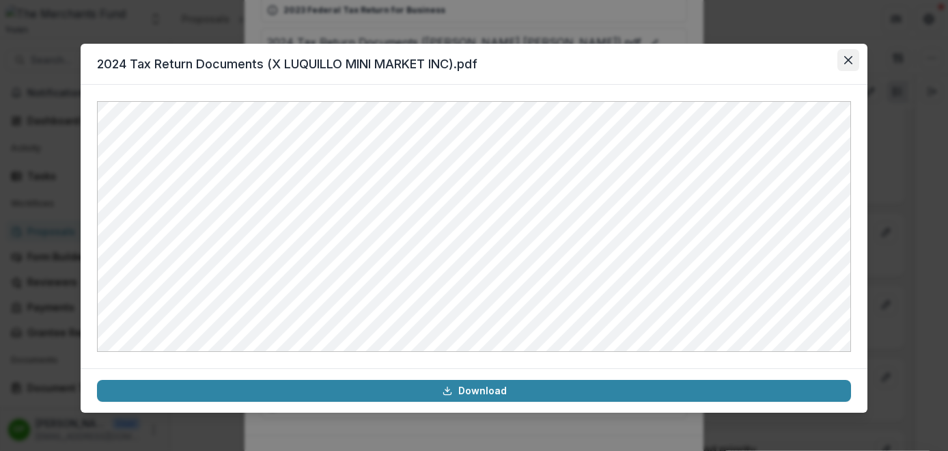
click at [853, 55] on button "Close" at bounding box center [849, 60] width 22 height 22
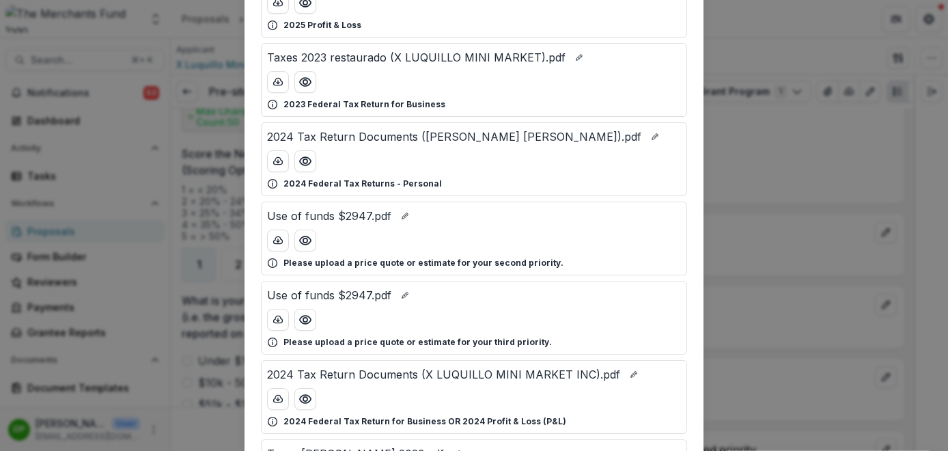
scroll to position [294, 0]
click at [305, 160] on icon "Preview 2024 Tax Return Documents (RYMER RODRIGUEZ ANTONY).pdf" at bounding box center [306, 163] width 14 height 14
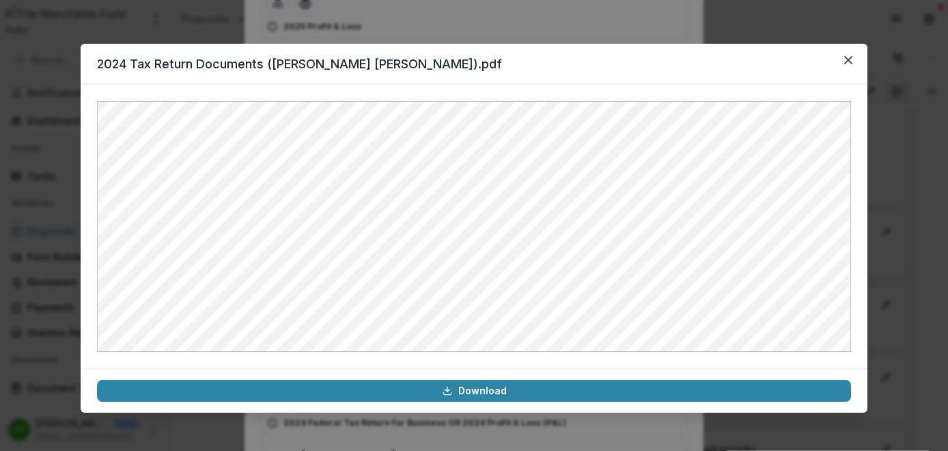
click at [837, 57] on header "2024 Tax Return Documents ([PERSON_NAME] [PERSON_NAME]).pdf" at bounding box center [474, 64] width 787 height 41
click at [852, 61] on icon "Close" at bounding box center [848, 60] width 8 height 8
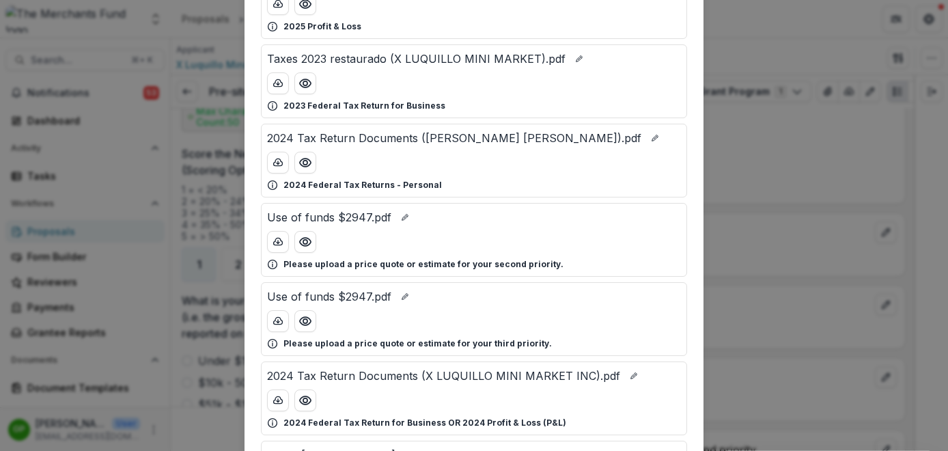
click at [738, 170] on div "Attached Files W9.pdf Signed W-9 for your business. Use of funds $2947.pdf Plea…" at bounding box center [474, 225] width 948 height 451
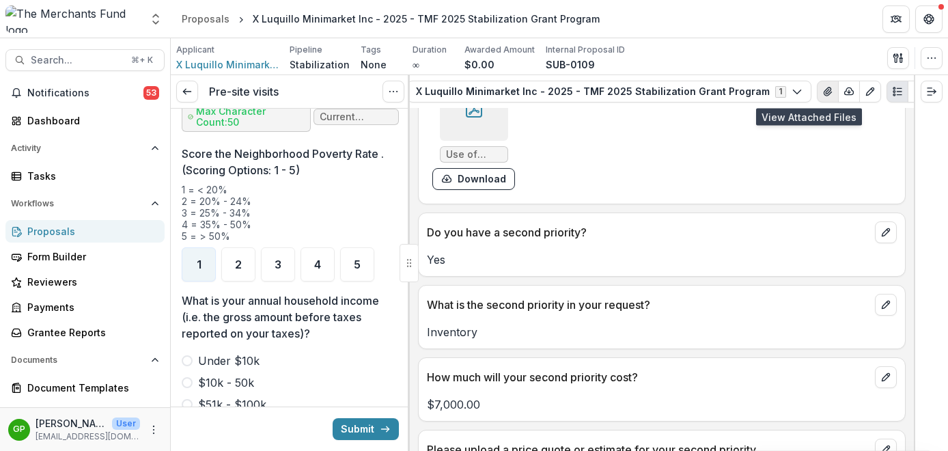
click at [817, 97] on button "View Attached Files" at bounding box center [828, 92] width 22 height 22
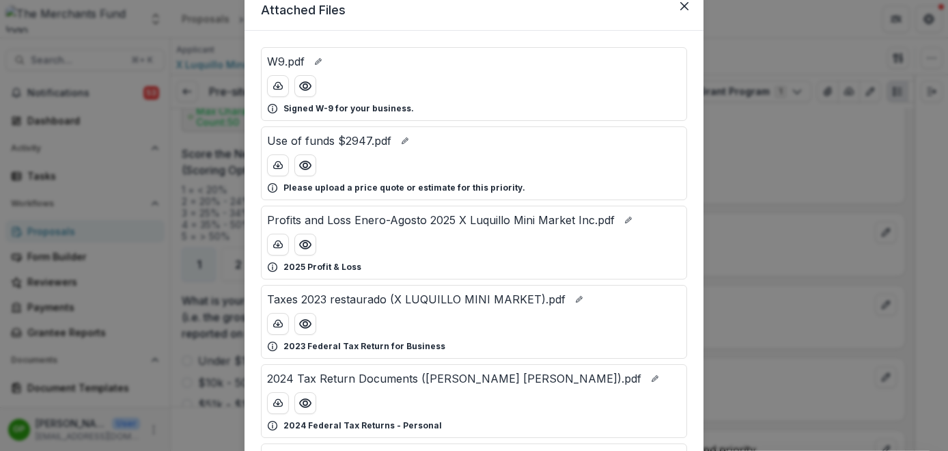
scroll to position [53, 0]
click at [304, 399] on icon "Preview 2024 Tax Return Documents (RYMER RODRIGUEZ ANTONY).pdf" at bounding box center [306, 405] width 14 height 14
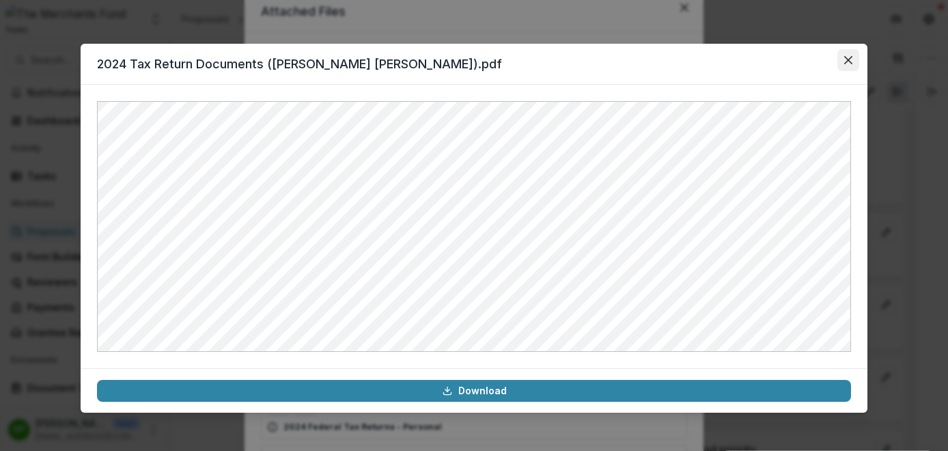
click at [842, 58] on button "Close" at bounding box center [849, 60] width 22 height 22
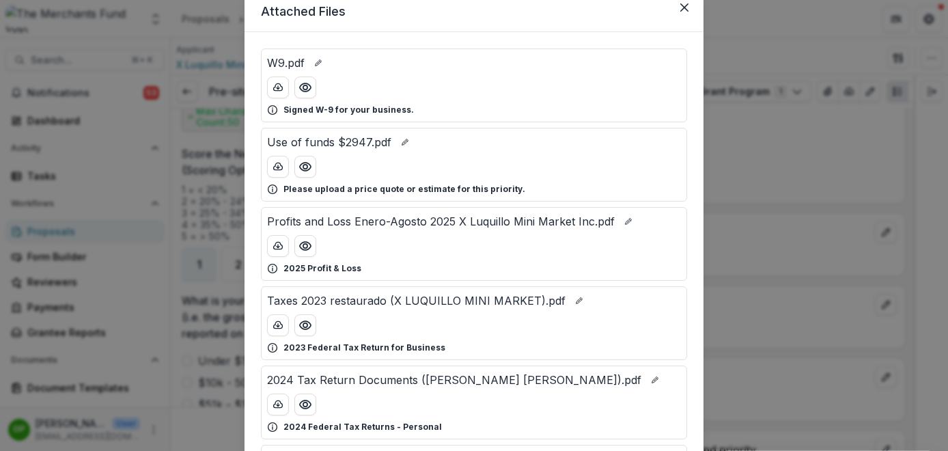
click at [756, 159] on div "Attached Files W9.pdf Signed W-9 for your business. Use of funds $2947.pdf Plea…" at bounding box center [474, 225] width 948 height 451
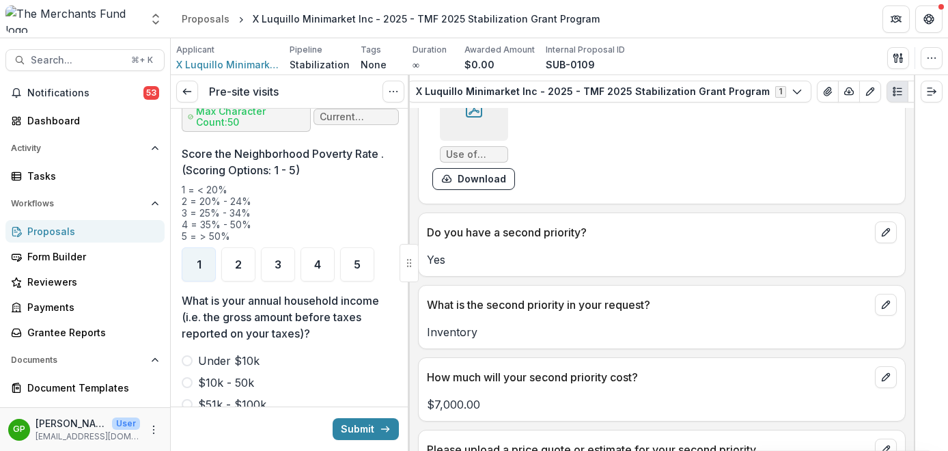
click at [191, 377] on span at bounding box center [187, 382] width 11 height 11
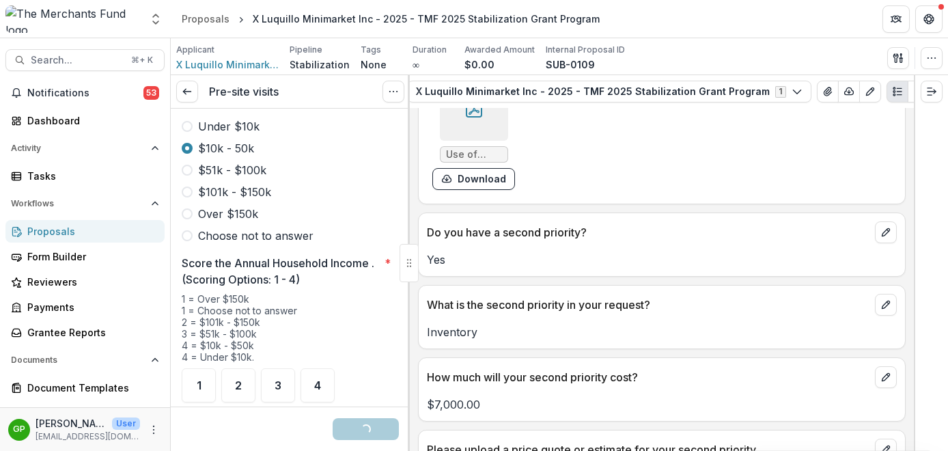
scroll to position [1973, 0]
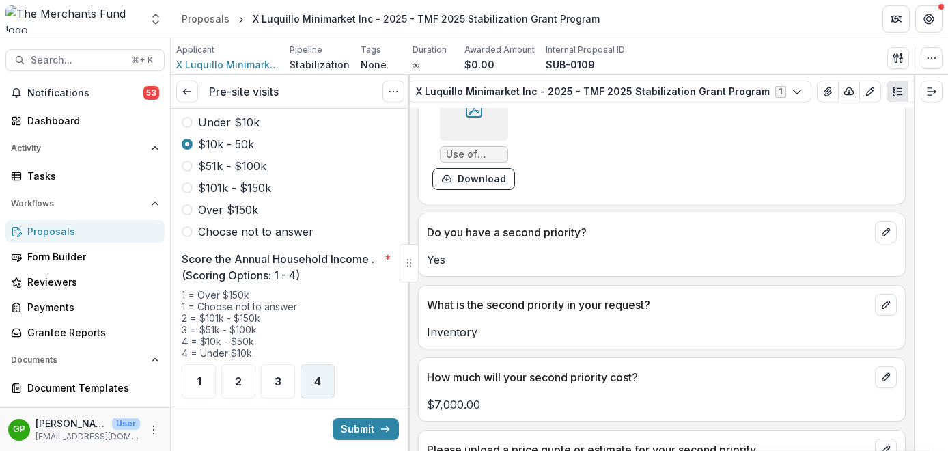
click at [316, 376] on span "4" at bounding box center [317, 381] width 7 height 11
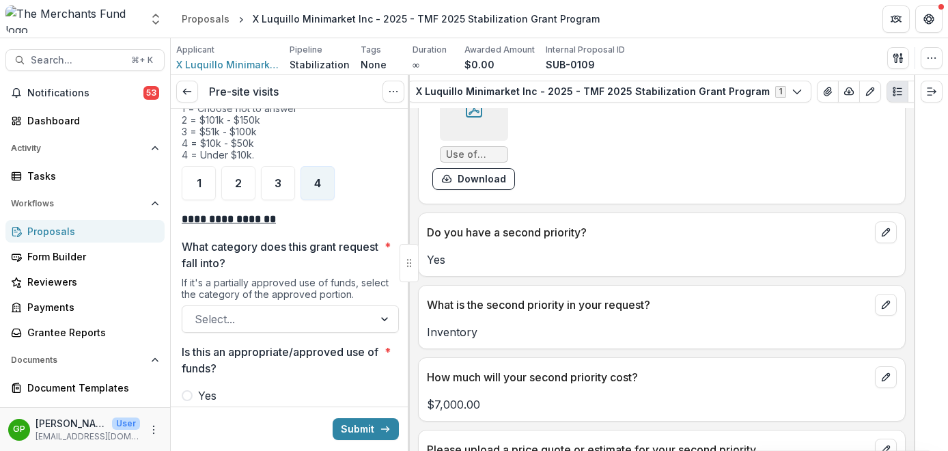
scroll to position [2182, 0]
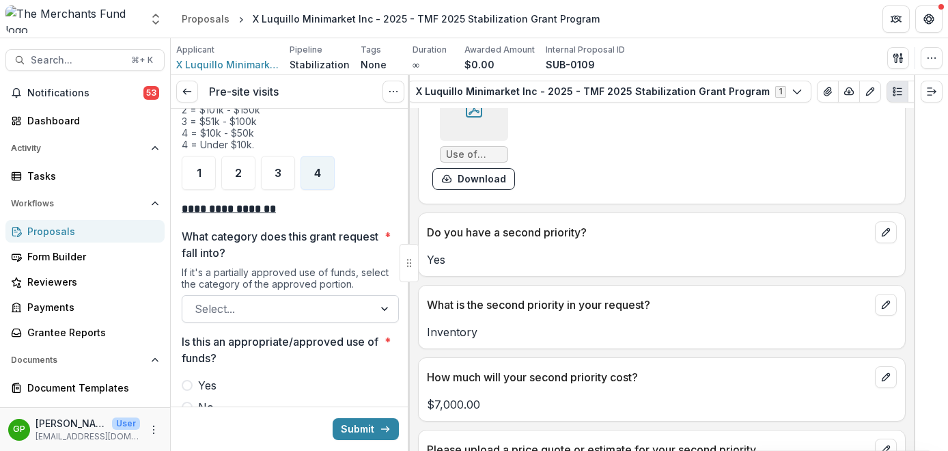
click at [335, 299] on div at bounding box center [278, 308] width 167 height 19
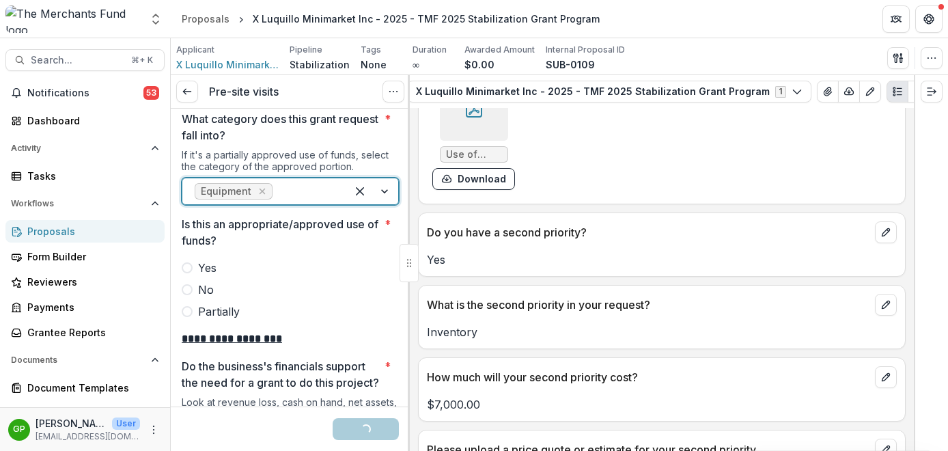
scroll to position [2311, 0]
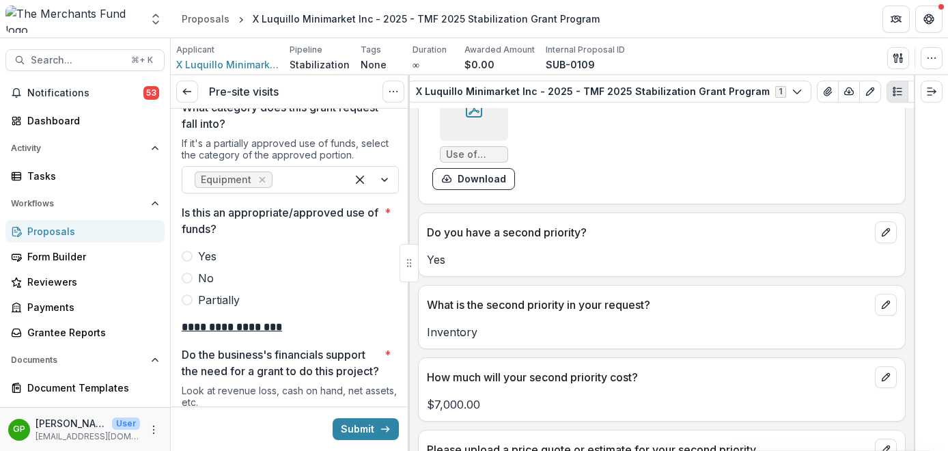
click at [194, 248] on label "Yes" at bounding box center [290, 256] width 217 height 16
click at [185, 294] on span at bounding box center [187, 299] width 11 height 11
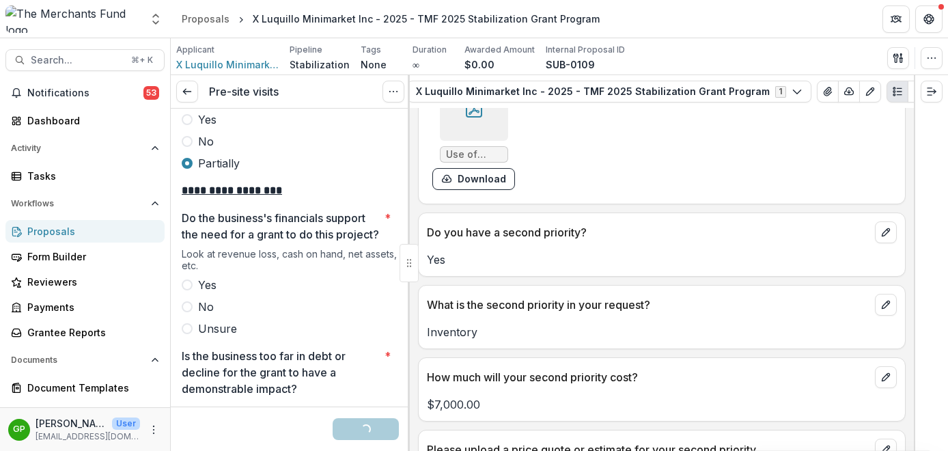
scroll to position [2458, 0]
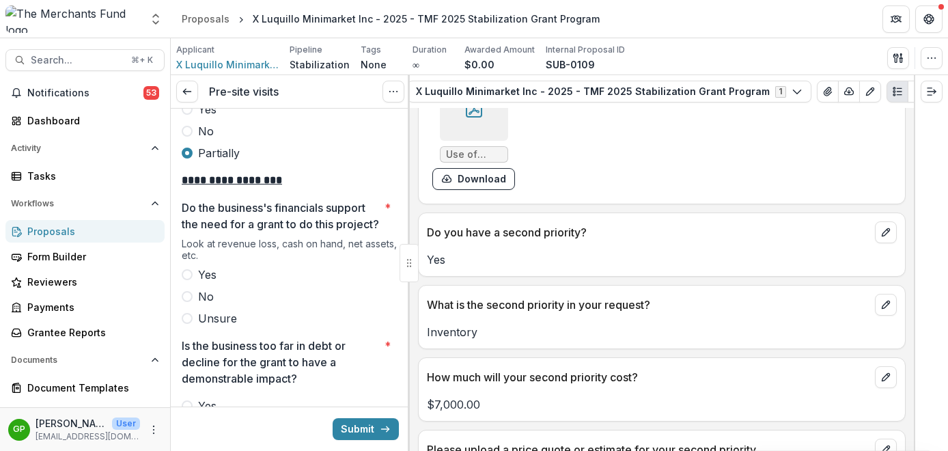
click at [192, 275] on span at bounding box center [187, 274] width 11 height 11
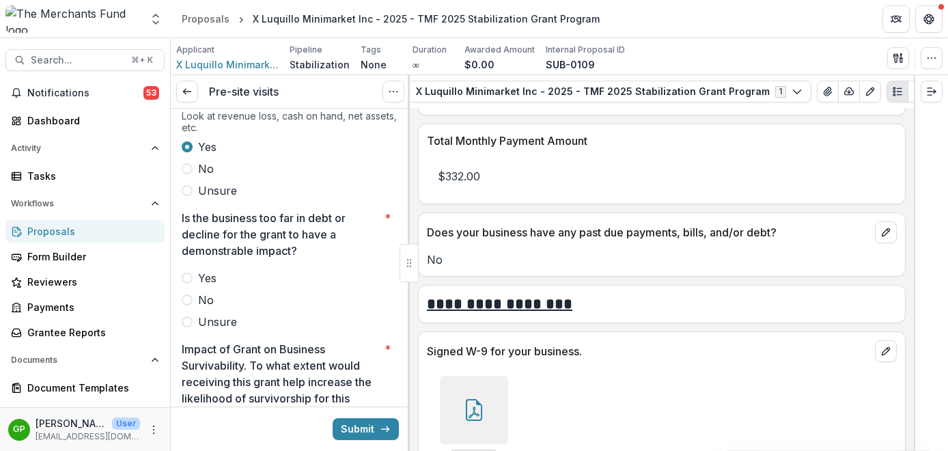
scroll to position [2600, 0]
